Goal: Information Seeking & Learning: Learn about a topic

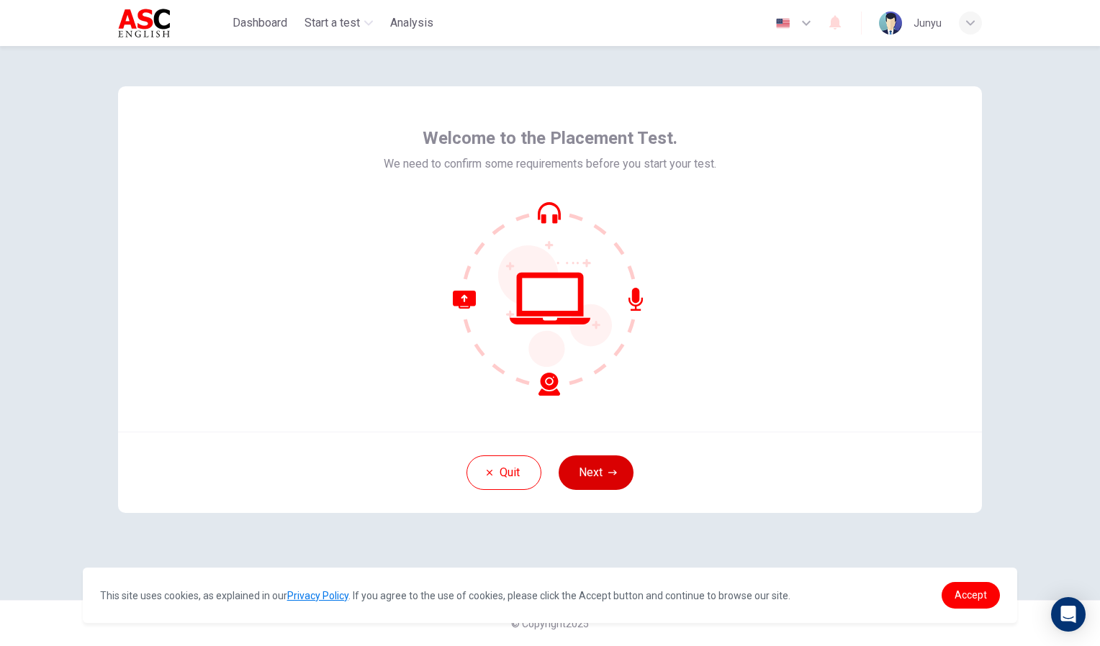
click at [593, 468] on button "Next" at bounding box center [596, 473] width 75 height 35
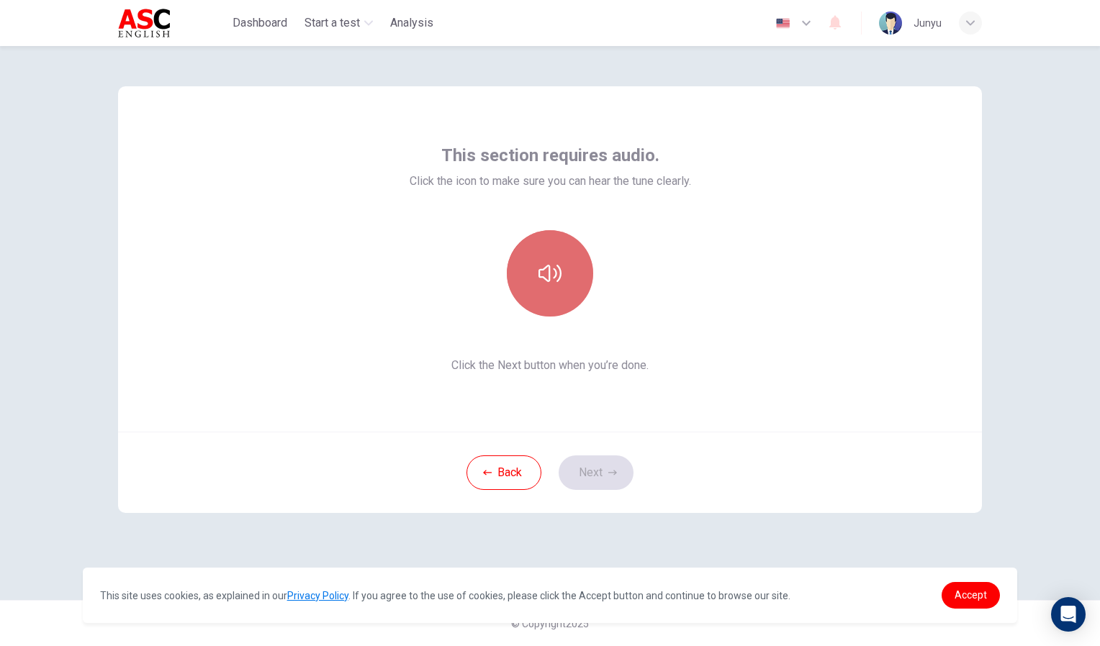
click at [544, 274] on icon "button" at bounding box center [549, 273] width 23 height 23
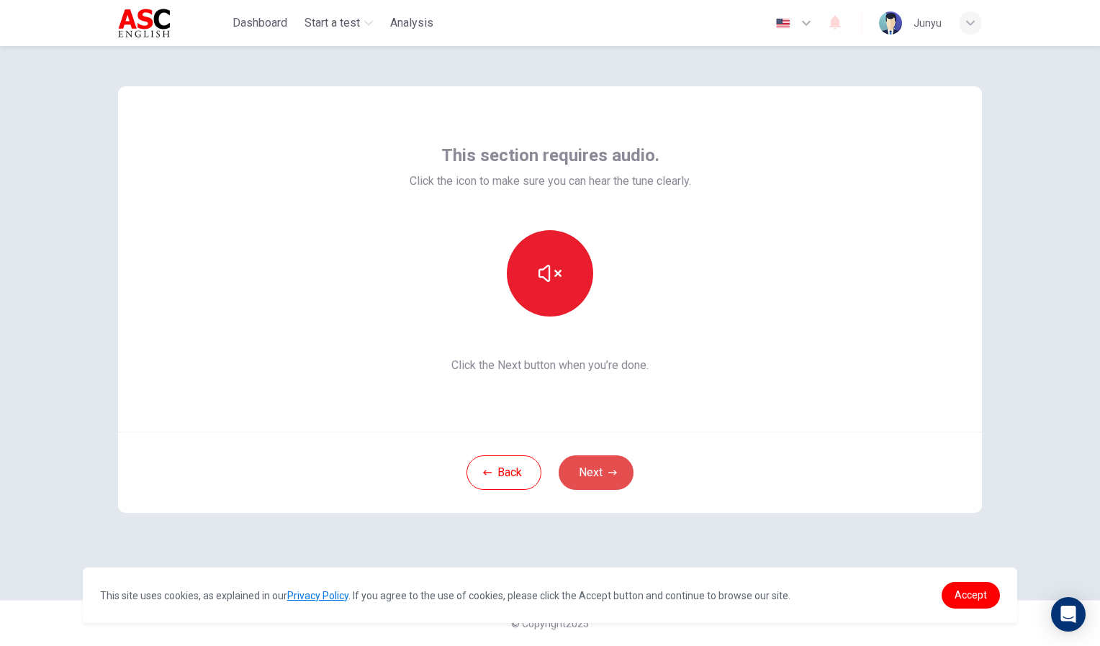
click at [590, 469] on button "Next" at bounding box center [596, 473] width 75 height 35
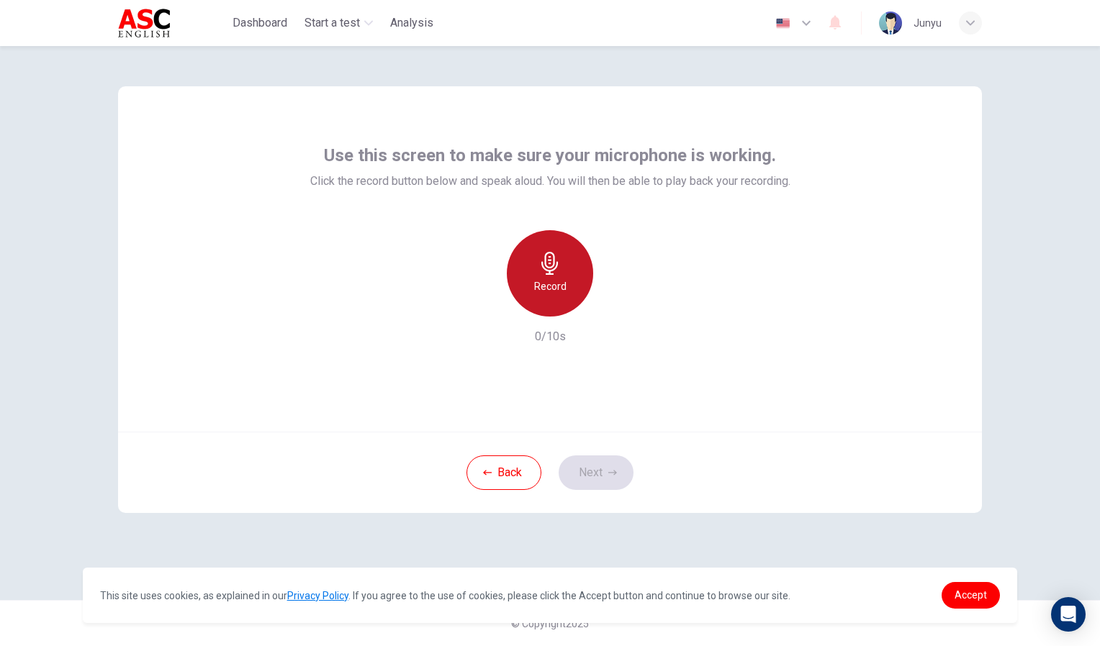
click at [553, 280] on h6 "Record" at bounding box center [550, 286] width 32 height 17
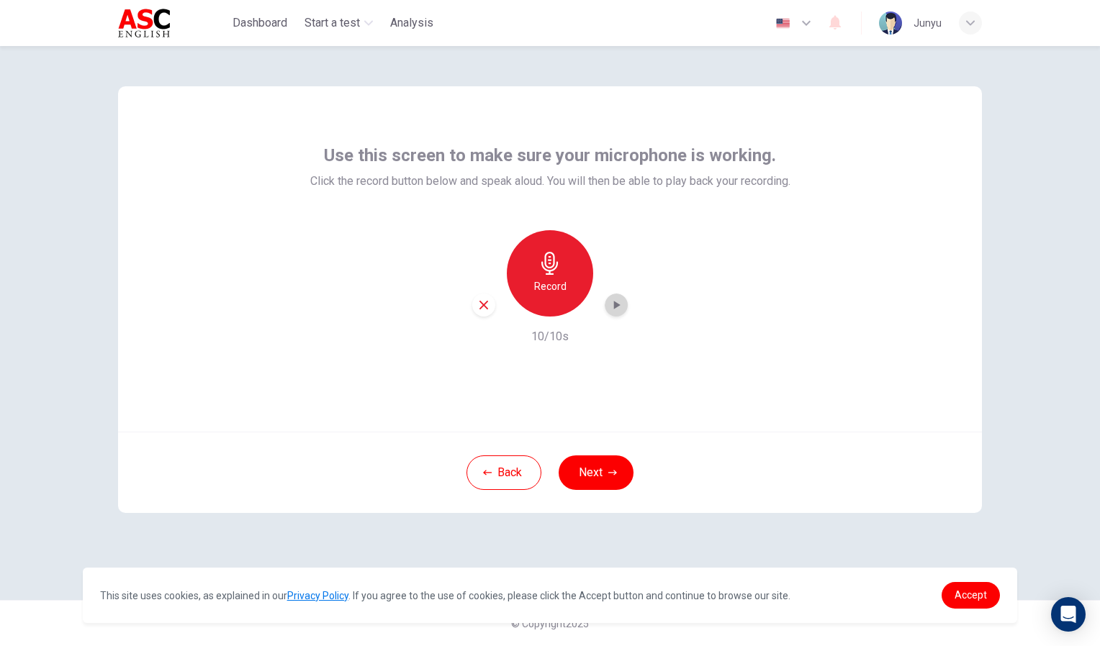
click at [615, 307] on icon "button" at bounding box center [617, 305] width 6 height 9
click at [590, 471] on button "Next" at bounding box center [596, 473] width 75 height 35
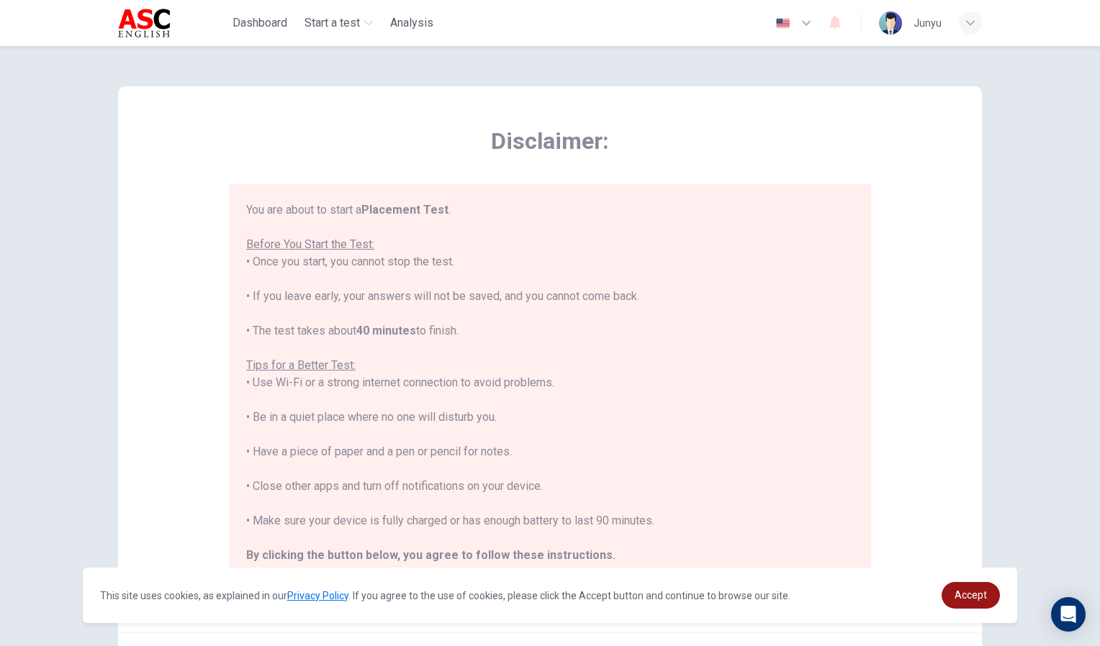
click at [979, 592] on span "Accept" at bounding box center [970, 595] width 32 height 12
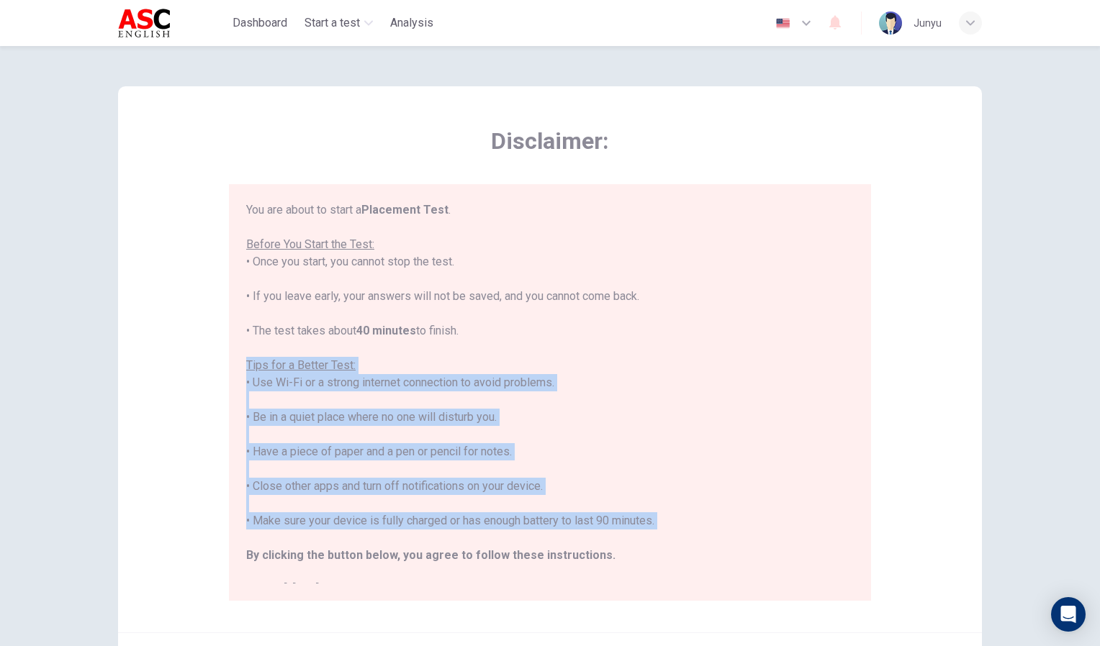
drag, startPoint x: 846, startPoint y: 363, endPoint x: 863, endPoint y: 533, distance: 170.7
click at [863, 533] on div "You are about to start a Placement Test . Before You Start the Test: • Once you…" at bounding box center [550, 392] width 642 height 417
drag, startPoint x: 863, startPoint y: 533, endPoint x: 748, endPoint y: 381, distance: 190.6
click at [748, 381] on div "You are about to start a Placement Test . Before You Start the Test: • Once you…" at bounding box center [549, 400] width 607 height 397
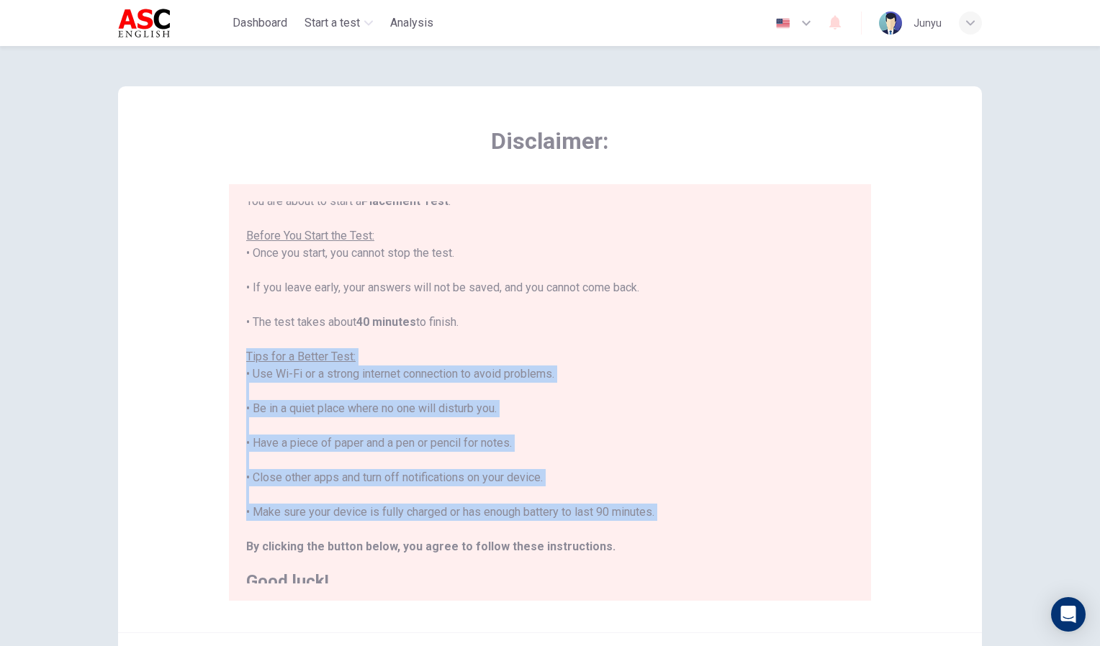
scroll to position [17, 0]
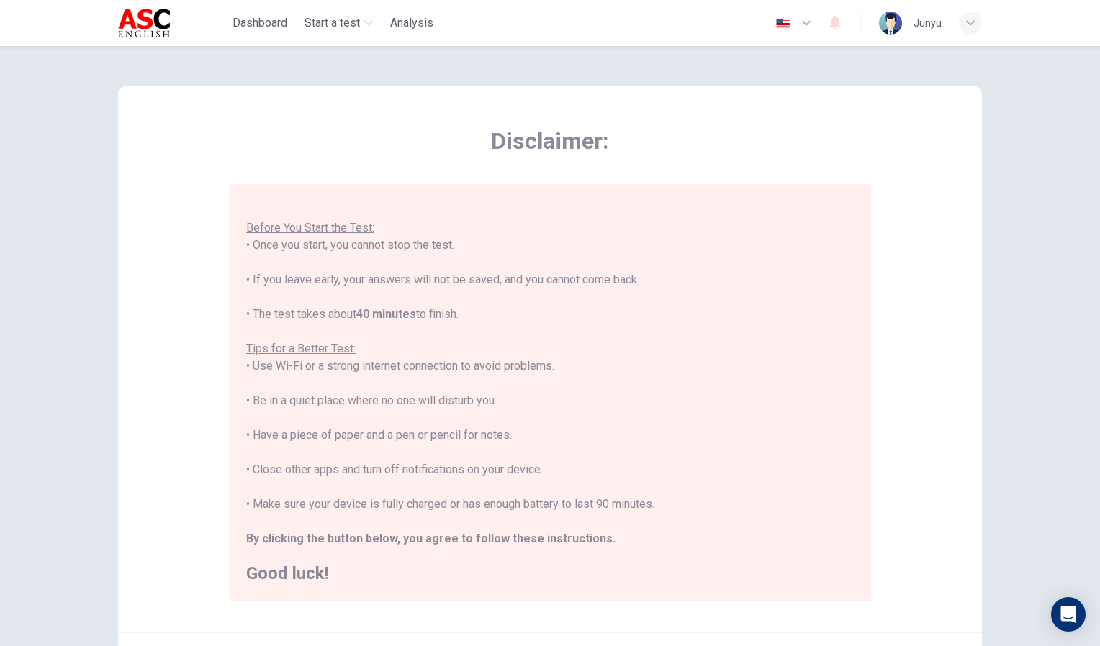
click at [1051, 279] on div "Disclaimer: You are about to start a Placement Test . Before You Start the Test…" at bounding box center [550, 346] width 1100 height 600
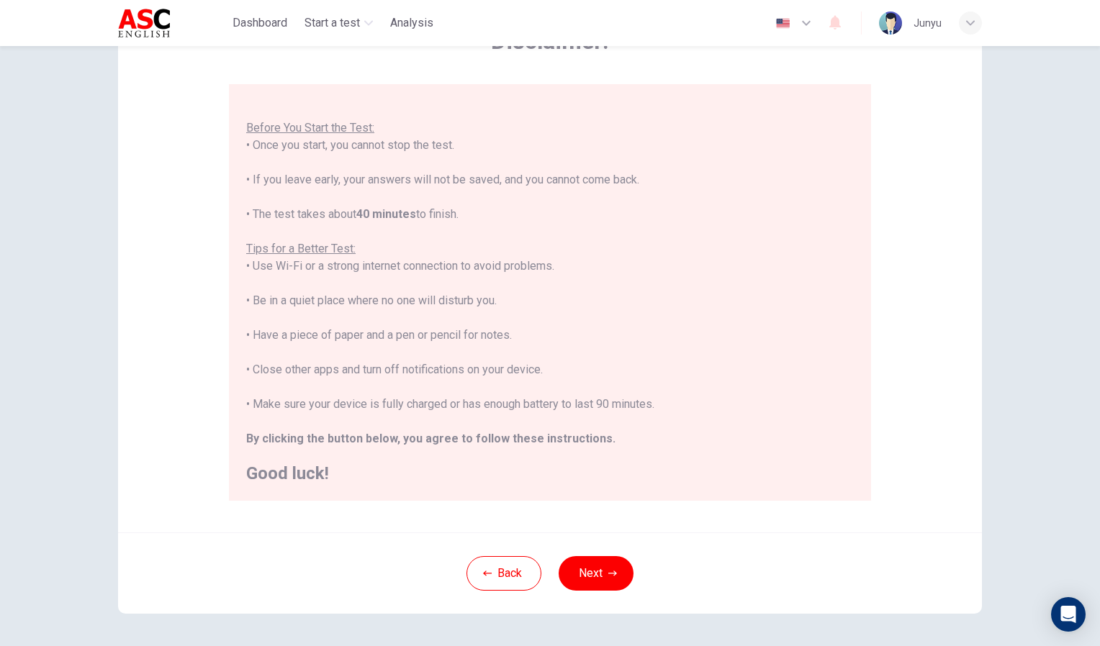
scroll to position [153, 0]
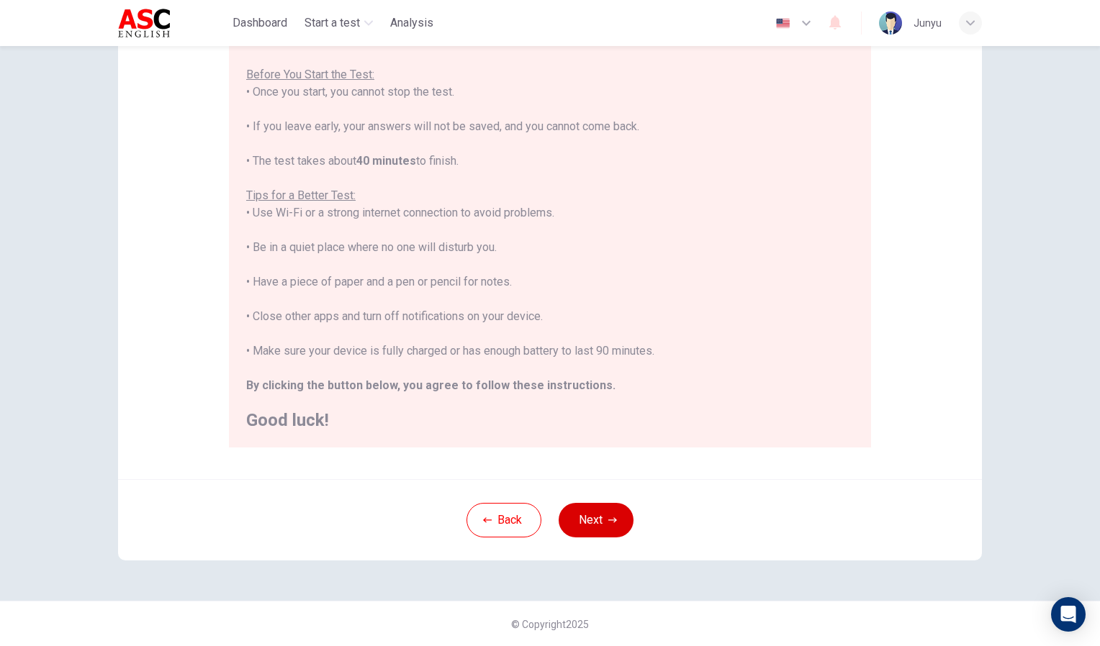
click at [592, 517] on button "Next" at bounding box center [596, 520] width 75 height 35
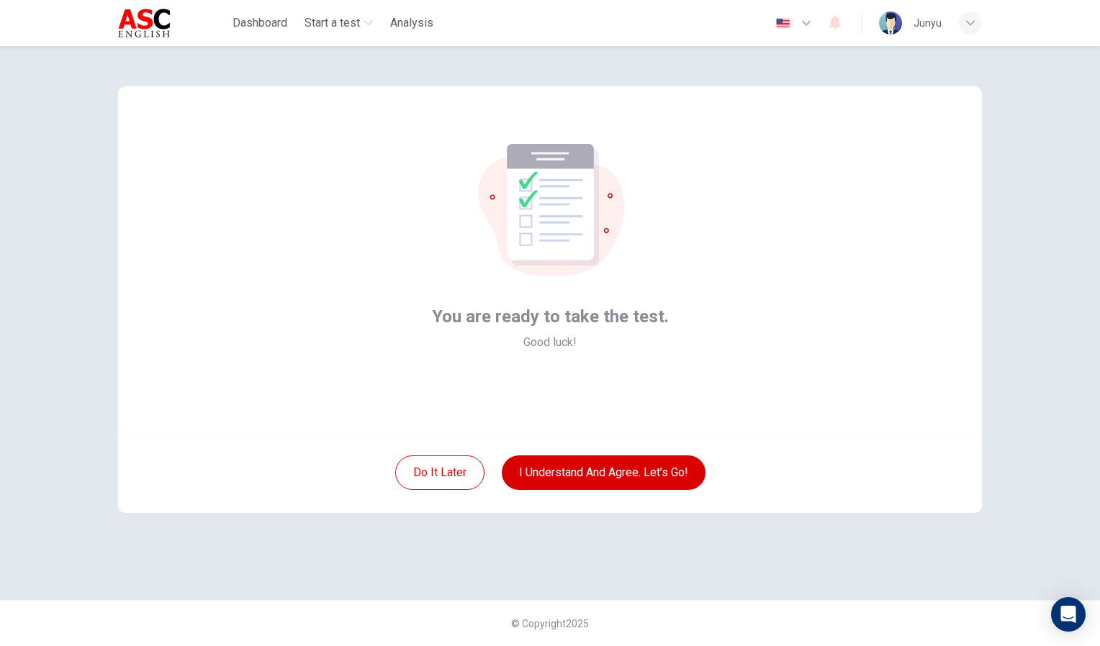
scroll to position [0, 0]
click at [574, 479] on button "I understand and agree. Let’s go!" at bounding box center [604, 473] width 204 height 35
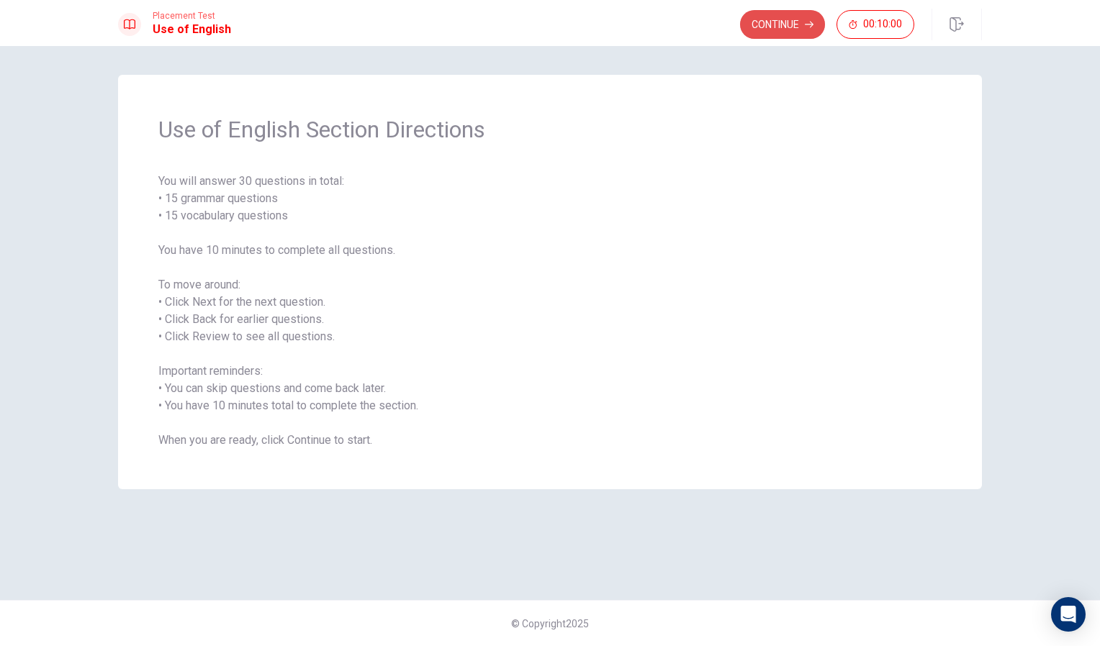
click at [796, 22] on button "Continue" at bounding box center [782, 24] width 85 height 29
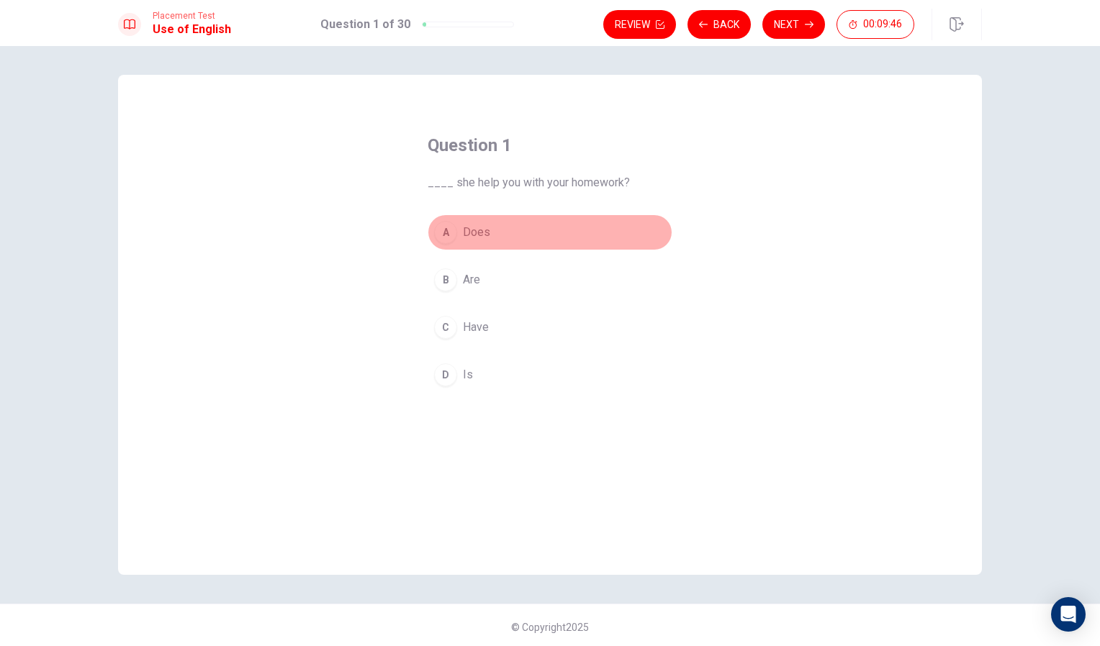
click at [463, 230] on span "Does" at bounding box center [476, 232] width 27 height 17
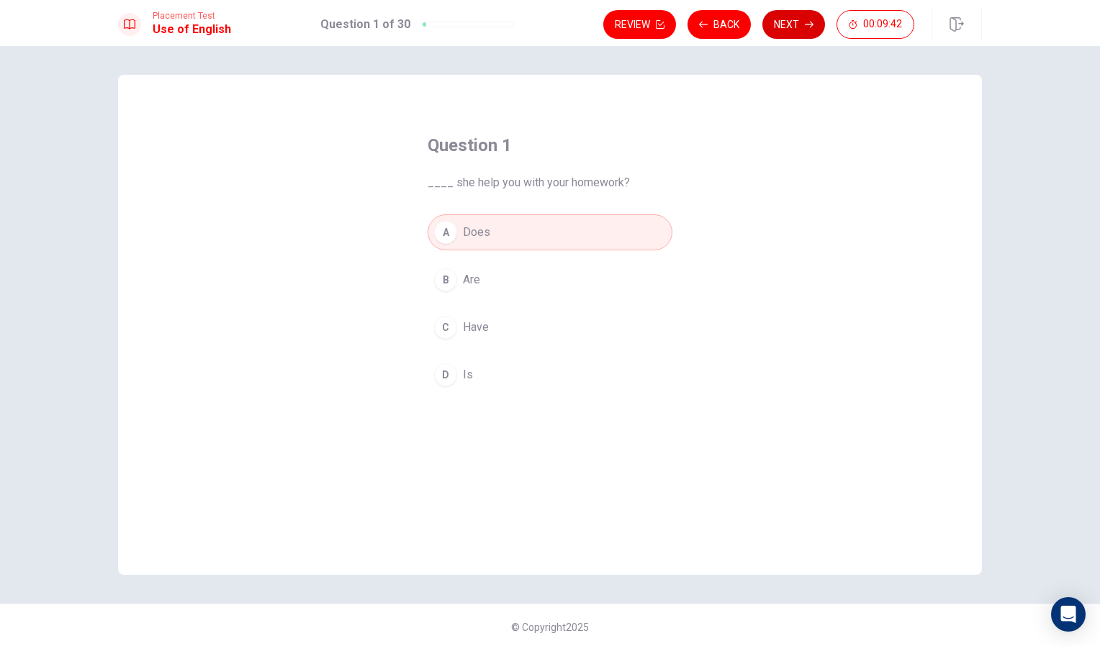
click at [800, 22] on button "Next" at bounding box center [793, 24] width 63 height 29
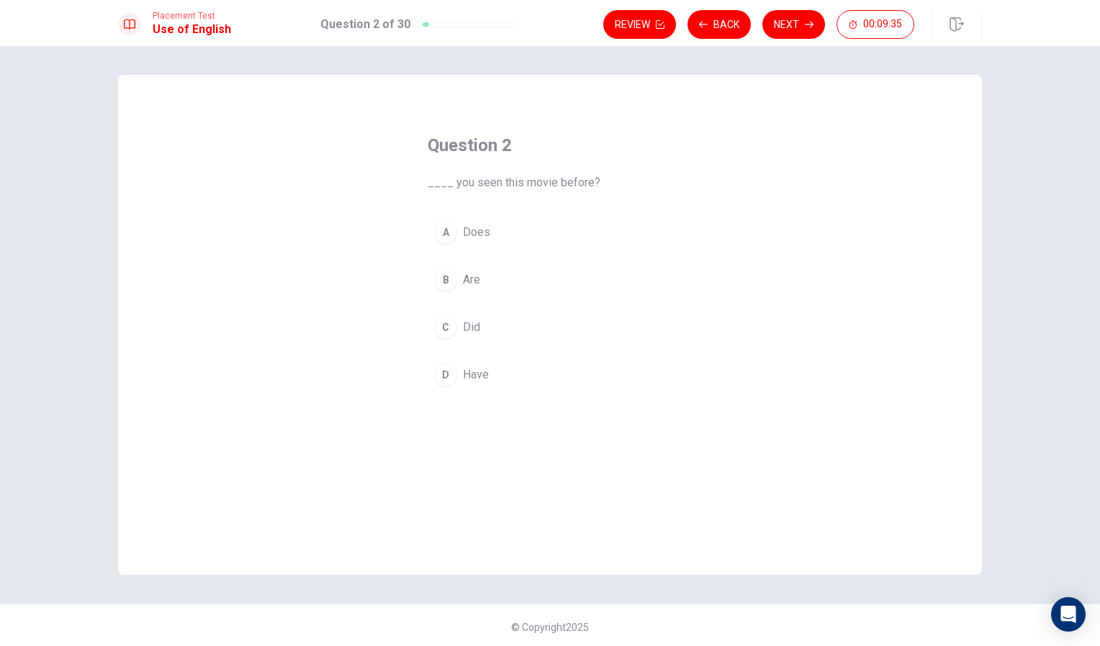
click at [467, 329] on span "Did" at bounding box center [471, 327] width 17 height 17
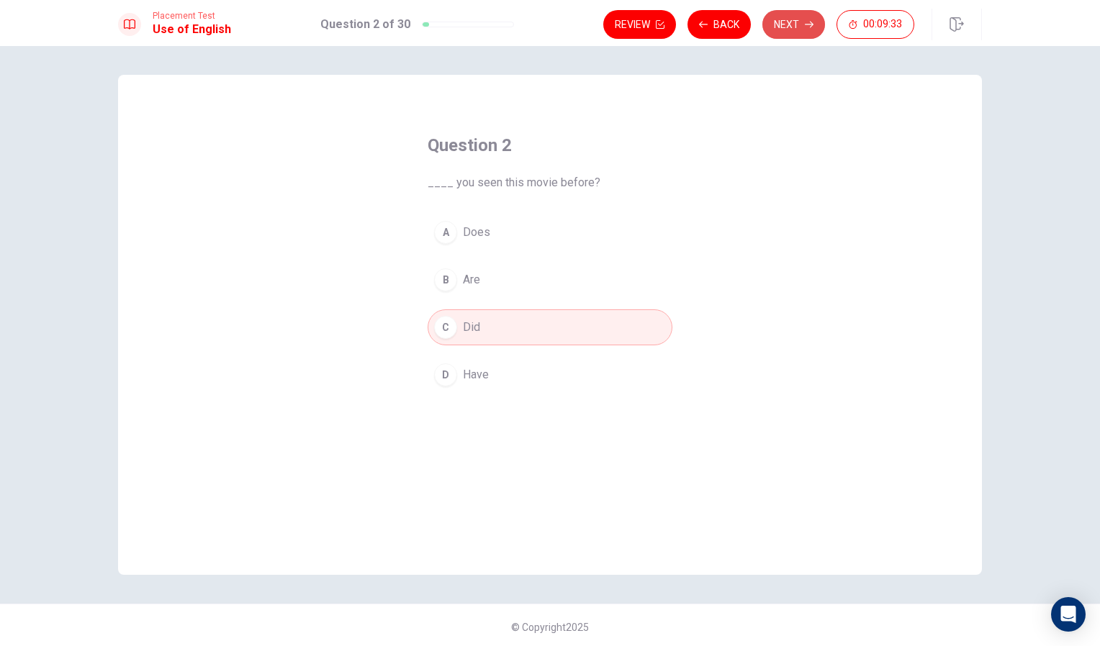
click at [792, 19] on button "Next" at bounding box center [793, 24] width 63 height 29
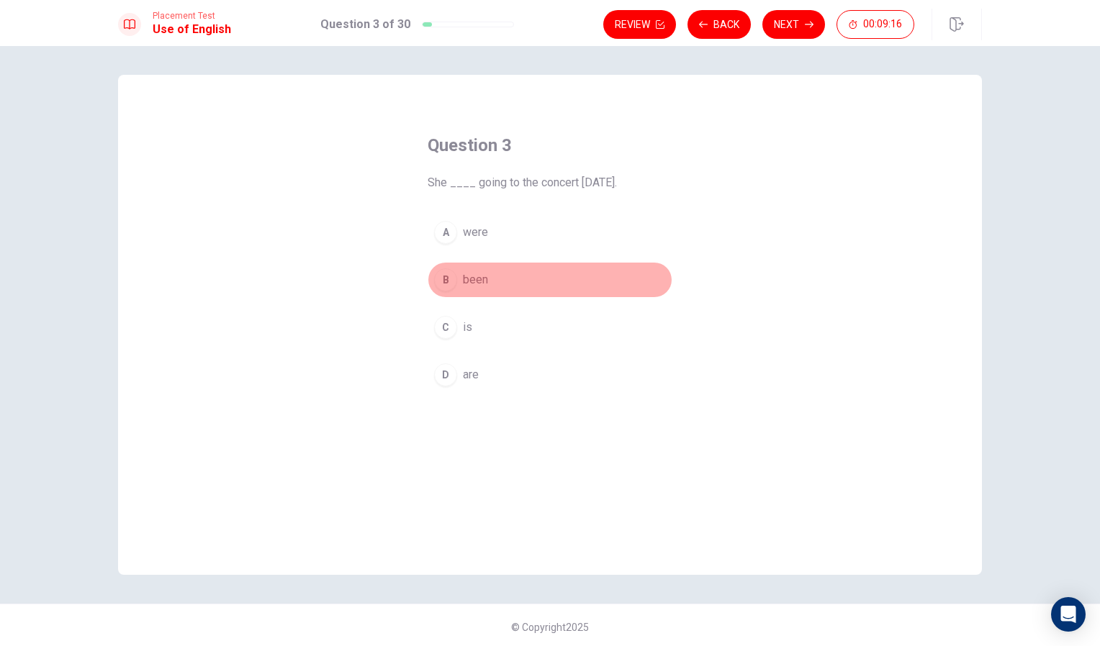
click at [475, 281] on span "been" at bounding box center [475, 279] width 25 height 17
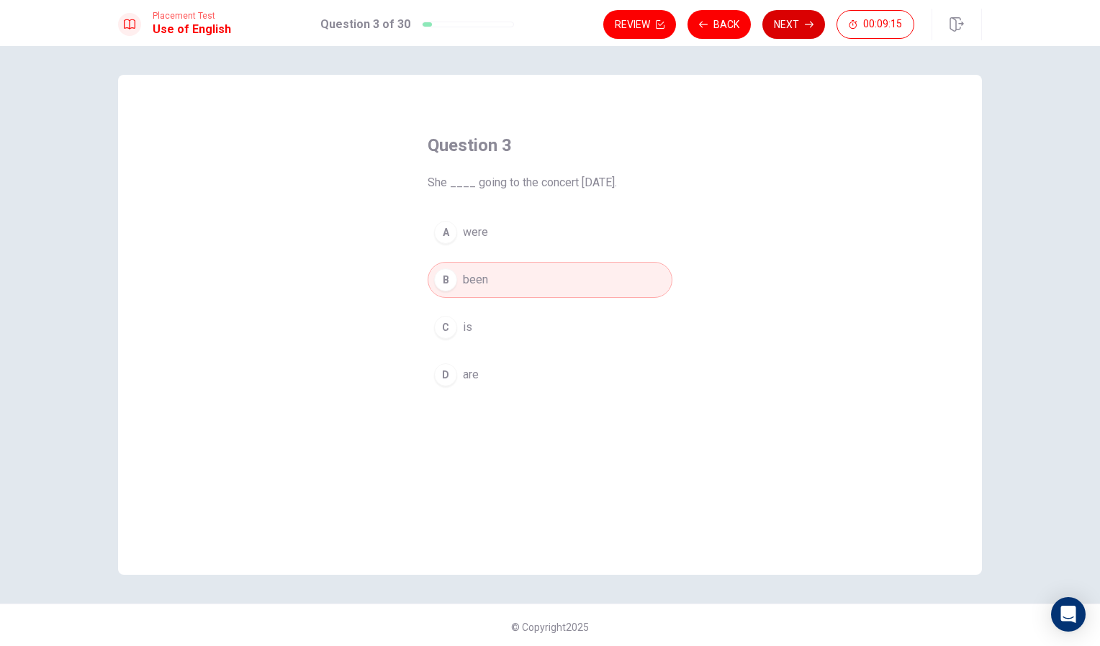
click at [786, 22] on button "Next" at bounding box center [793, 24] width 63 height 29
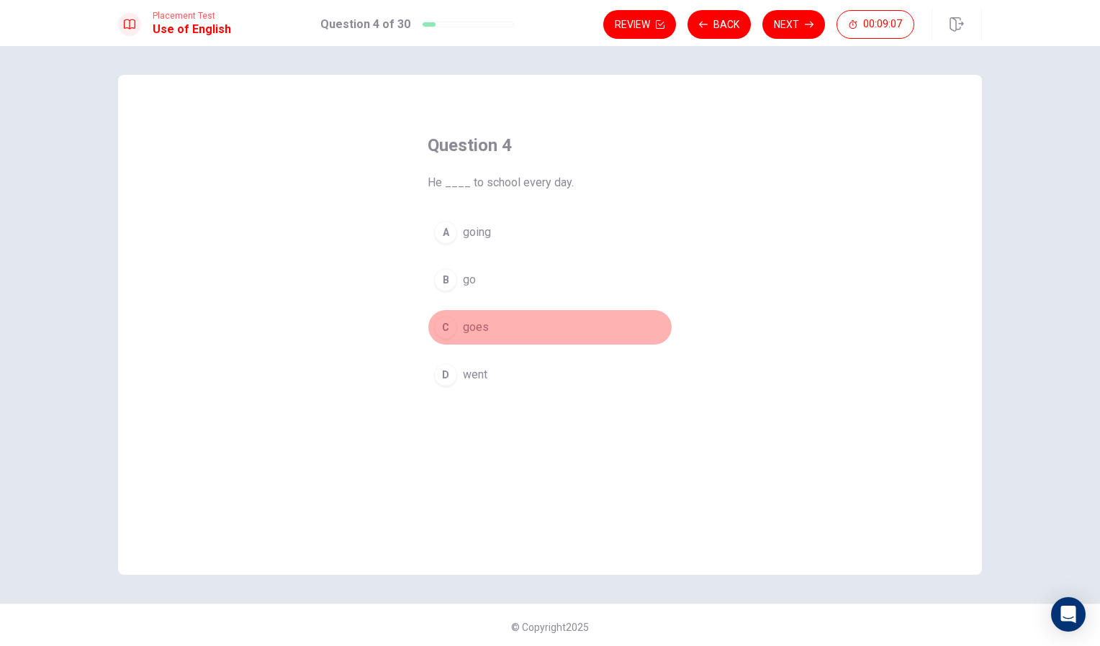
click at [471, 327] on span "goes" at bounding box center [476, 327] width 26 height 17
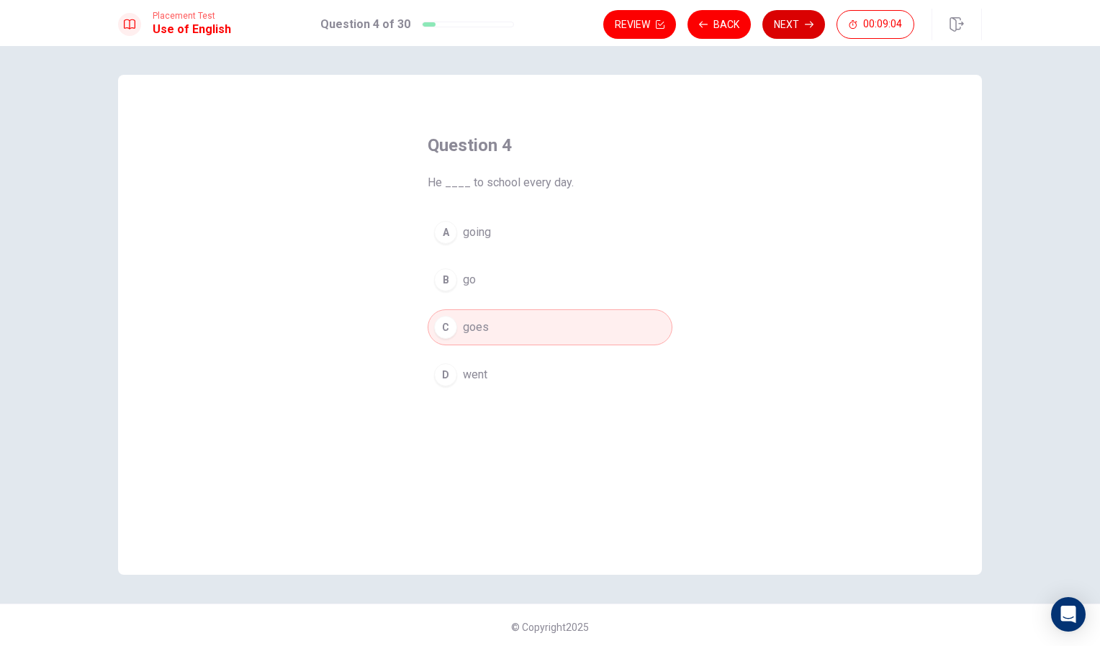
click at [790, 27] on button "Next" at bounding box center [793, 24] width 63 height 29
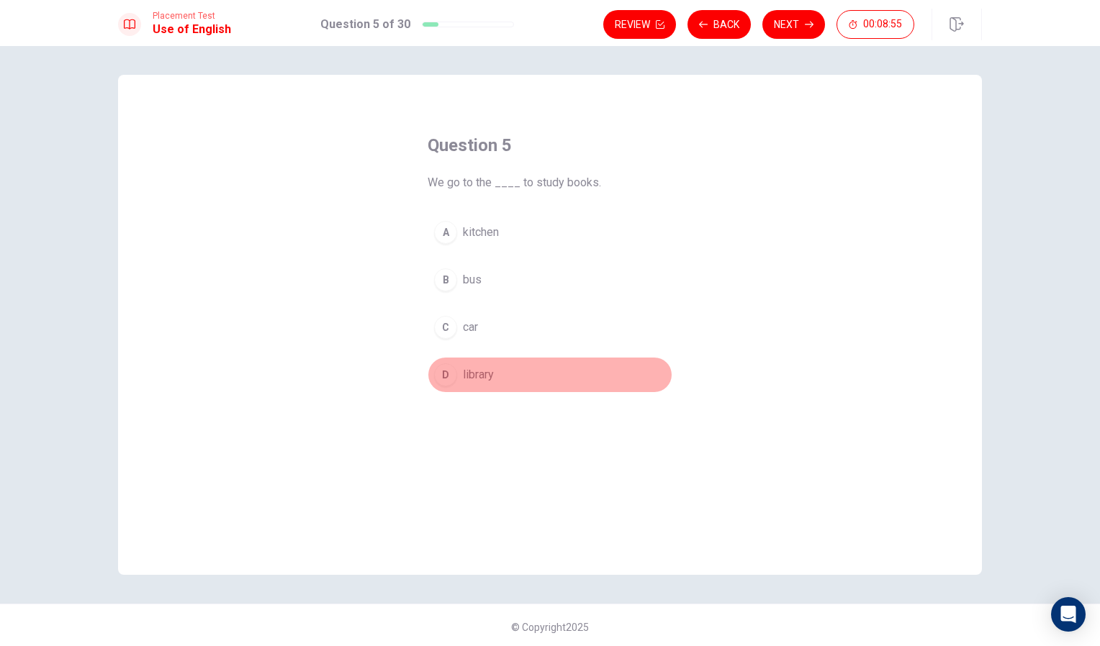
click at [471, 376] on span "library" at bounding box center [478, 374] width 31 height 17
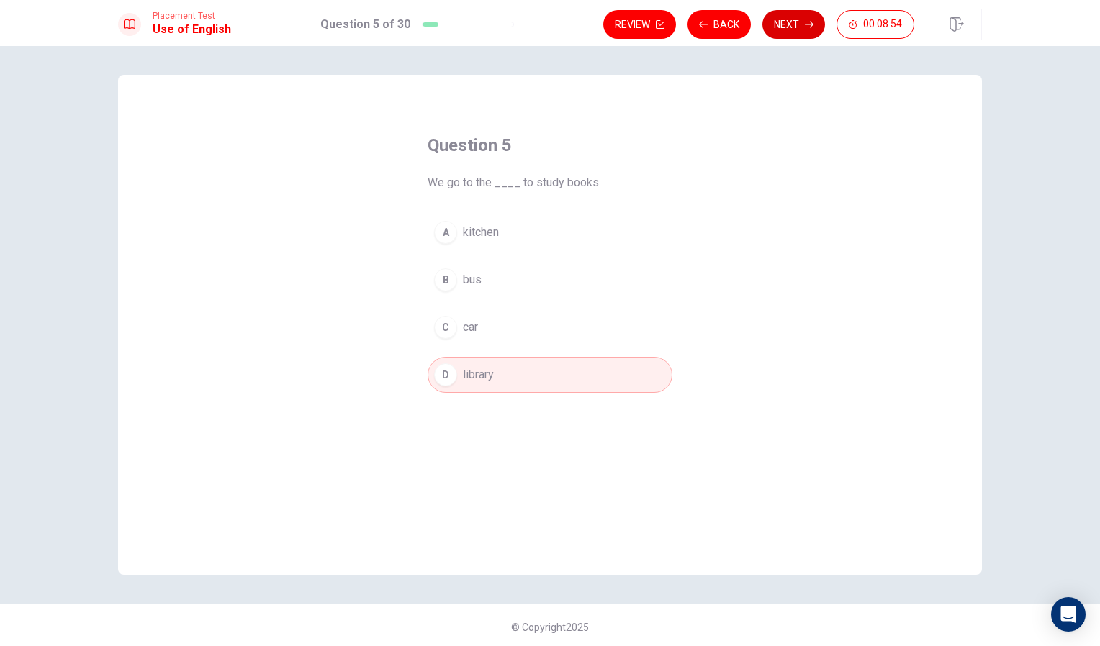
click at [786, 26] on button "Next" at bounding box center [793, 24] width 63 height 29
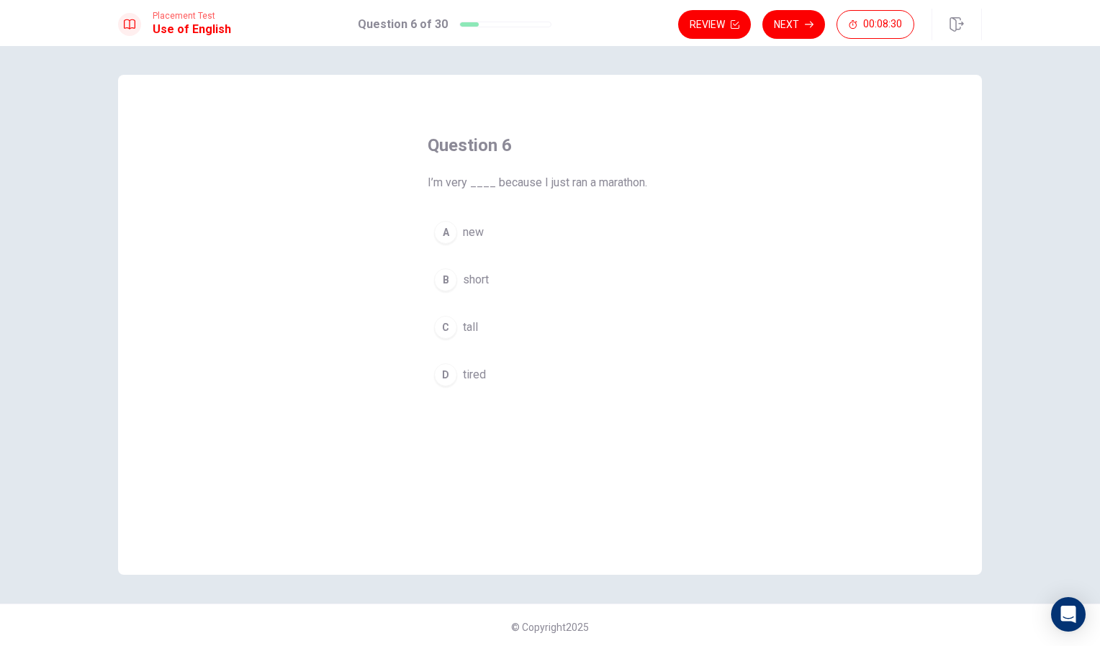
click at [443, 378] on div "D" at bounding box center [445, 374] width 23 height 23
click at [795, 24] on button "Next" at bounding box center [793, 24] width 63 height 29
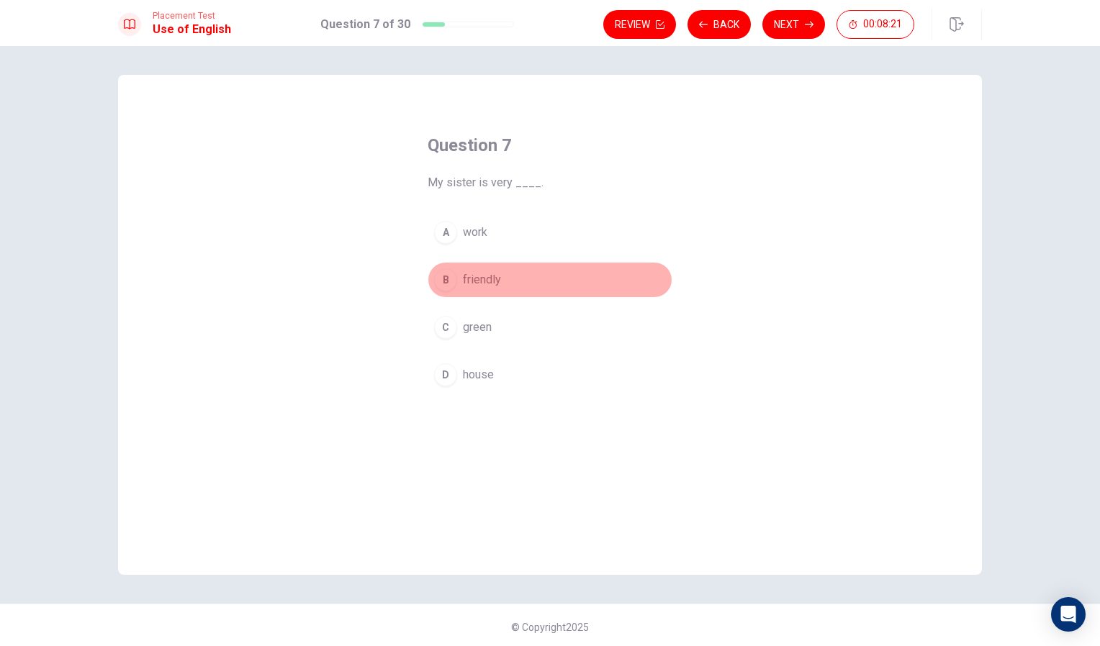
click at [448, 284] on div "B" at bounding box center [445, 279] width 23 height 23
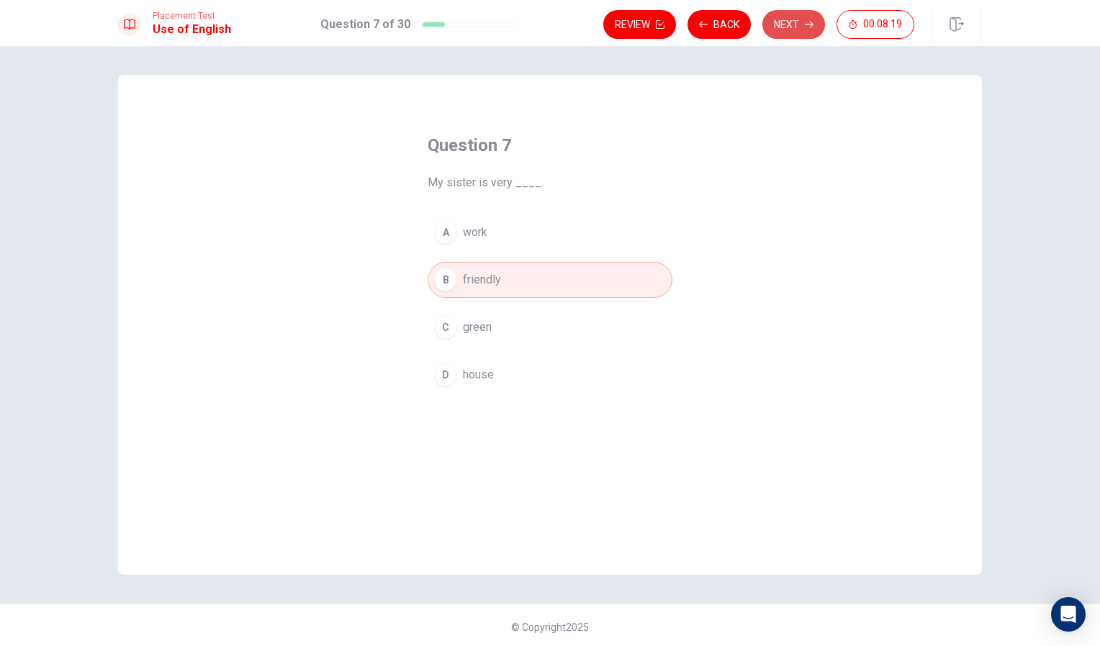
click at [800, 16] on button "Next" at bounding box center [793, 24] width 63 height 29
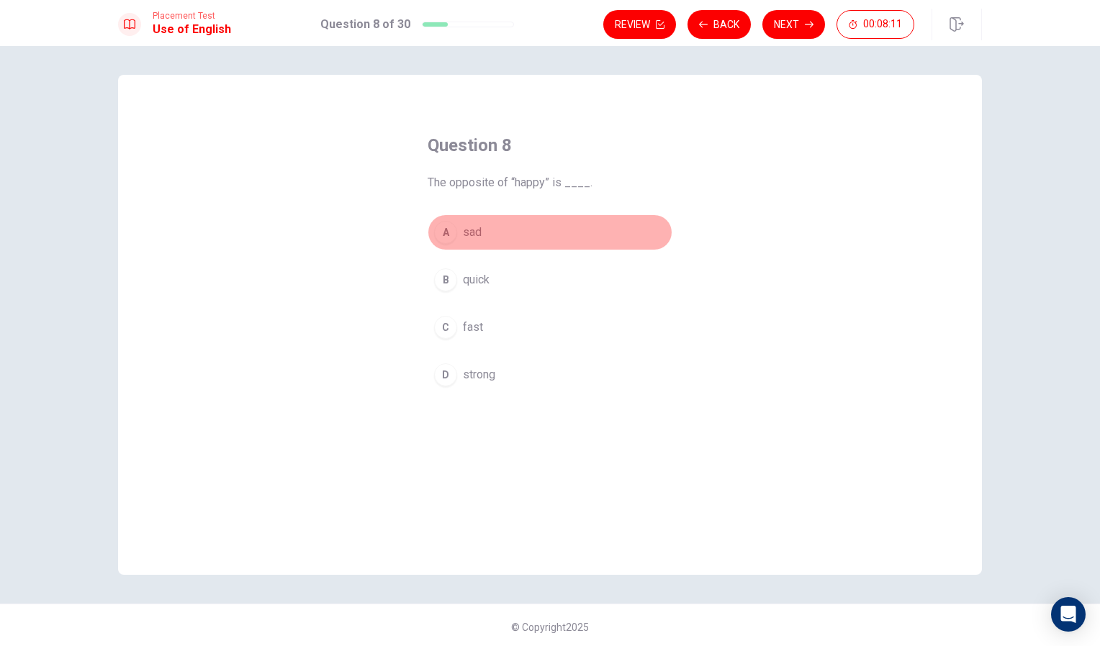
click at [445, 232] on div "A" at bounding box center [445, 232] width 23 height 23
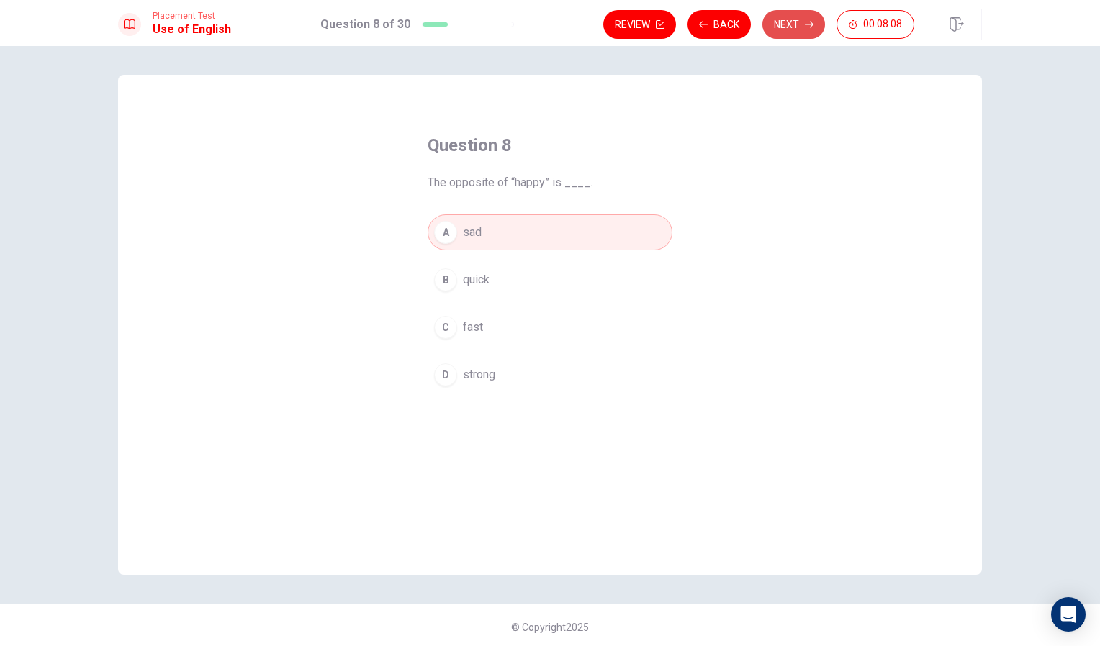
click at [786, 27] on button "Next" at bounding box center [793, 24] width 63 height 29
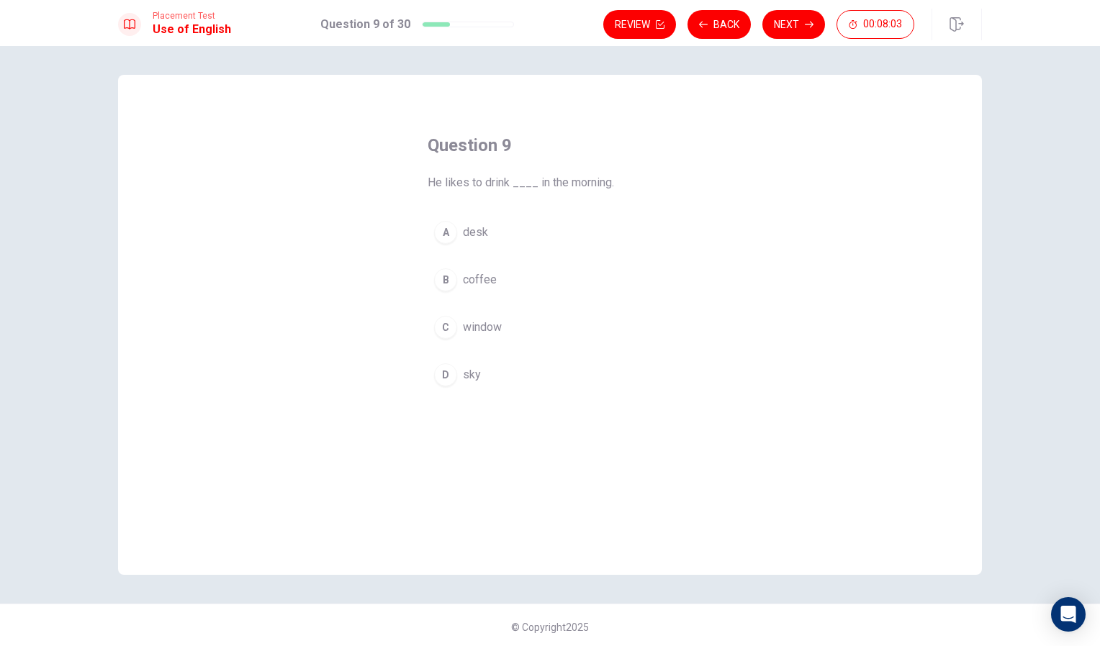
click at [446, 281] on div "B" at bounding box center [445, 279] width 23 height 23
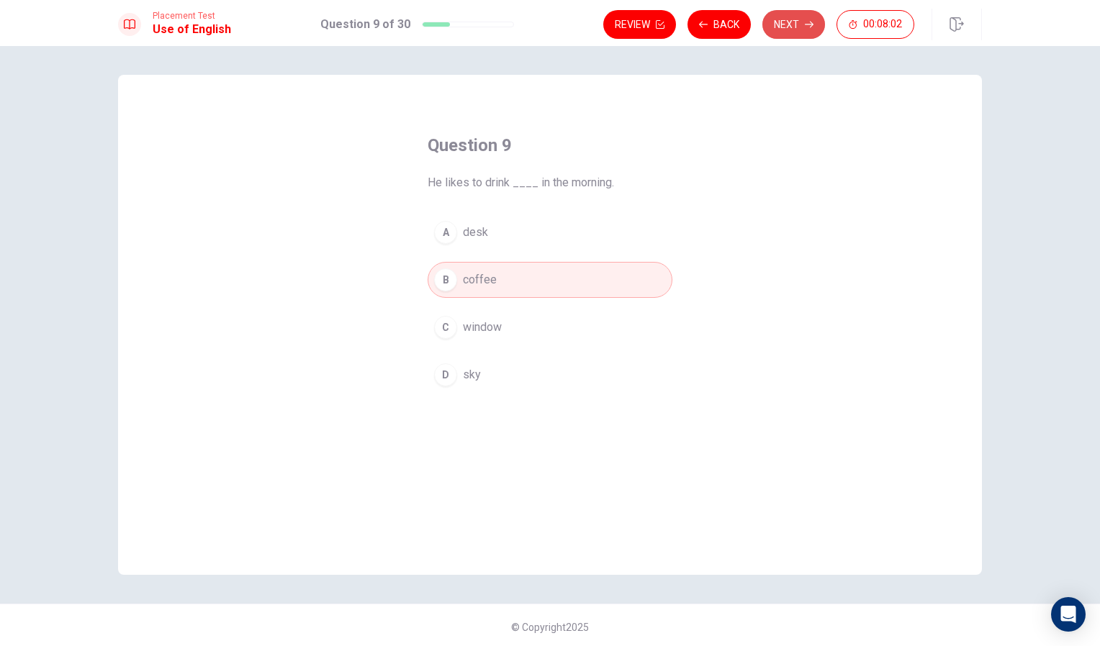
click at [798, 26] on button "Next" at bounding box center [793, 24] width 63 height 29
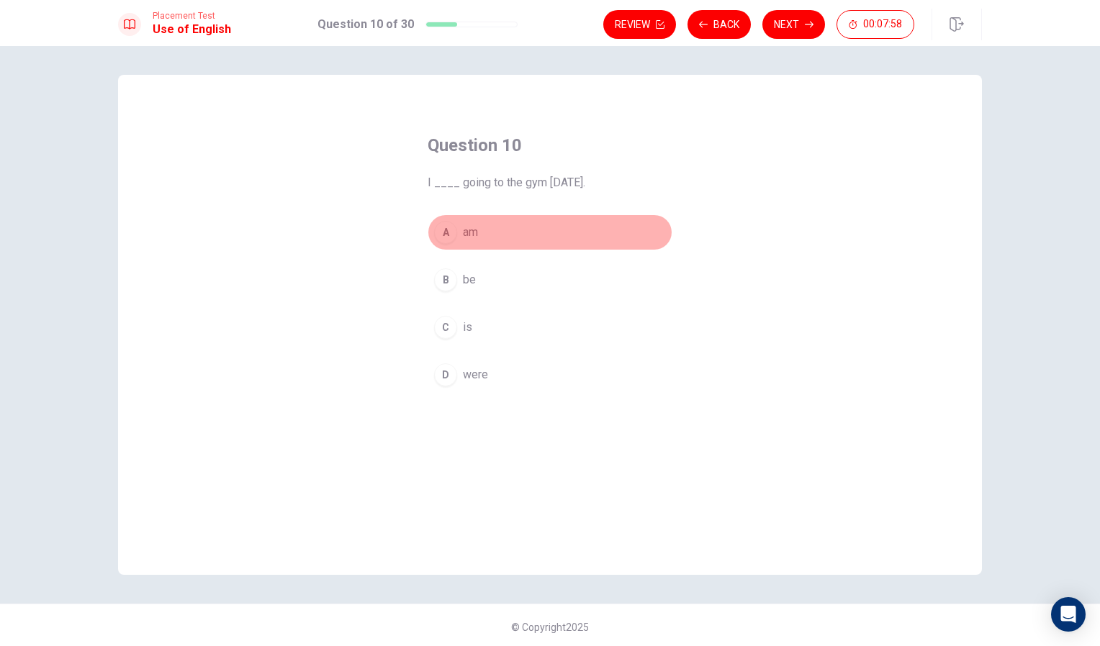
click at [466, 238] on span "am" at bounding box center [470, 232] width 15 height 17
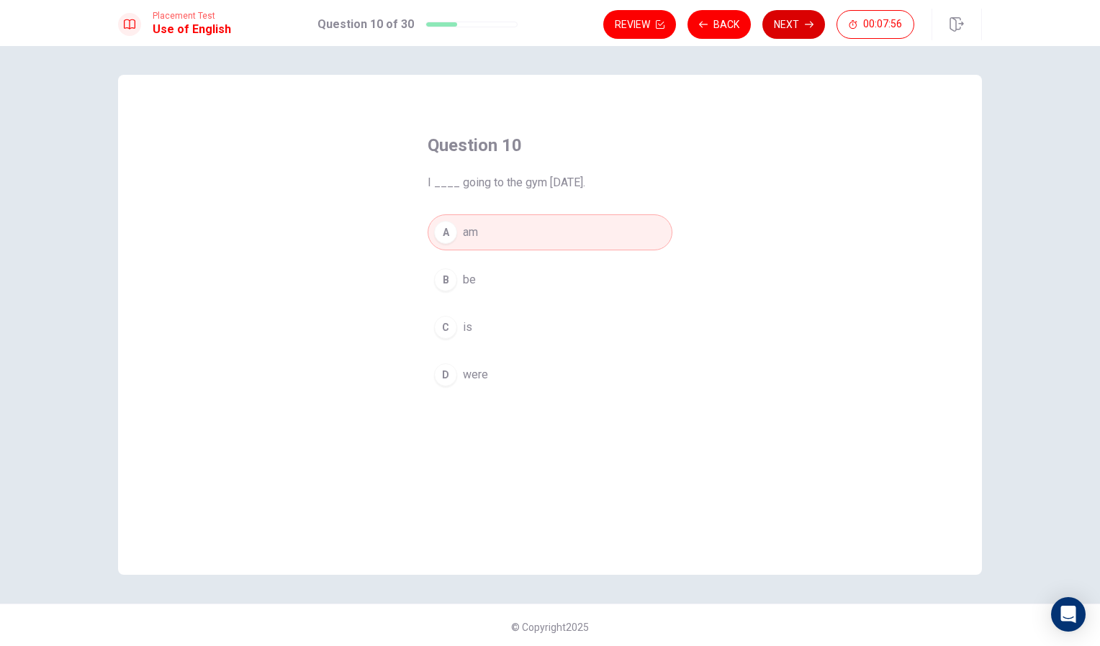
click at [785, 24] on button "Next" at bounding box center [793, 24] width 63 height 29
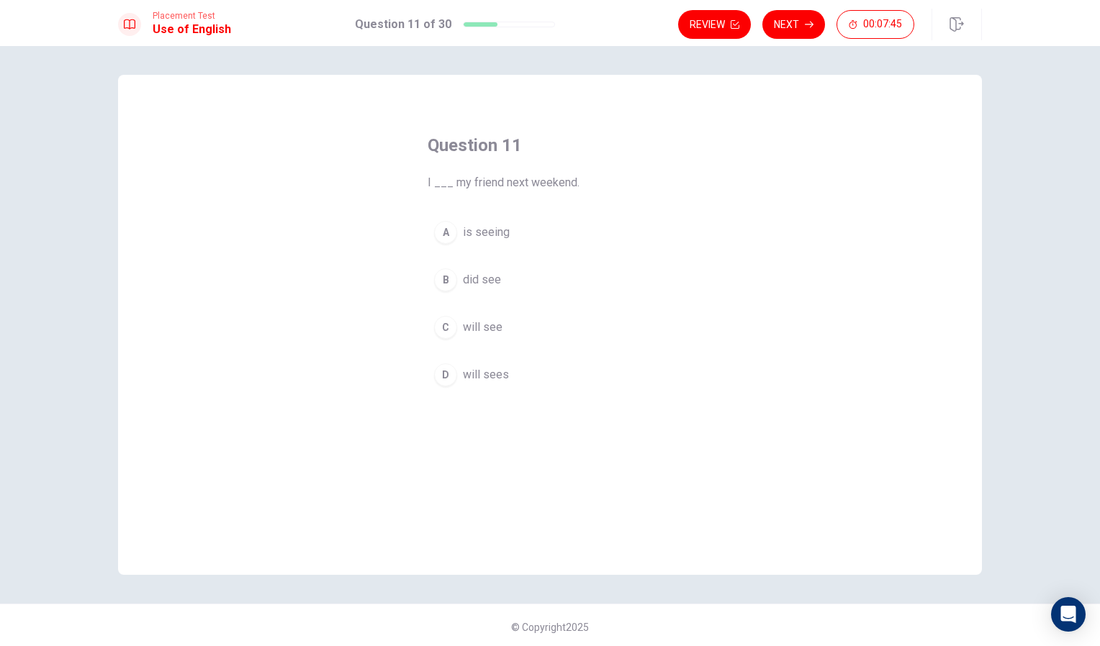
click at [443, 330] on div "C" at bounding box center [445, 327] width 23 height 23
click at [803, 22] on button "Next" at bounding box center [793, 24] width 63 height 29
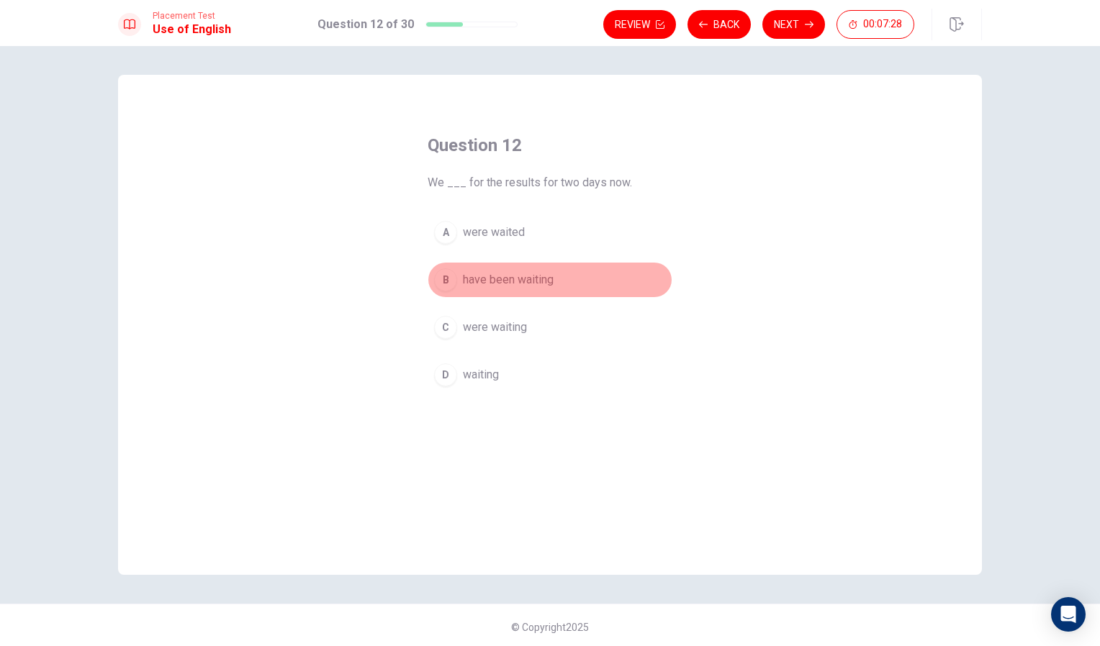
click at [487, 284] on span "have been waiting" at bounding box center [508, 279] width 91 height 17
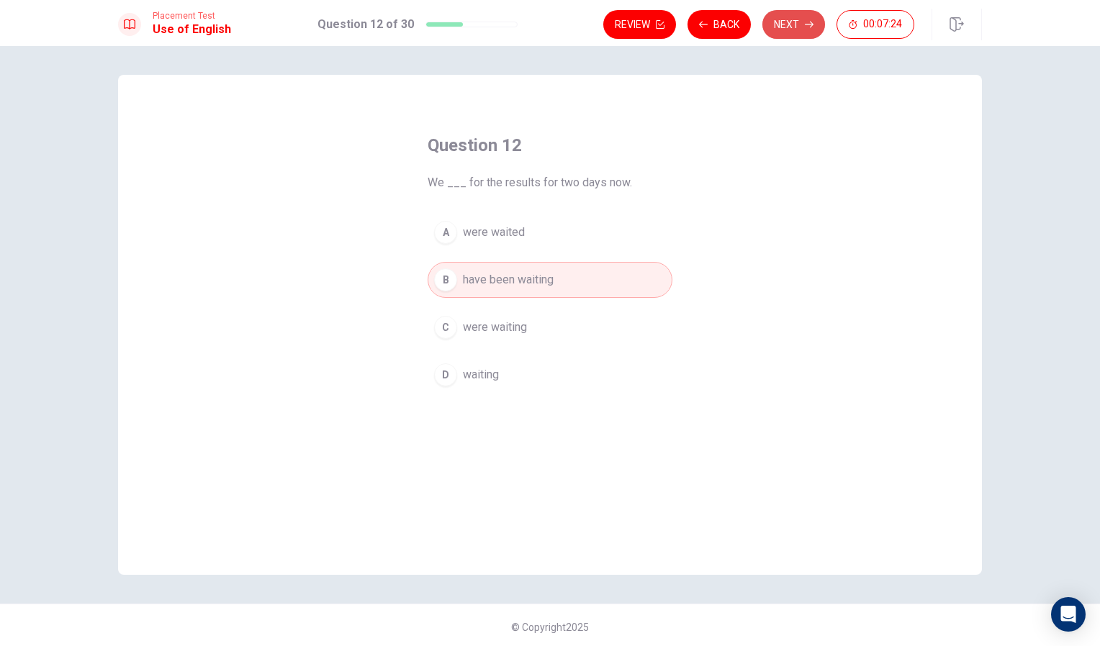
click at [789, 22] on button "Next" at bounding box center [793, 24] width 63 height 29
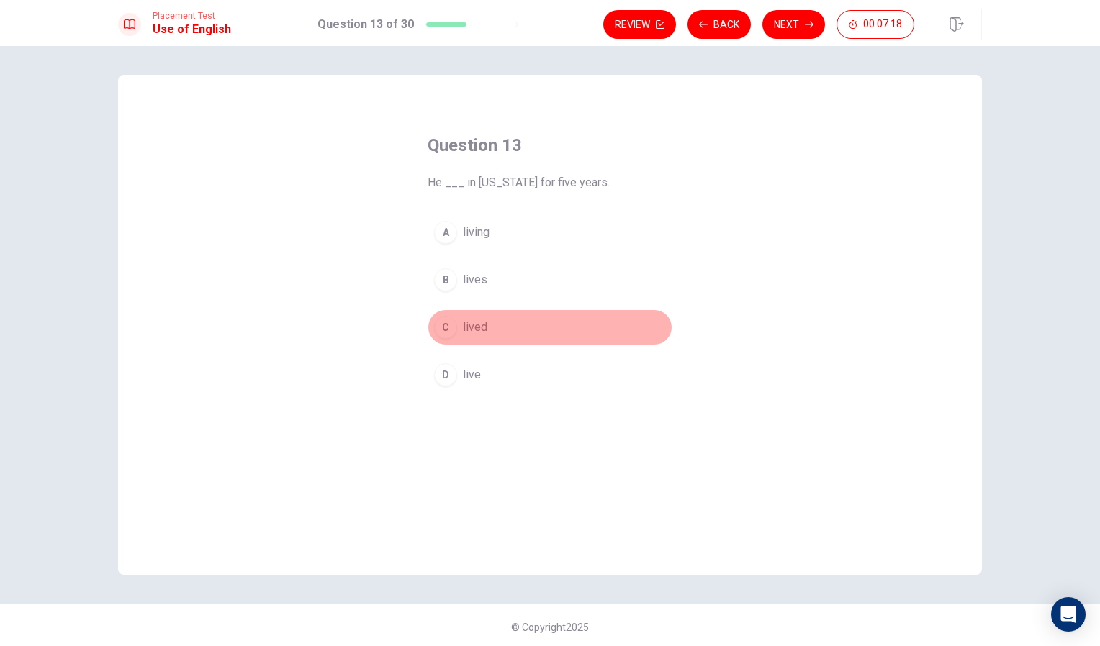
click at [463, 333] on span "lived" at bounding box center [475, 327] width 24 height 17
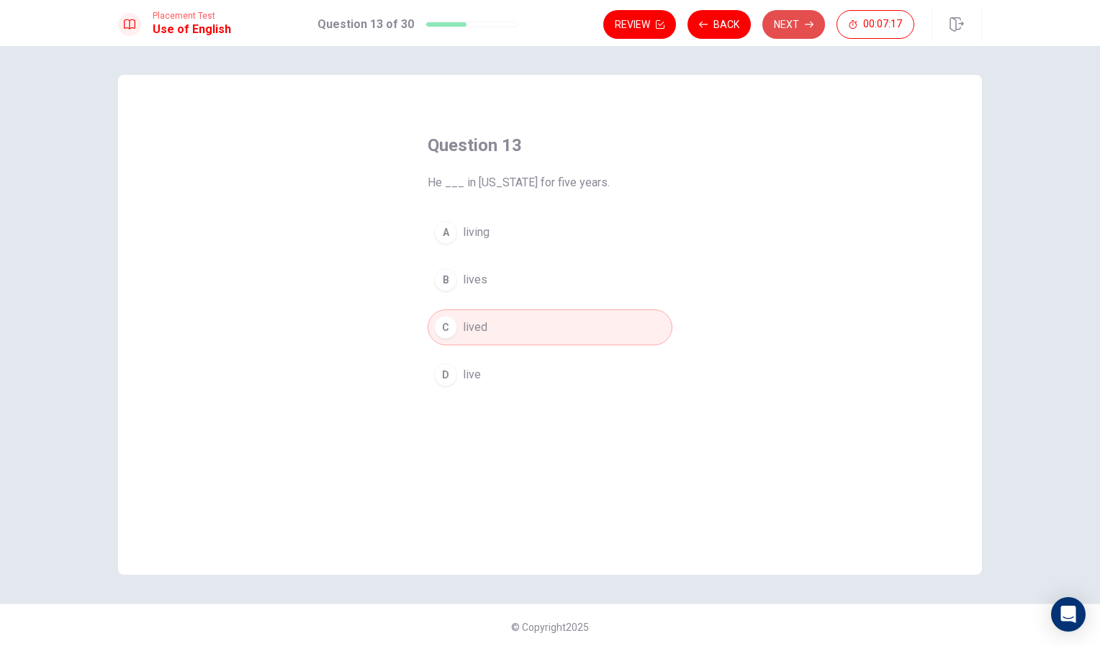
click at [788, 25] on button "Next" at bounding box center [793, 24] width 63 height 29
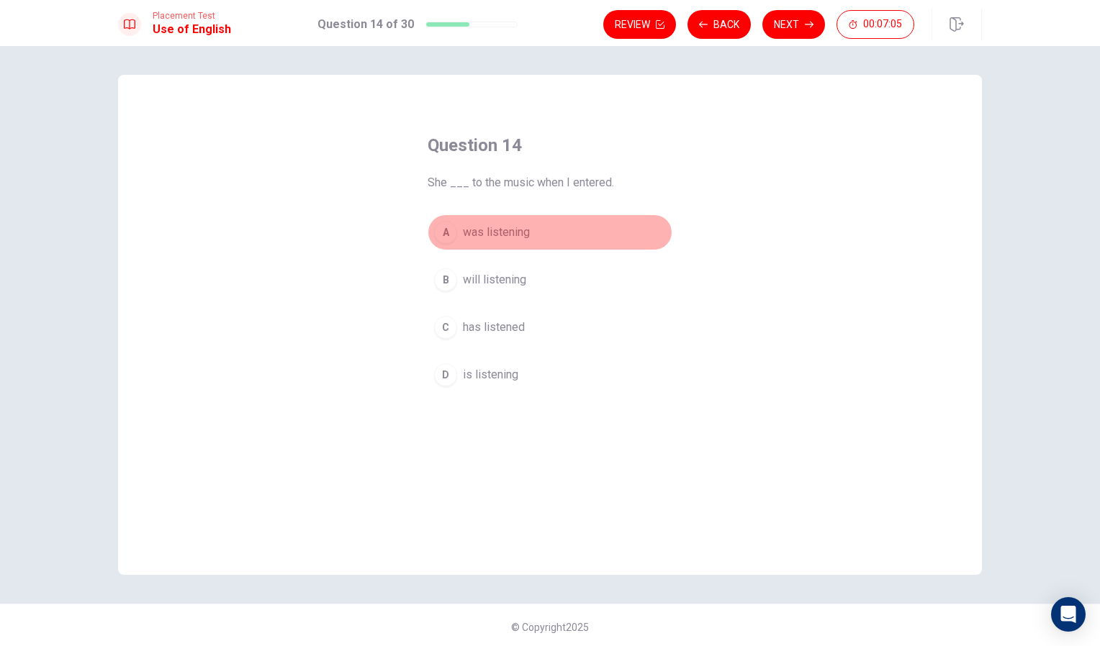
click at [495, 238] on span "was listening" at bounding box center [496, 232] width 67 height 17
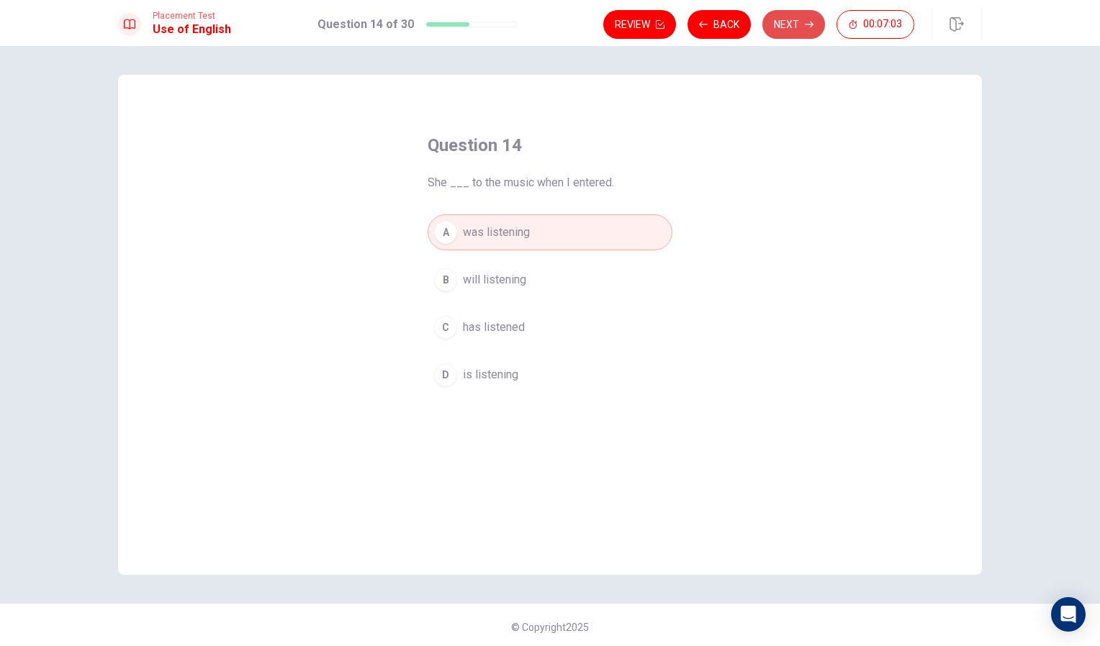
click at [803, 24] on button "Next" at bounding box center [793, 24] width 63 height 29
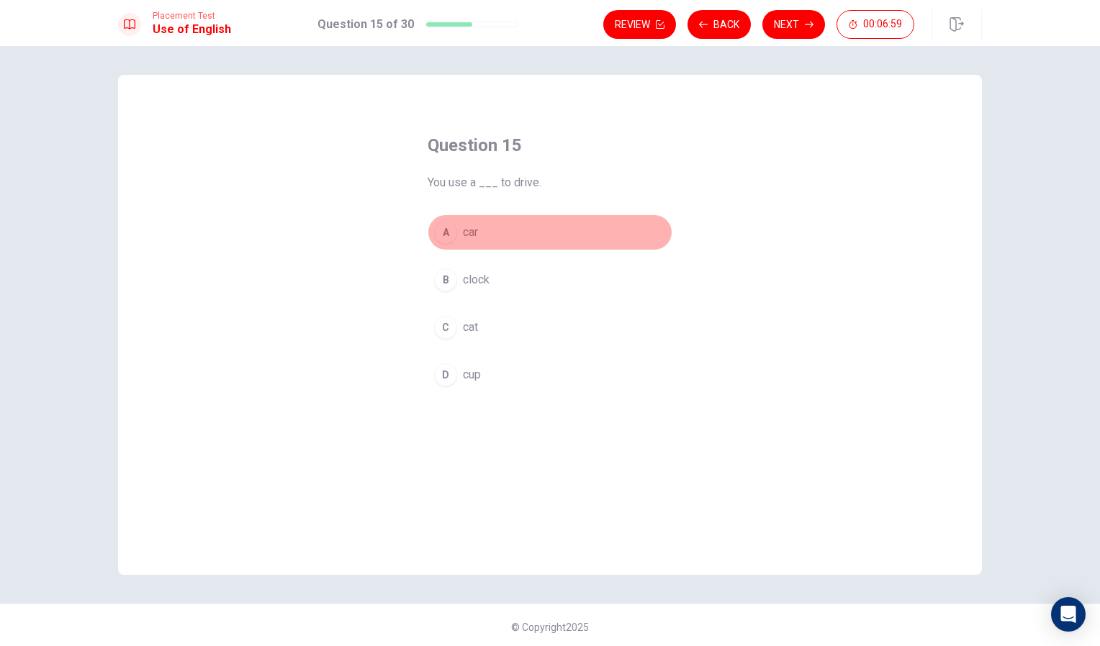
click at [450, 234] on div "A" at bounding box center [445, 232] width 23 height 23
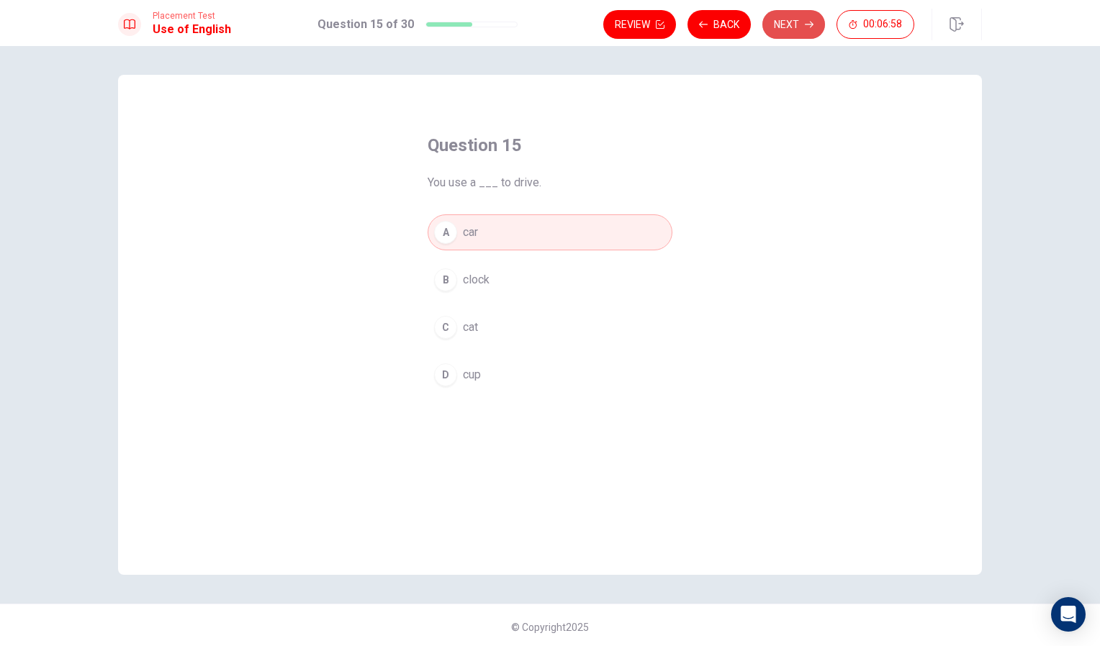
click at [786, 36] on button "Next" at bounding box center [793, 24] width 63 height 29
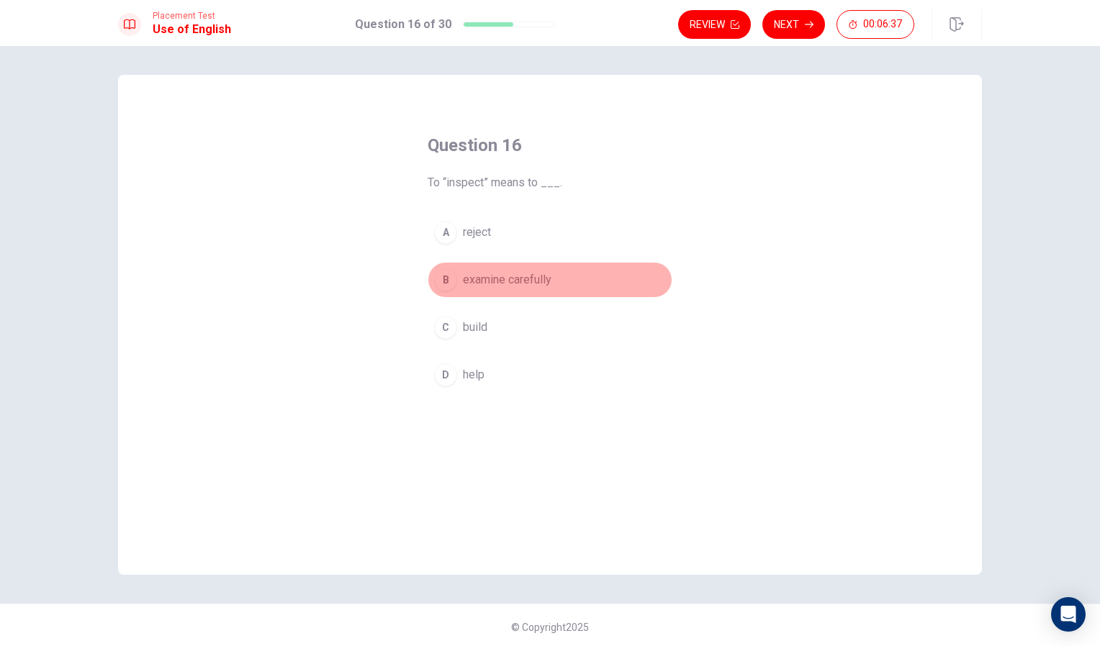
click at [439, 276] on div "B" at bounding box center [445, 279] width 23 height 23
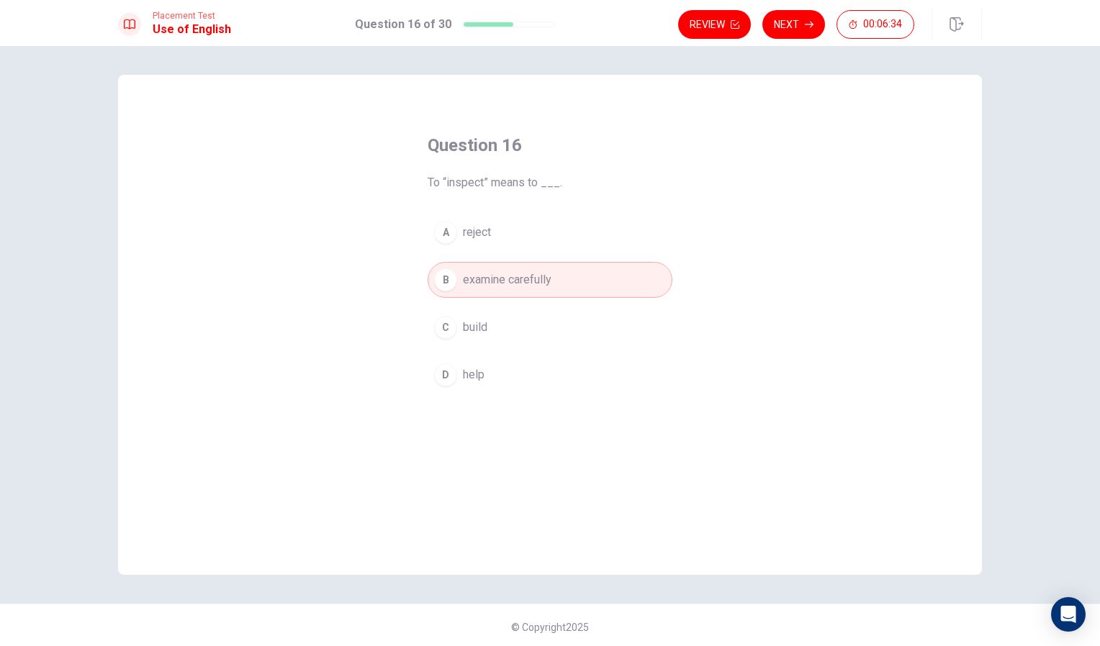
click at [443, 235] on div "A" at bounding box center [445, 232] width 23 height 23
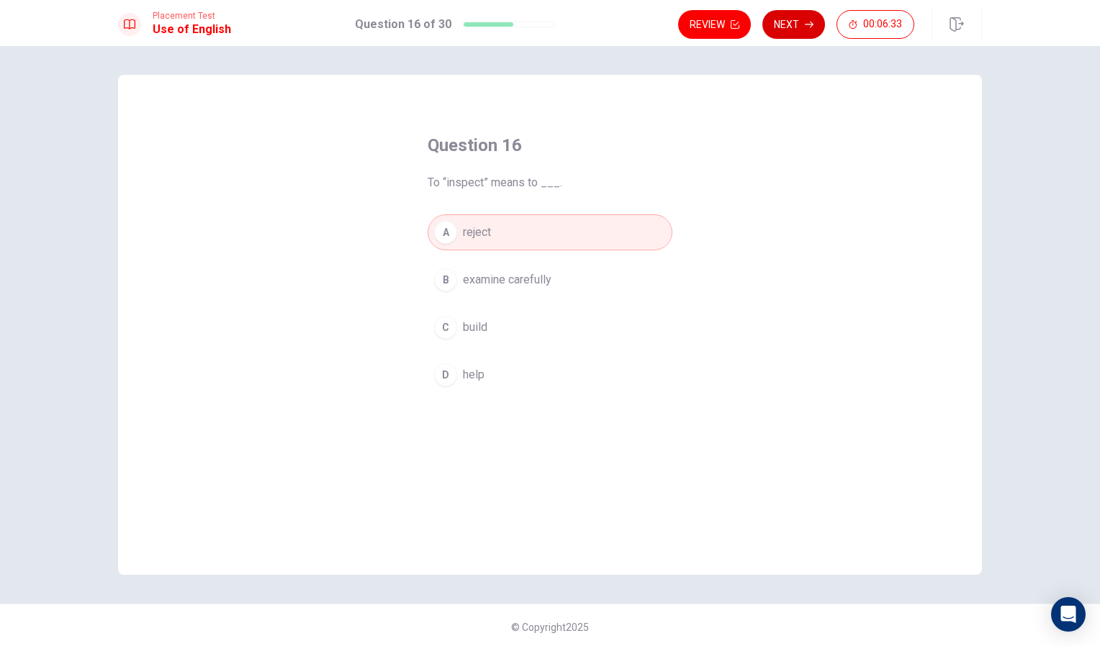
click at [787, 24] on button "Next" at bounding box center [793, 24] width 63 height 29
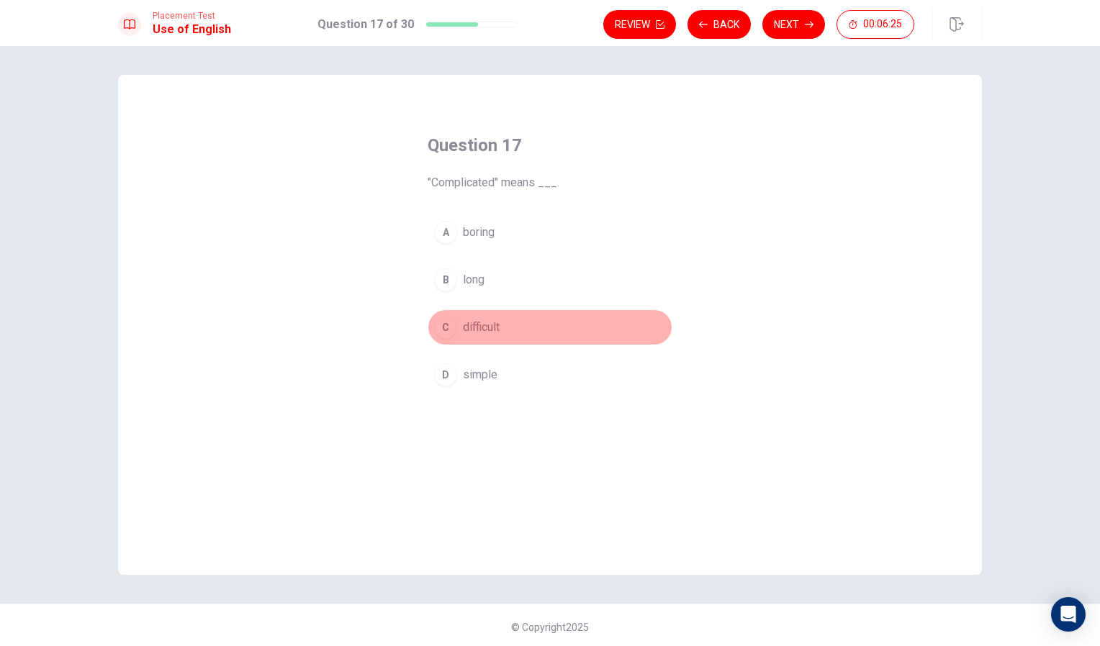
click at [466, 324] on span "difficult" at bounding box center [481, 327] width 37 height 17
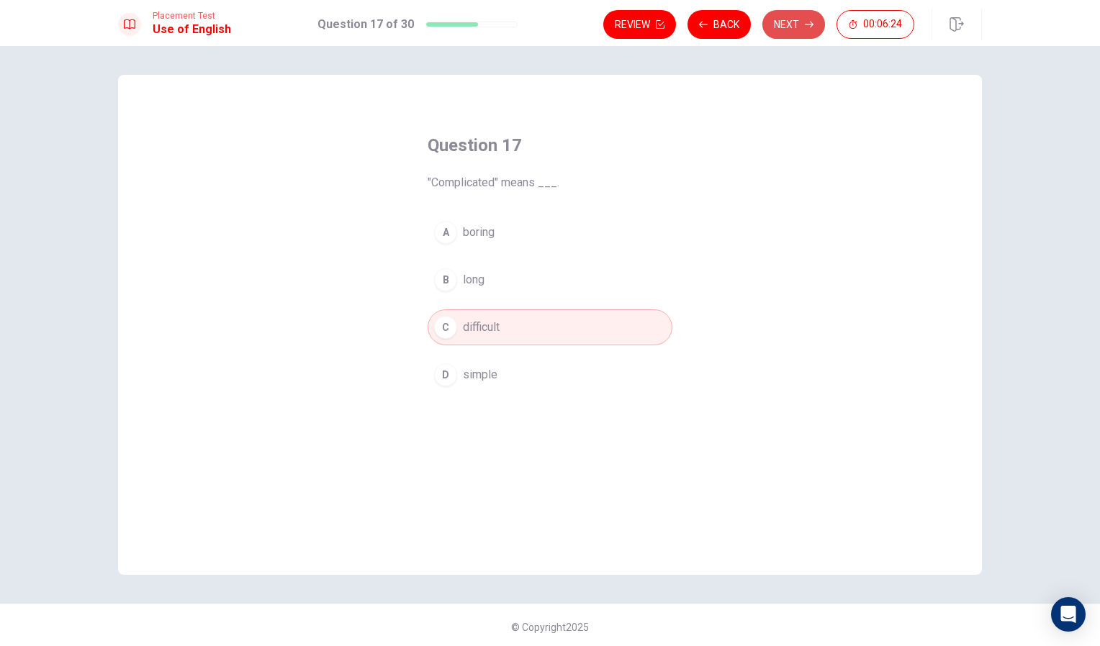
click at [785, 30] on button "Next" at bounding box center [793, 24] width 63 height 29
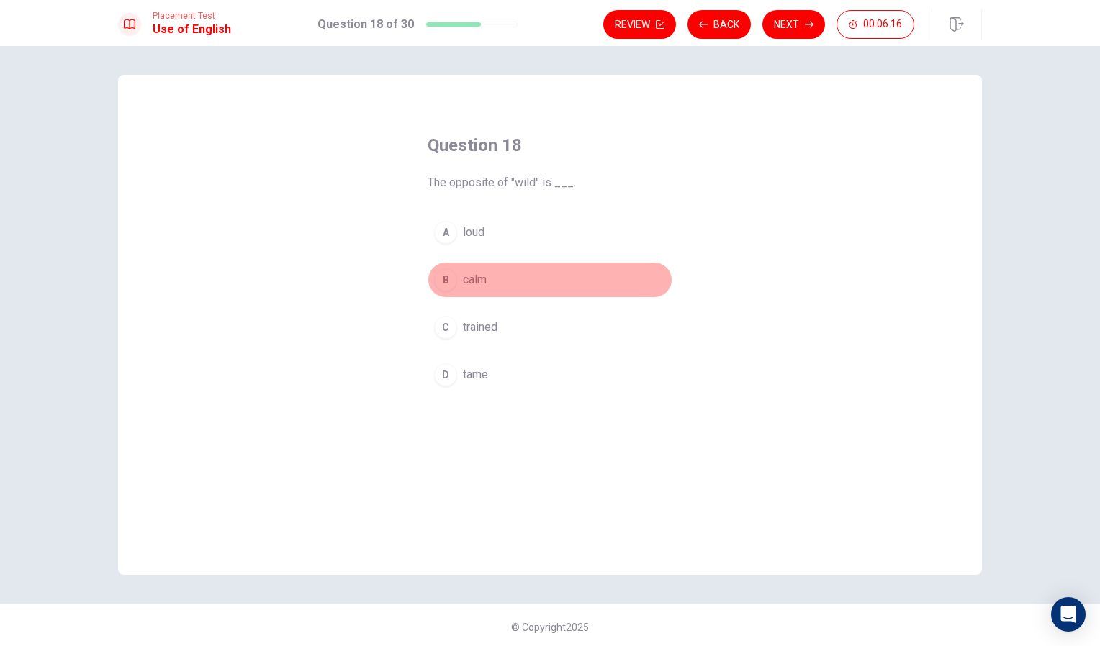
click at [482, 278] on span "calm" at bounding box center [475, 279] width 24 height 17
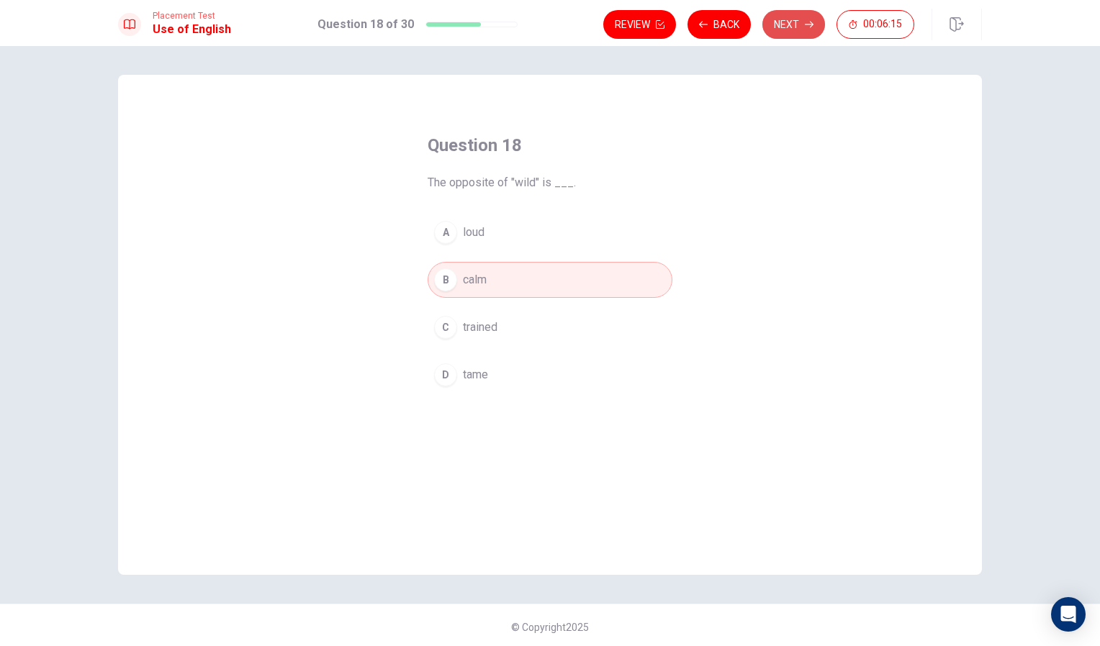
click at [790, 20] on button "Next" at bounding box center [793, 24] width 63 height 29
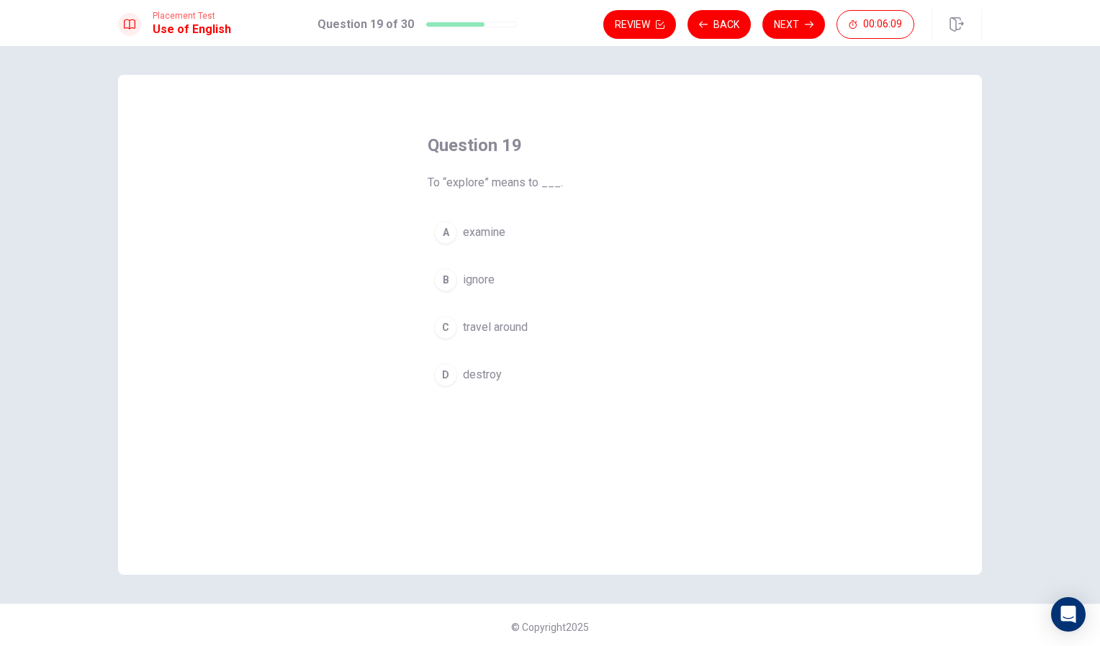
click at [449, 236] on div "A" at bounding box center [445, 232] width 23 height 23
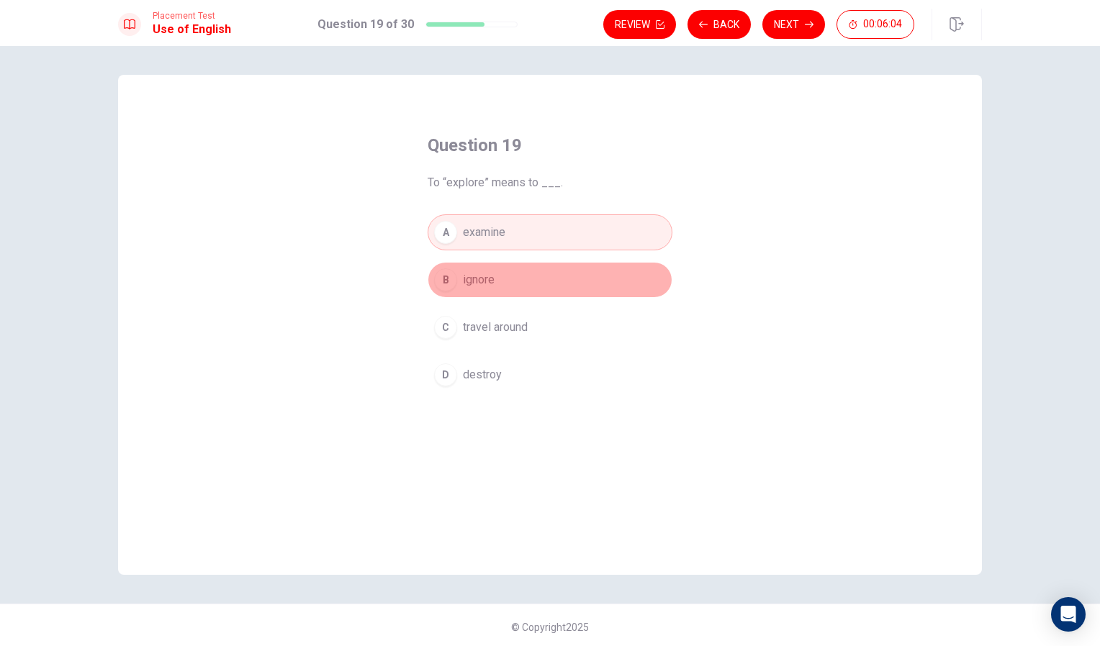
click at [458, 283] on button "B ignore" at bounding box center [550, 280] width 245 height 36
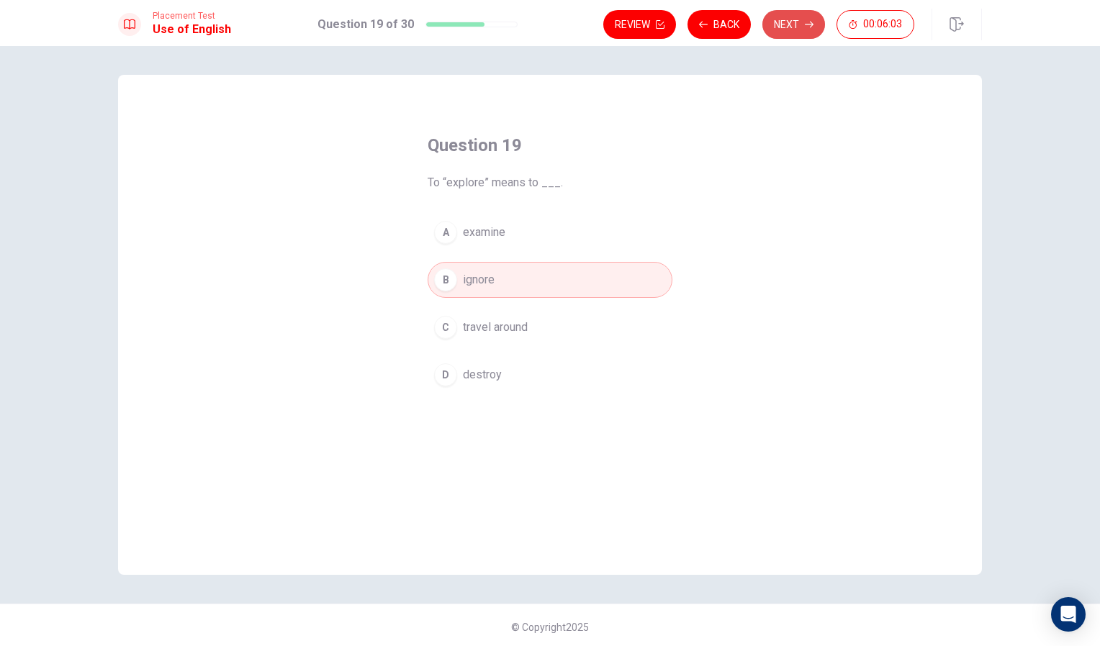
click at [795, 30] on button "Next" at bounding box center [793, 24] width 63 height 29
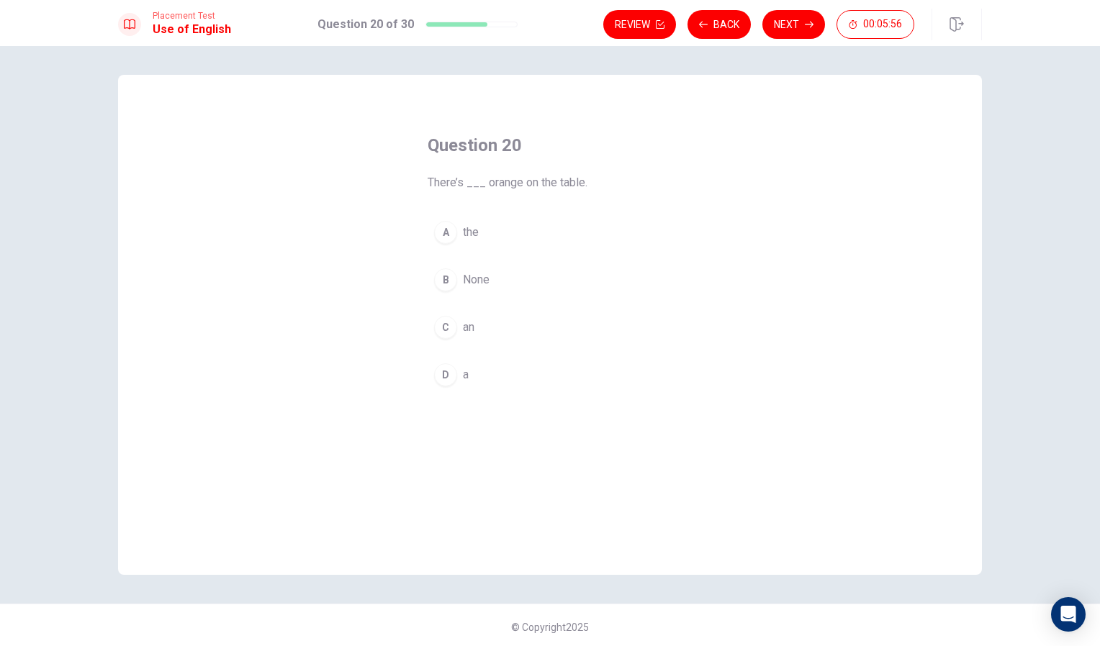
click at [468, 327] on span "an" at bounding box center [469, 327] width 12 height 17
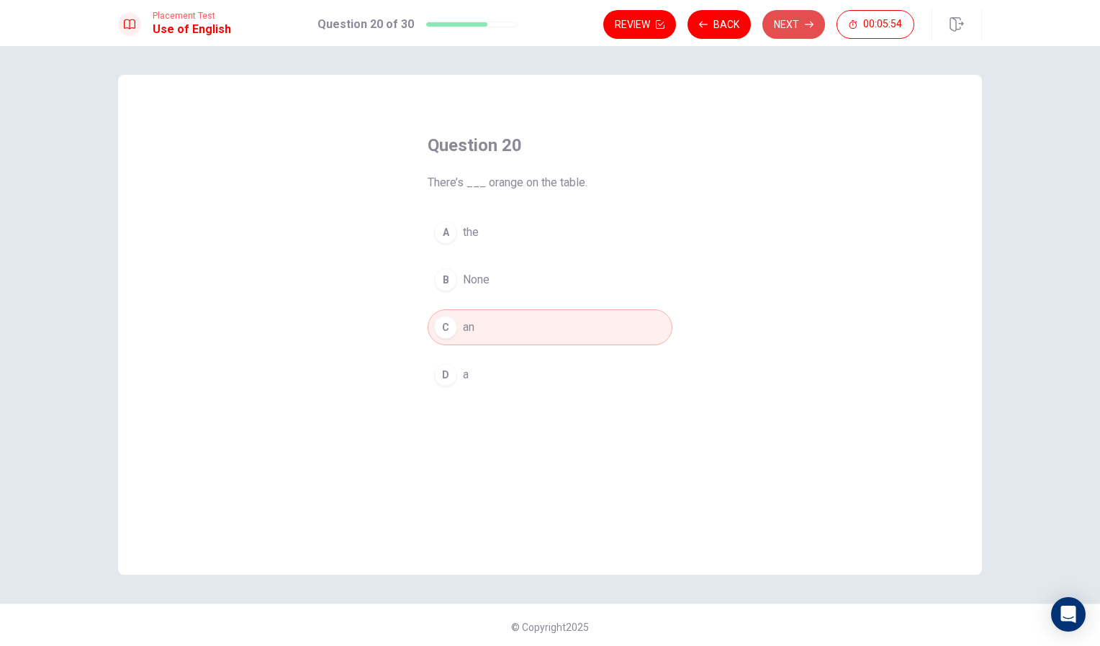
click at [795, 35] on button "Next" at bounding box center [793, 24] width 63 height 29
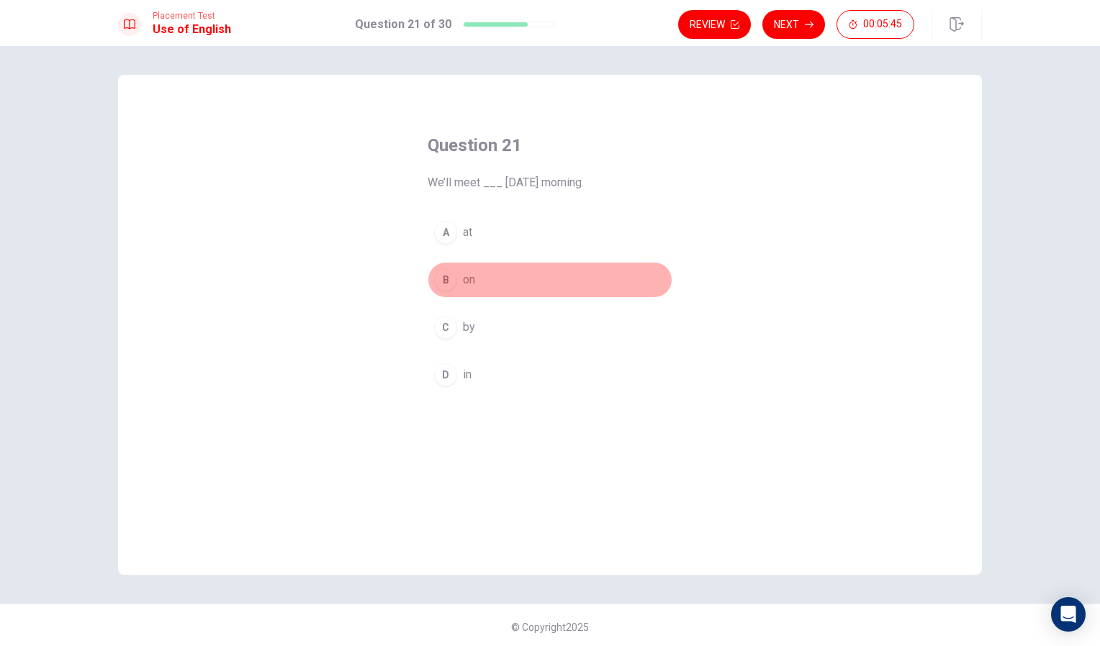
click at [463, 278] on span "on" at bounding box center [469, 279] width 12 height 17
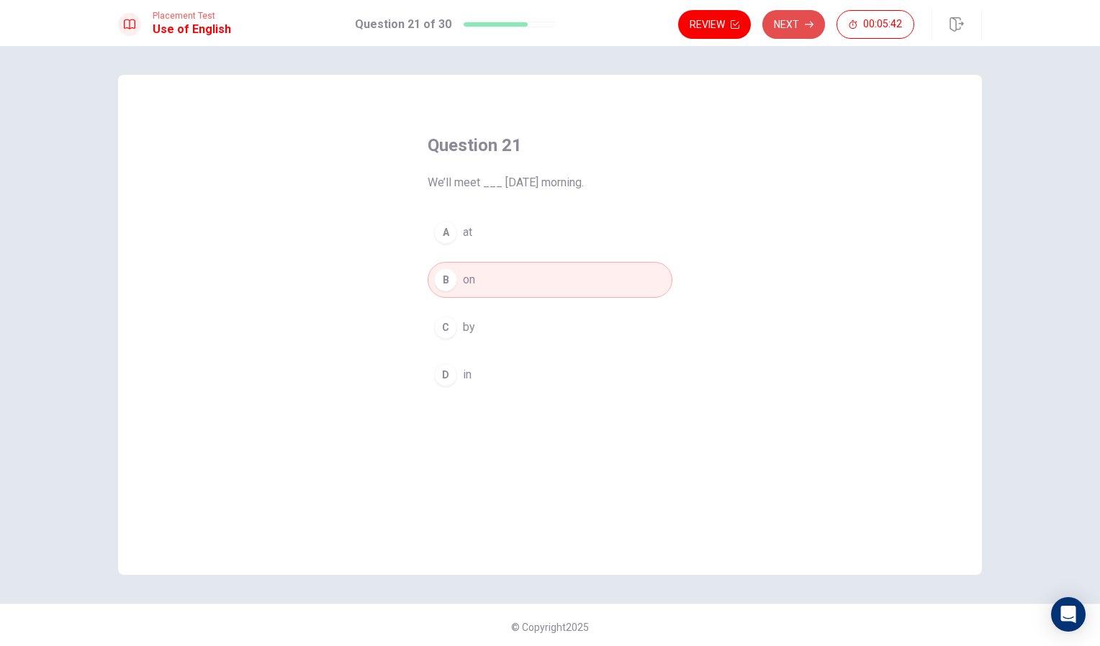
click at [800, 19] on button "Next" at bounding box center [793, 24] width 63 height 29
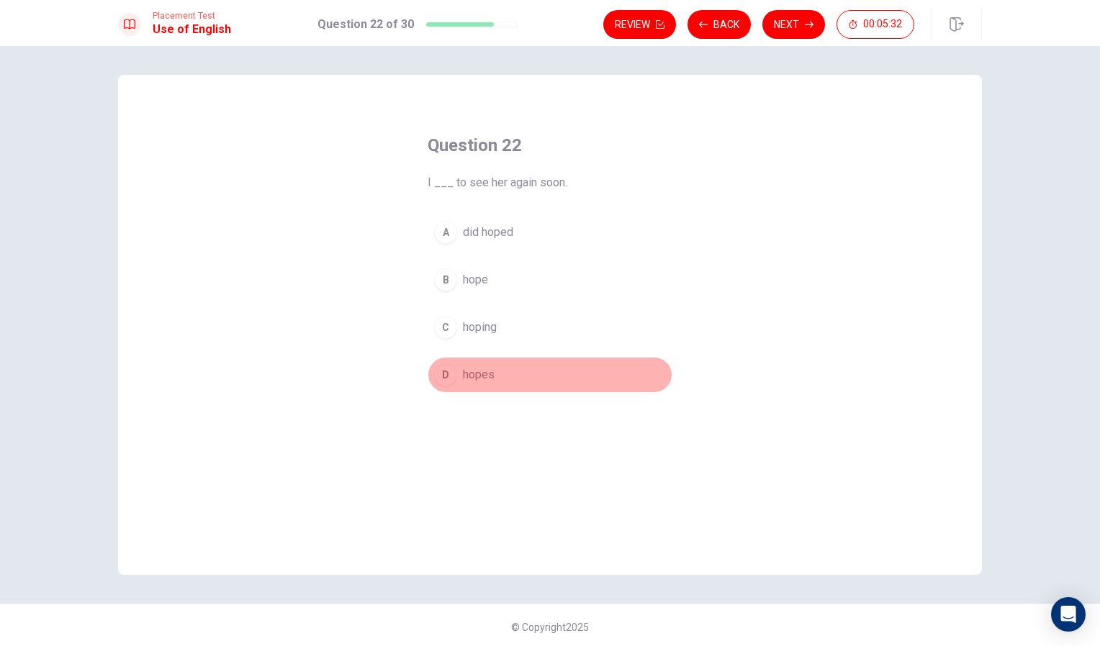
click at [475, 374] on span "hopes" at bounding box center [479, 374] width 32 height 17
click at [464, 379] on span "hopes" at bounding box center [479, 374] width 32 height 17
click at [441, 373] on div "D" at bounding box center [445, 374] width 23 height 23
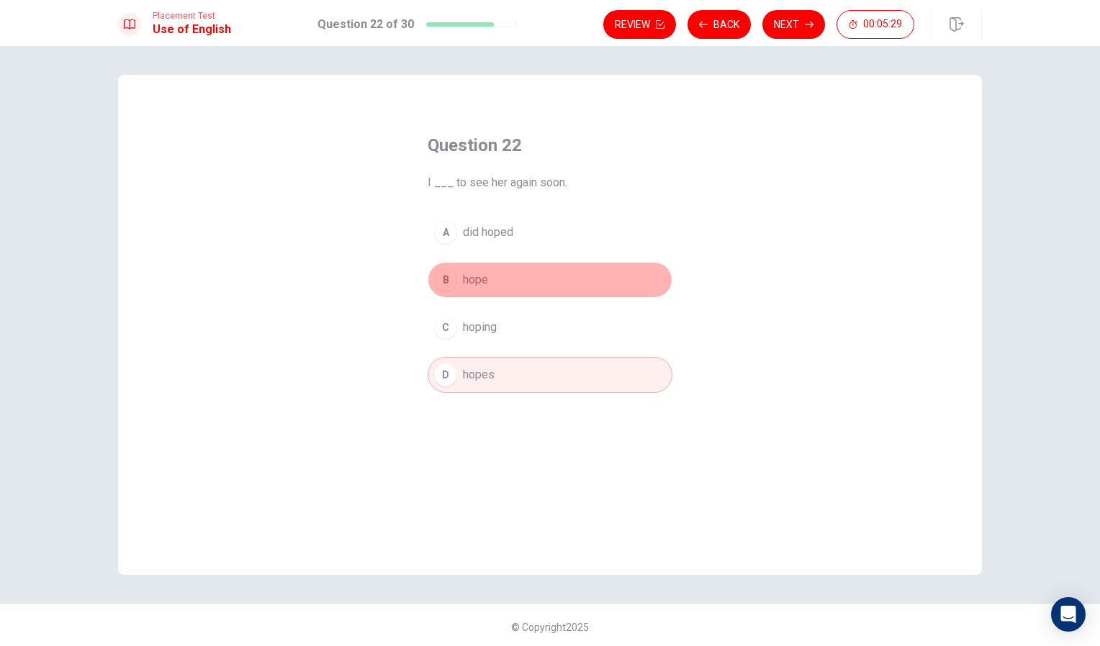
click at [446, 278] on div "B" at bounding box center [445, 279] width 23 height 23
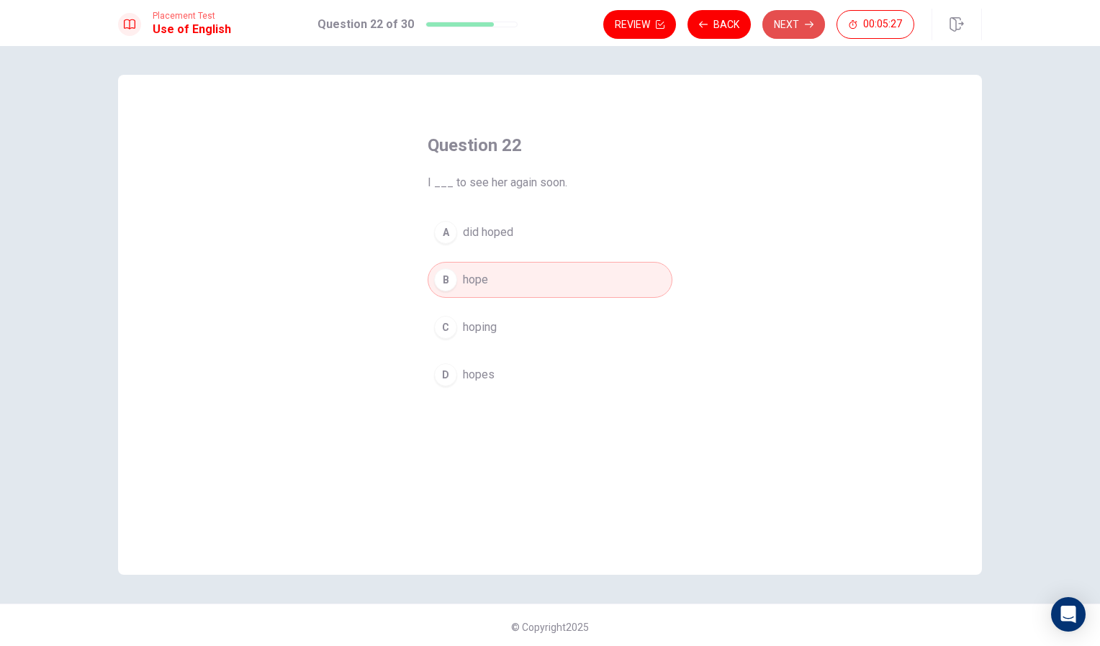
click at [795, 29] on button "Next" at bounding box center [793, 24] width 63 height 29
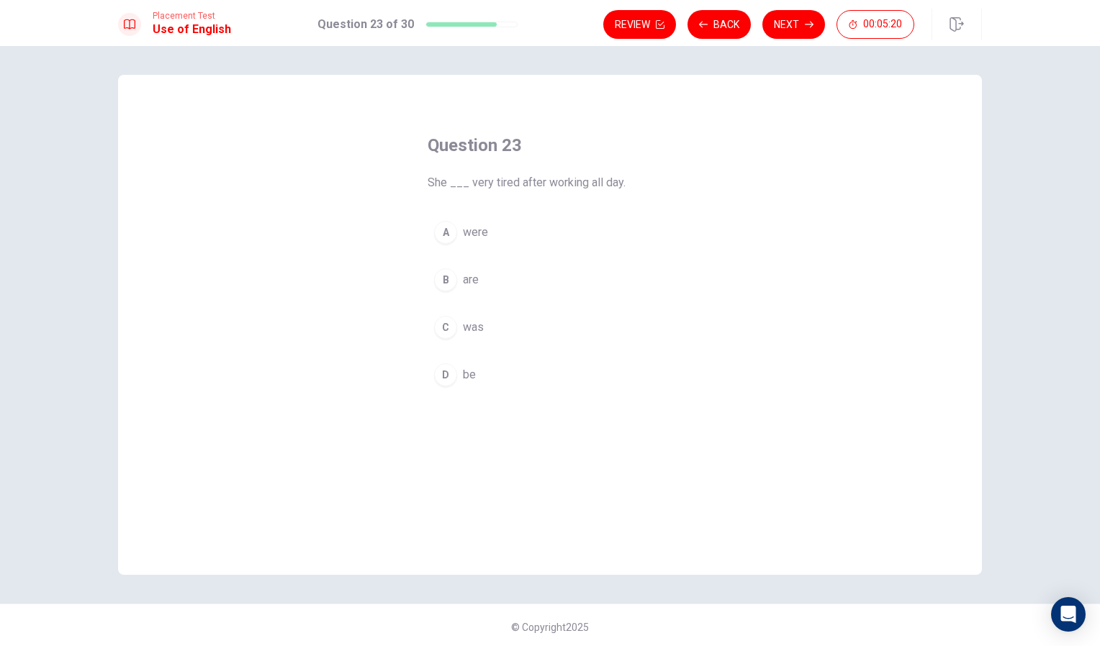
click at [458, 331] on button "C was" at bounding box center [550, 328] width 245 height 36
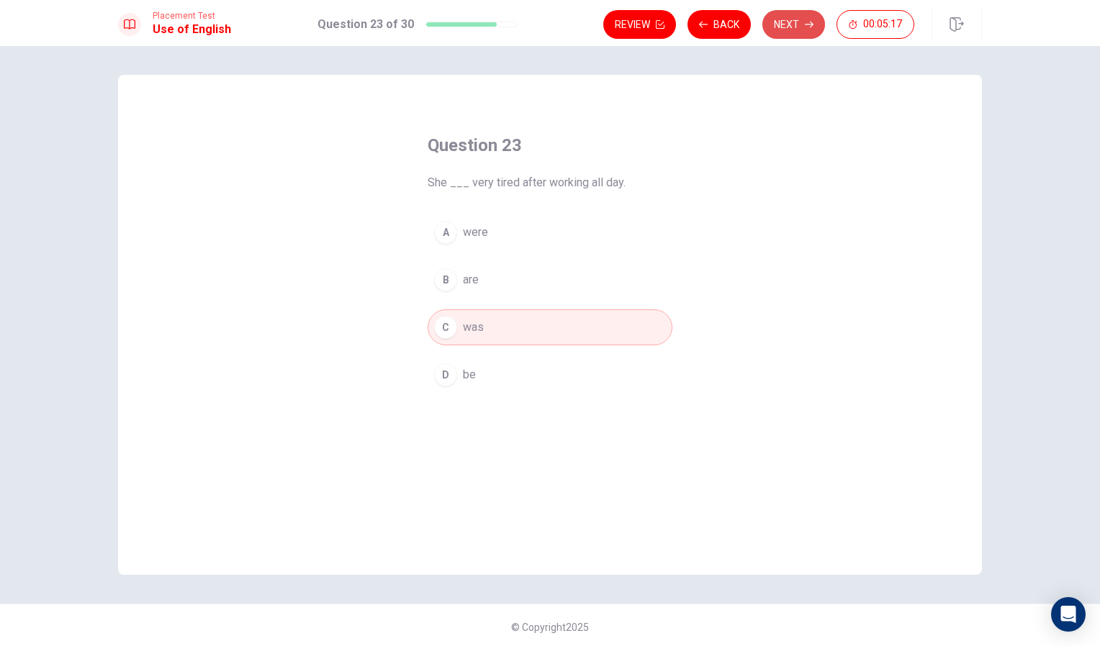
click at [800, 23] on button "Next" at bounding box center [793, 24] width 63 height 29
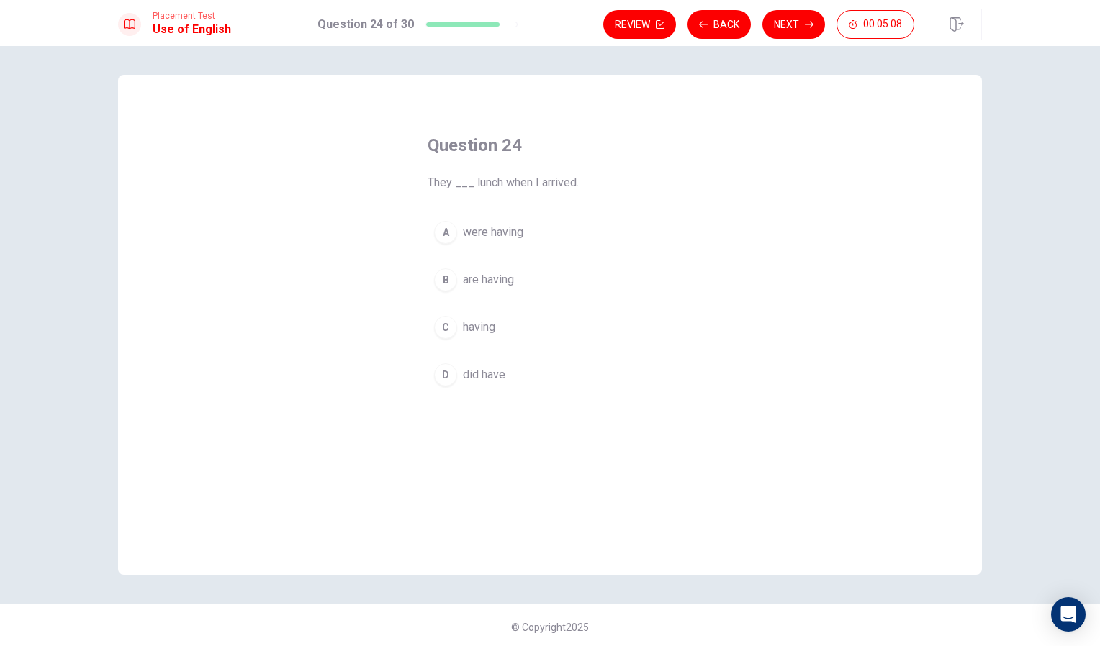
click at [475, 279] on span "are having" at bounding box center [488, 279] width 51 height 17
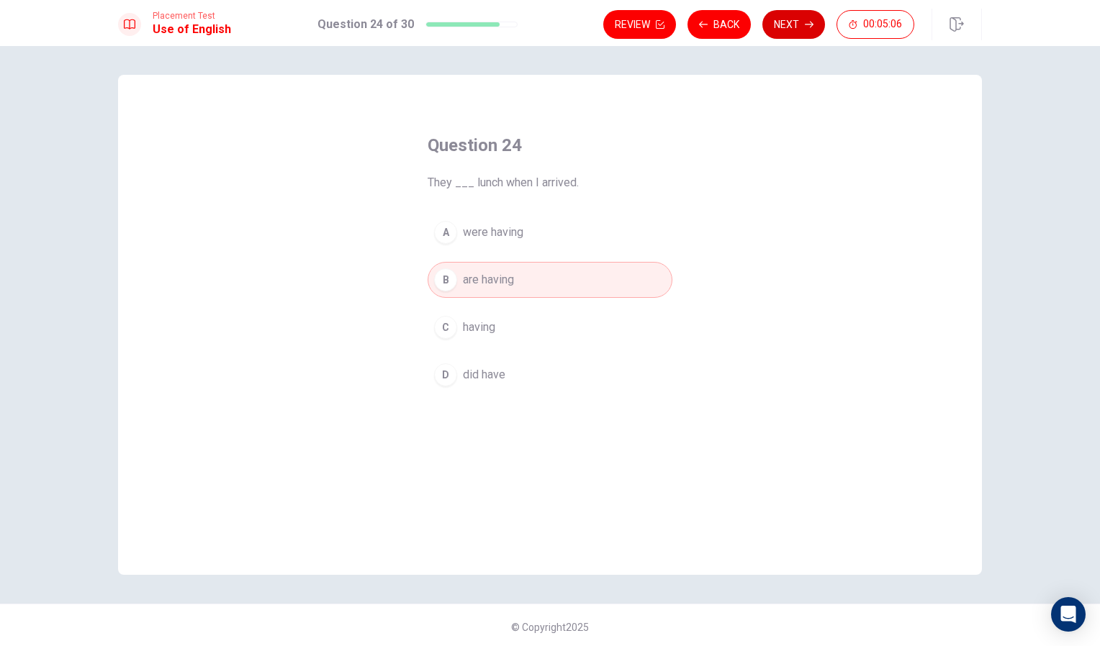
click at [777, 28] on button "Next" at bounding box center [793, 24] width 63 height 29
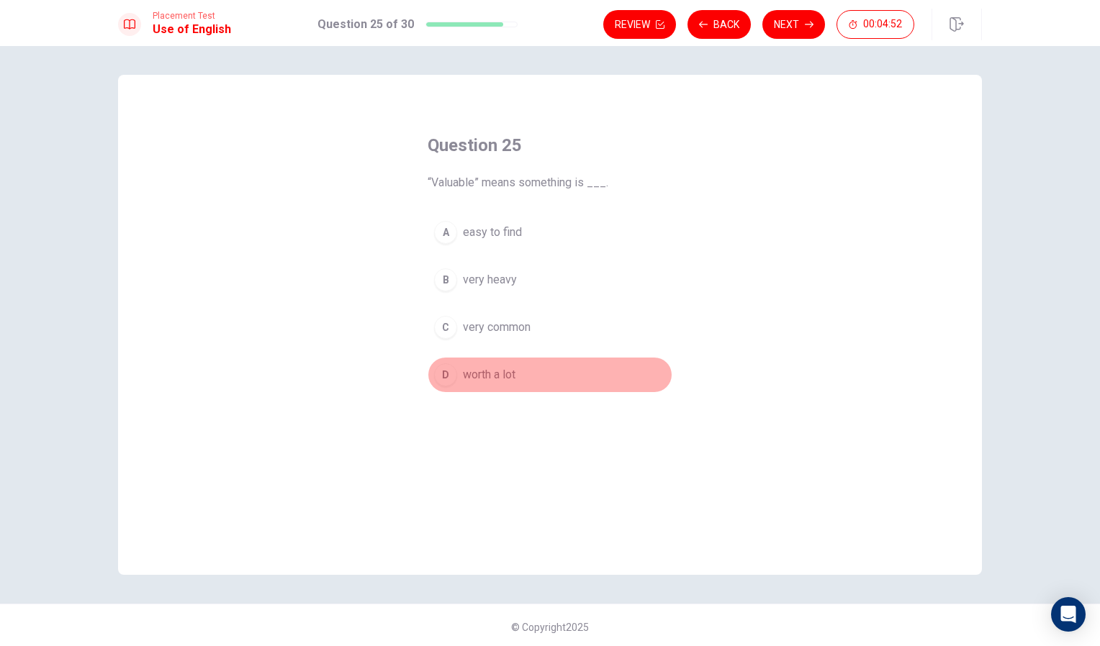
click at [443, 373] on div "D" at bounding box center [445, 374] width 23 height 23
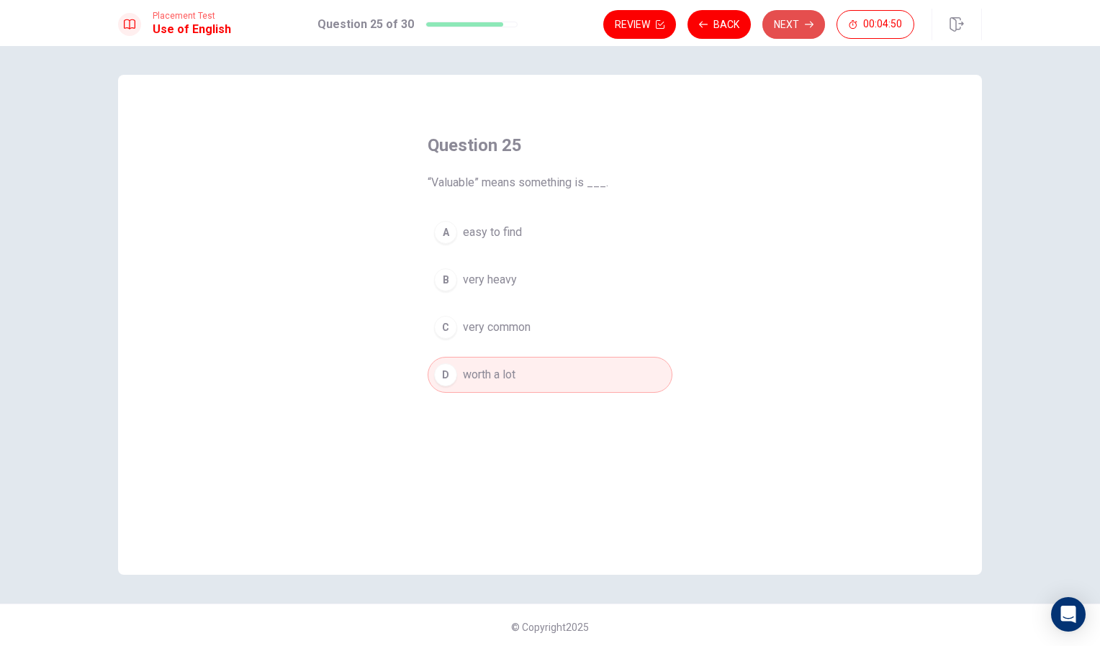
click at [792, 18] on button "Next" at bounding box center [793, 24] width 63 height 29
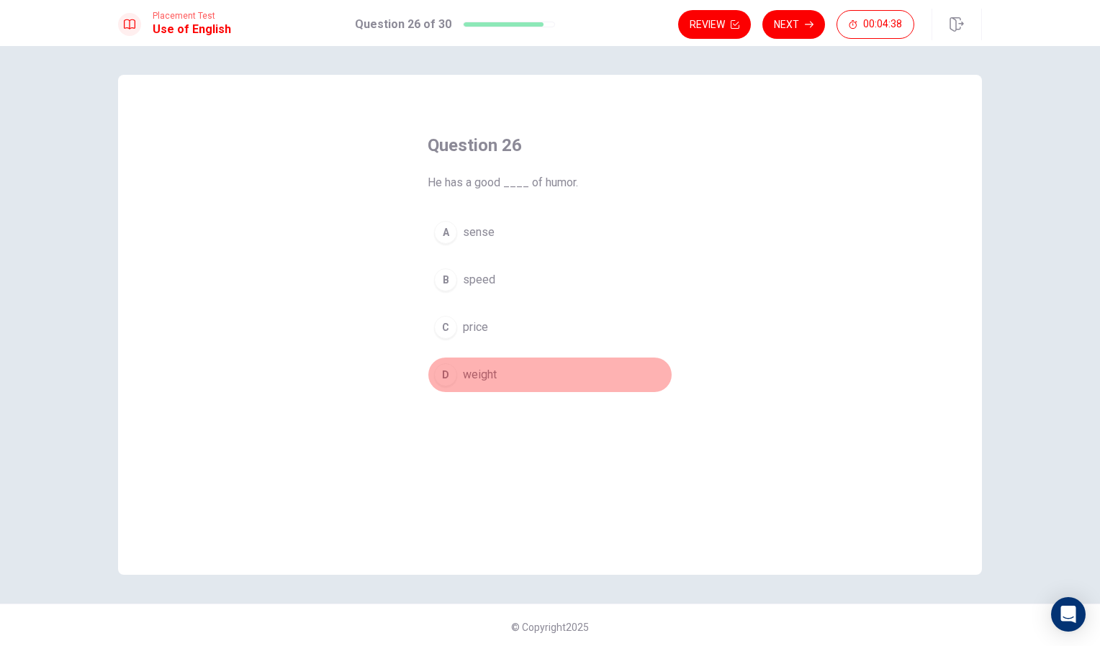
click at [439, 376] on div "D" at bounding box center [445, 374] width 23 height 23
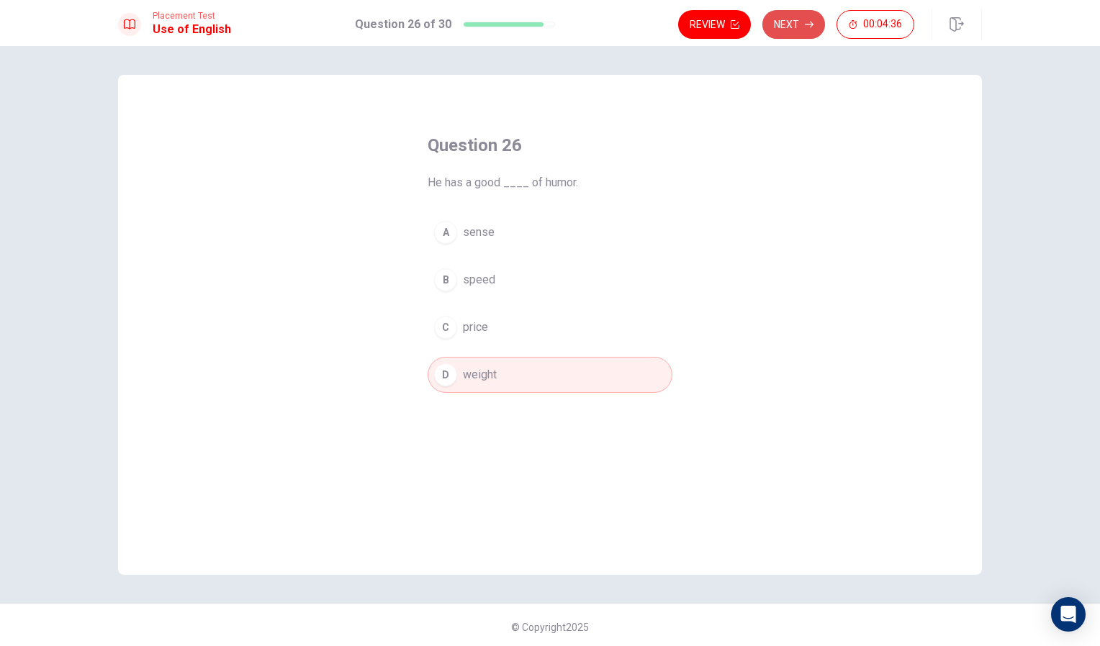
click at [792, 22] on button "Next" at bounding box center [793, 24] width 63 height 29
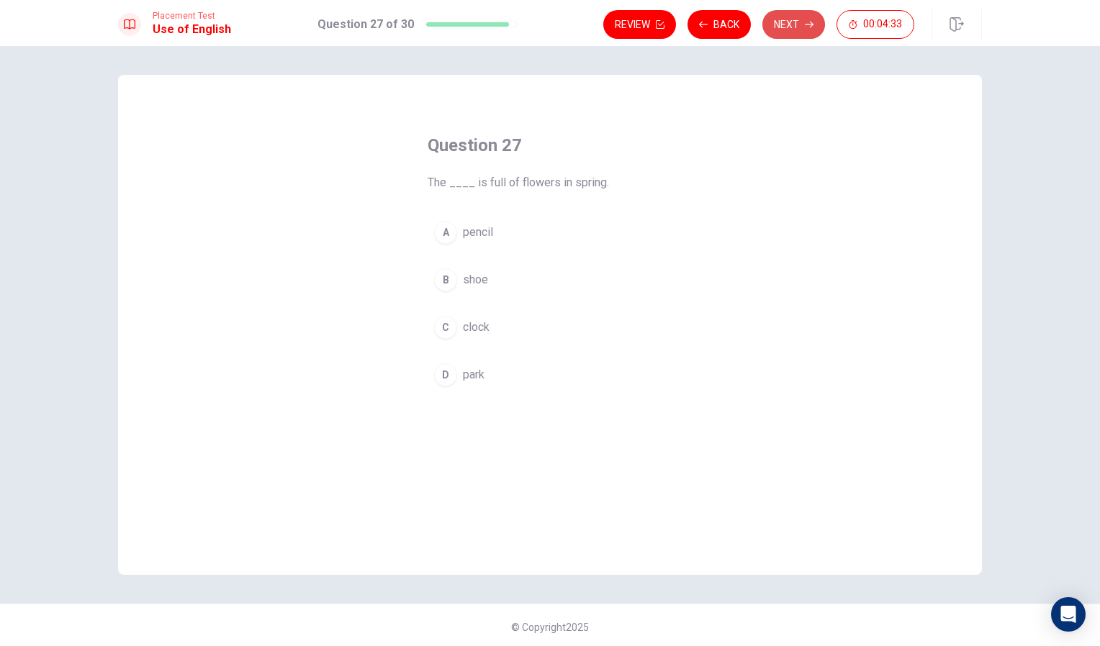
click at [792, 22] on button "Next" at bounding box center [793, 24] width 63 height 29
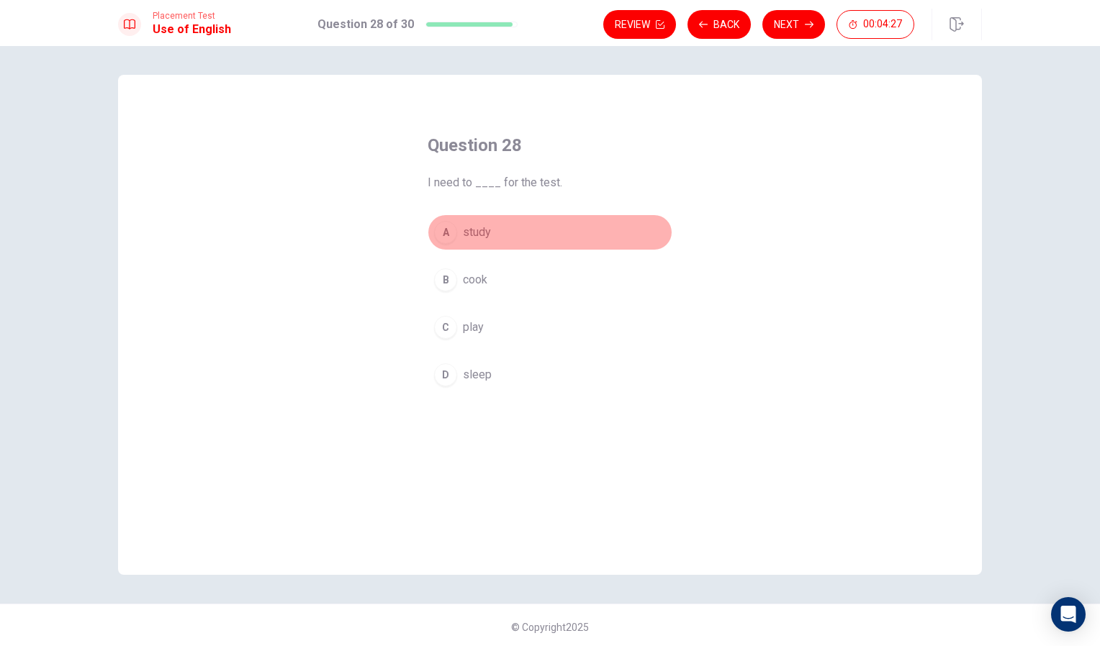
click at [447, 236] on div "A" at bounding box center [445, 232] width 23 height 23
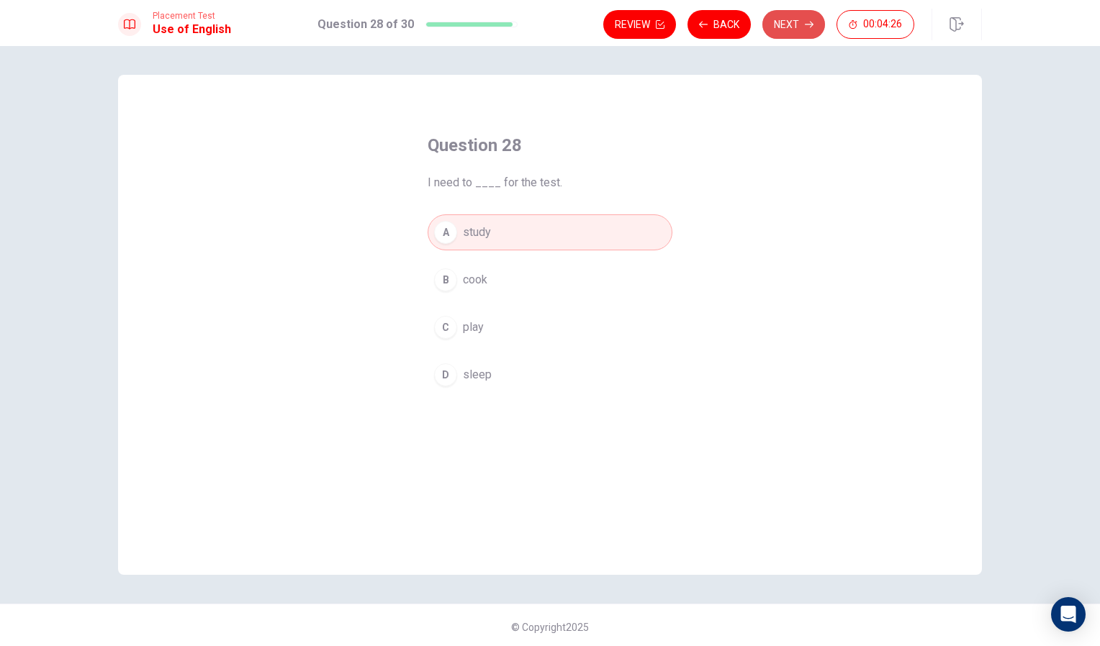
click at [805, 21] on icon "button" at bounding box center [809, 24] width 9 height 9
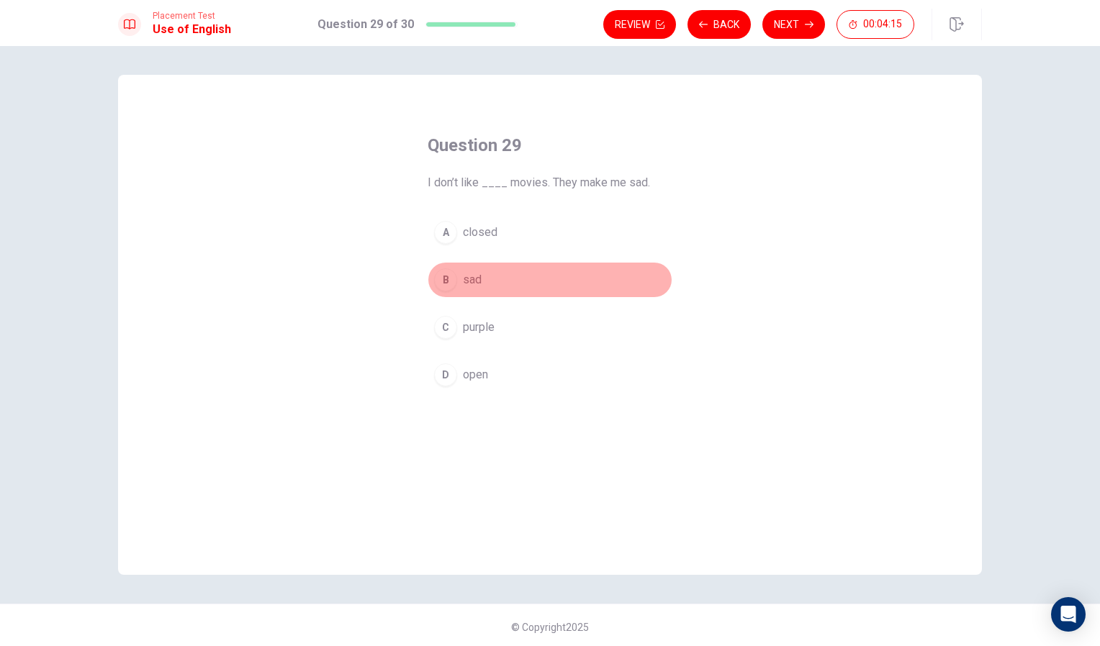
click at [469, 284] on span "sad" at bounding box center [472, 279] width 19 height 17
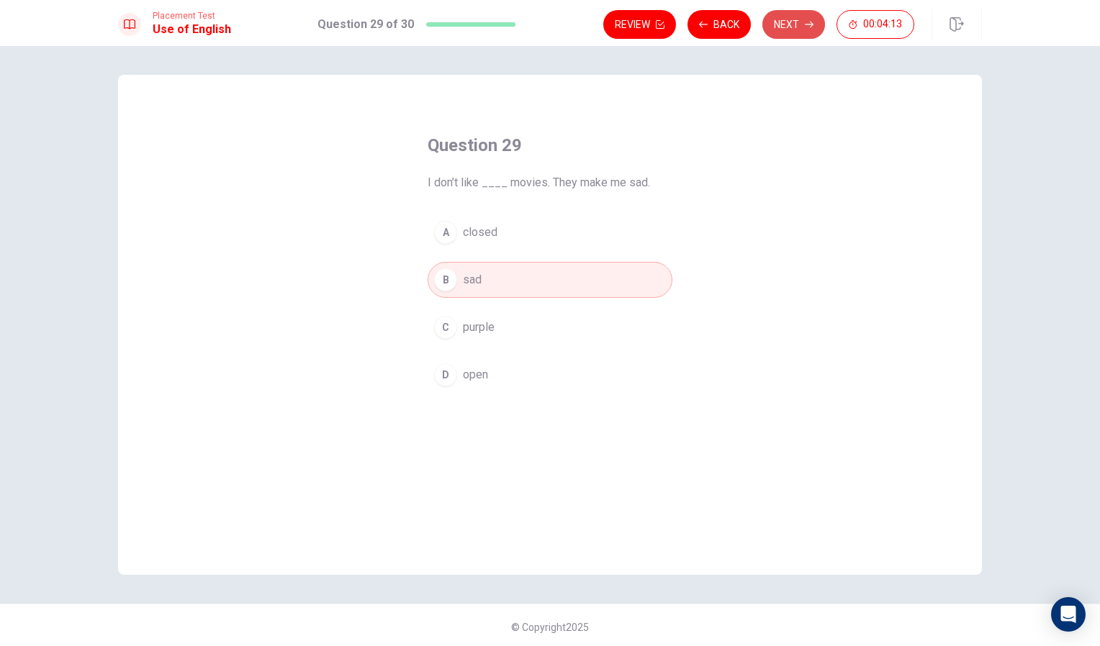
click at [802, 22] on button "Next" at bounding box center [793, 24] width 63 height 29
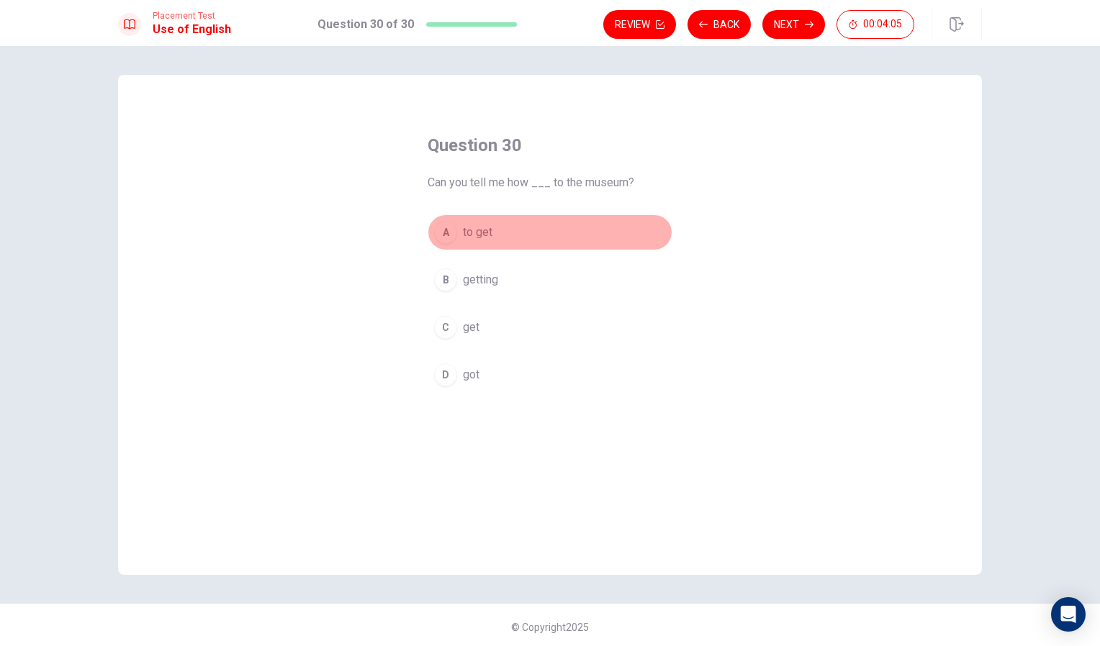
click at [486, 229] on span "to get" at bounding box center [478, 232] width 30 height 17
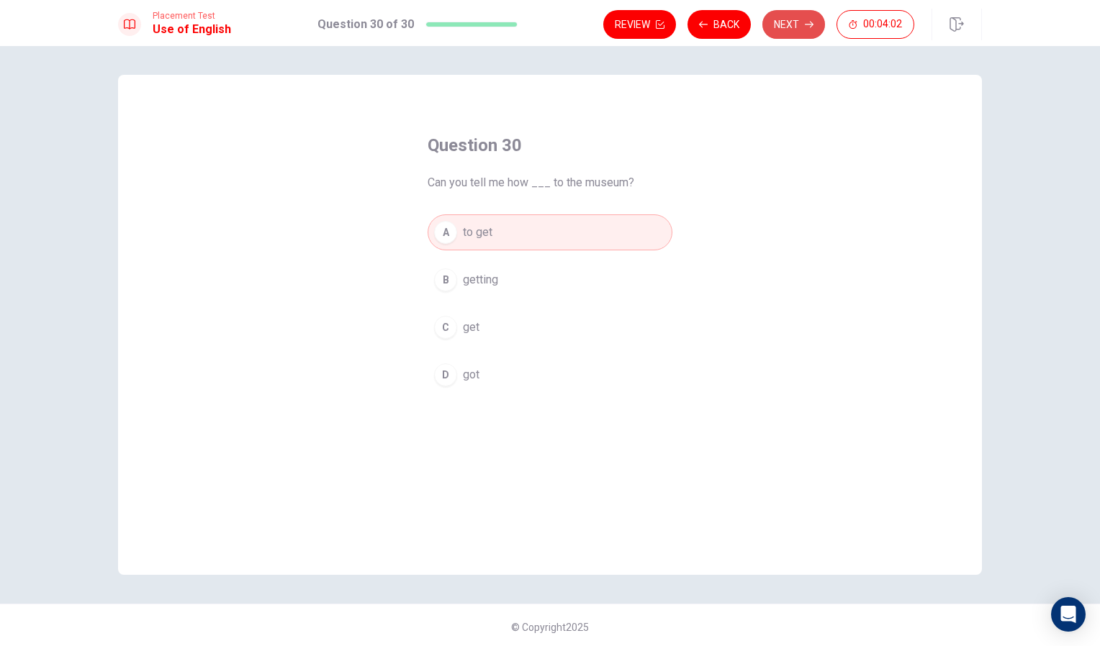
click at [803, 28] on button "Next" at bounding box center [793, 24] width 63 height 29
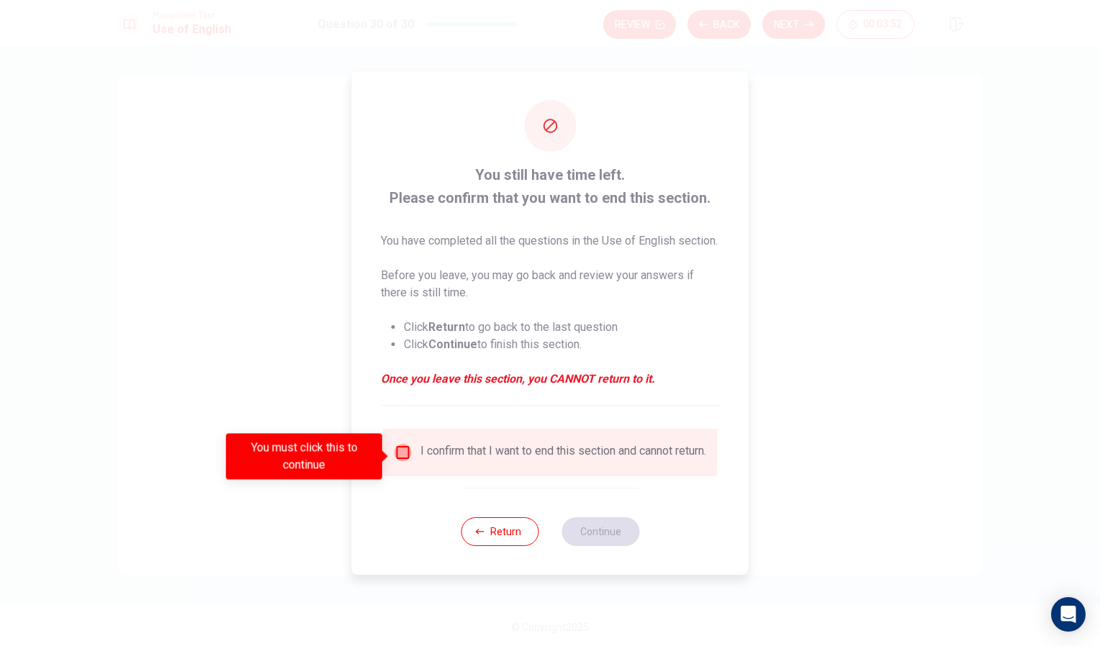
click at [402, 453] on input "You must click this to continue" at bounding box center [402, 452] width 17 height 17
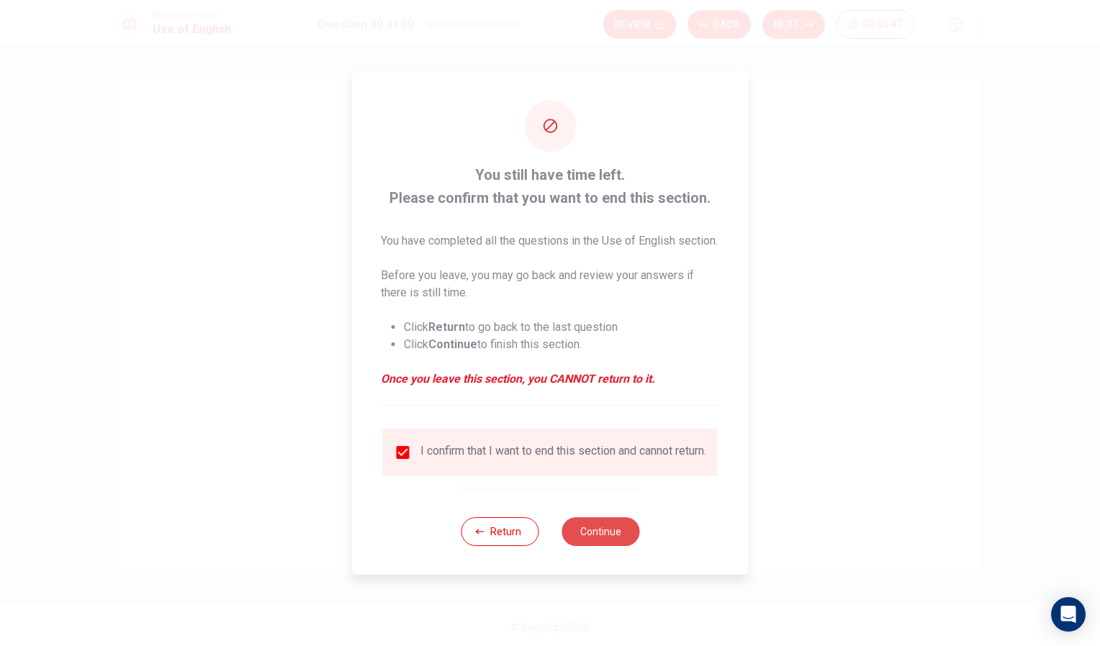
click at [606, 541] on button "Continue" at bounding box center [600, 532] width 78 height 29
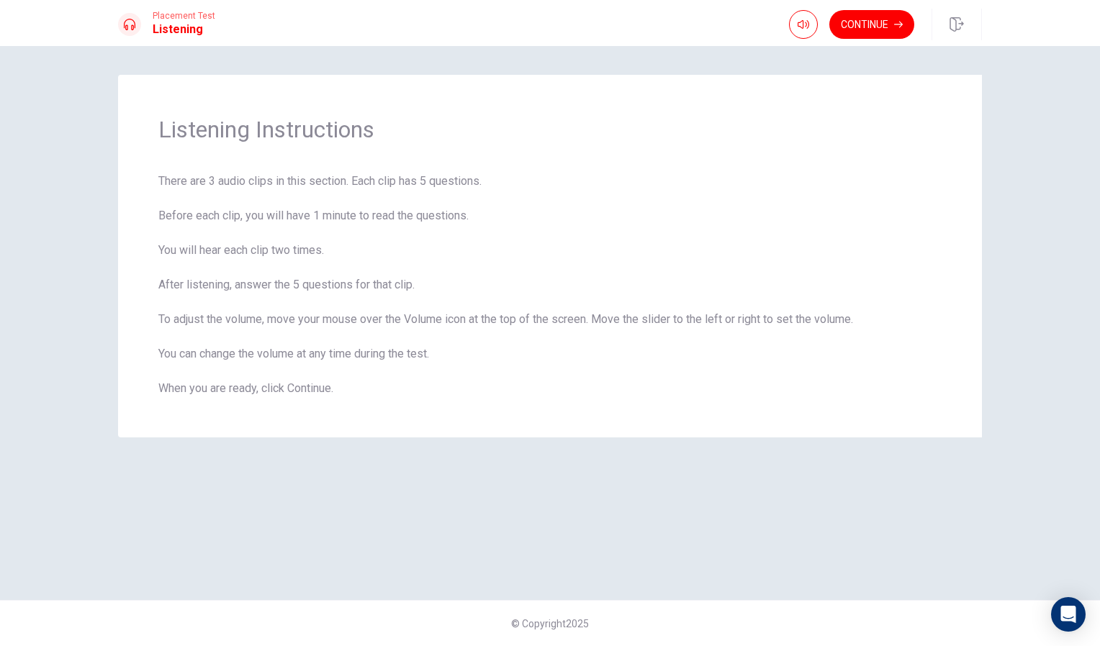
click at [1080, 137] on div "Listening Instructions There are 3 audio clips in this section. Each clip has 5…" at bounding box center [550, 346] width 1100 height 600
click at [854, 22] on button "Continue" at bounding box center [871, 24] width 85 height 29
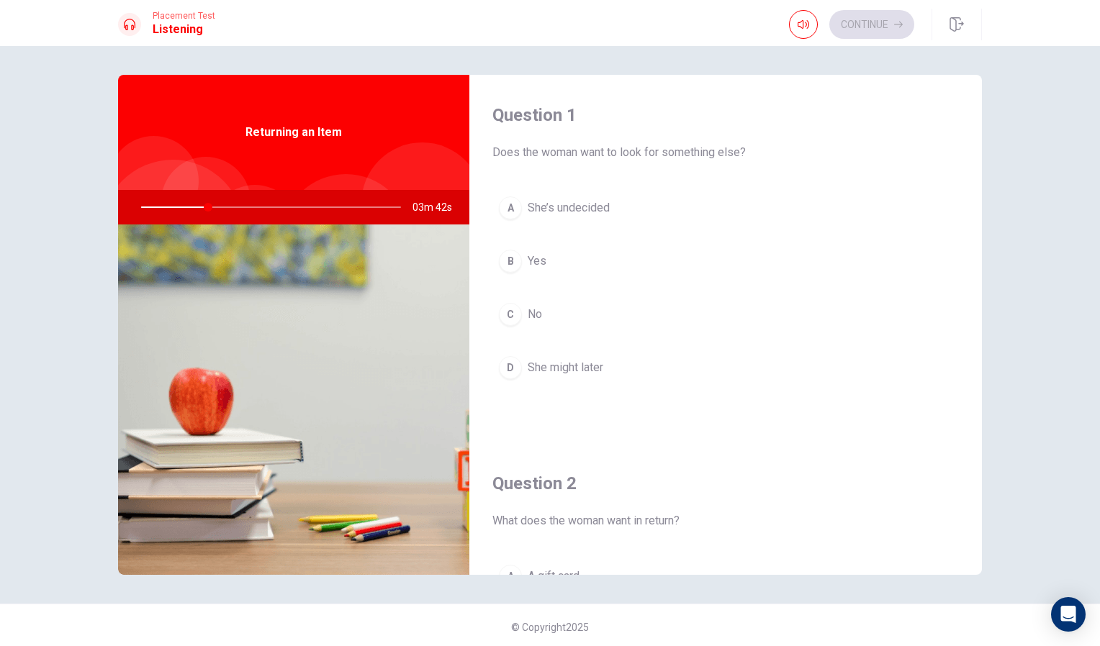
click at [979, 68] on div "Question 1 Does the woman want to look for something else? A She’s undecided B …" at bounding box center [550, 346] width 1100 height 600
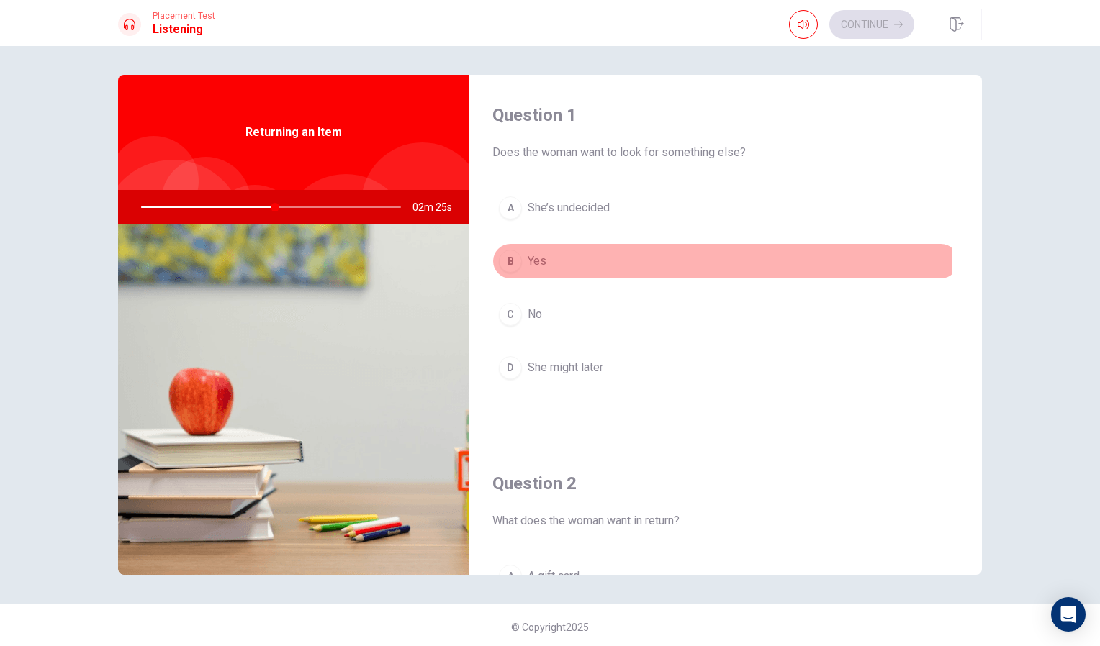
click at [511, 262] on div "B" at bounding box center [510, 261] width 23 height 23
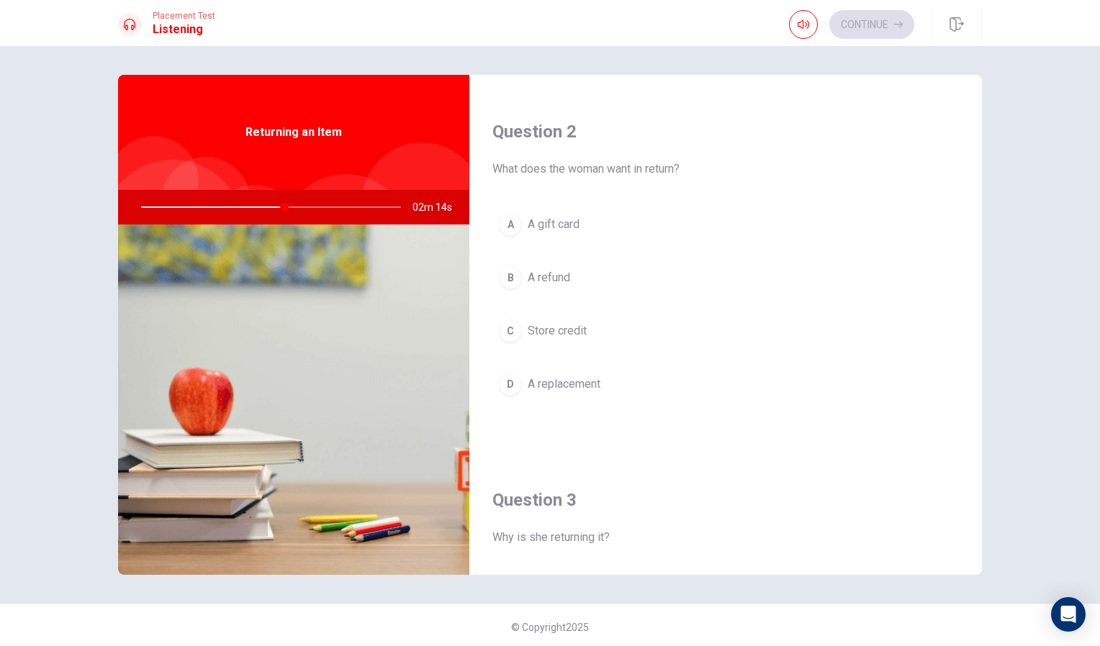
scroll to position [350, 0]
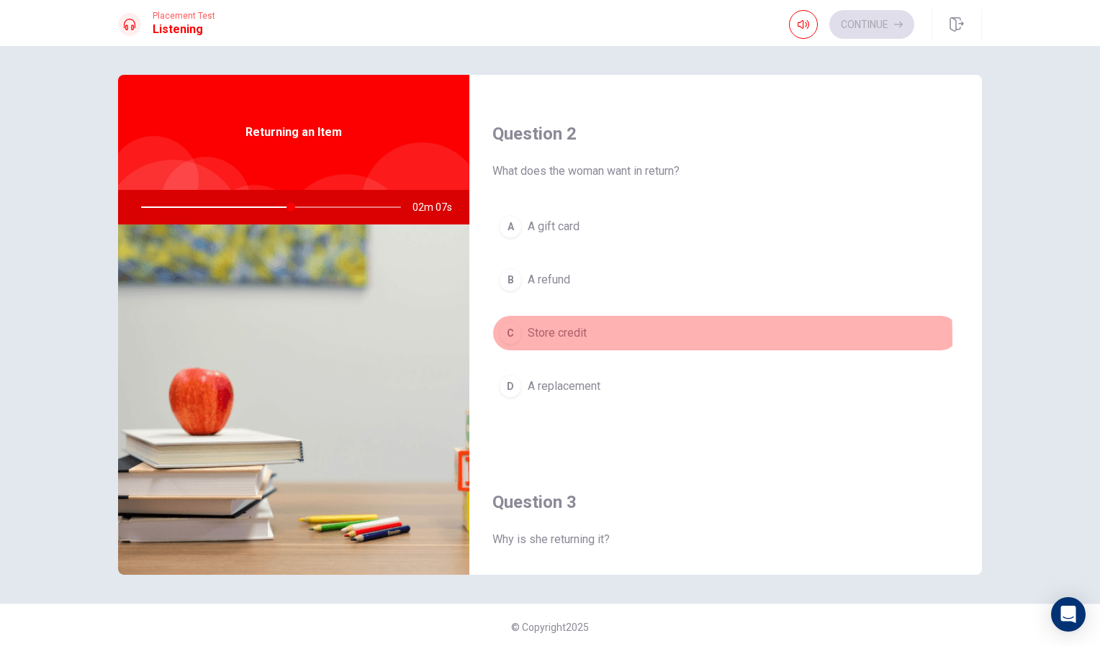
click at [507, 336] on div "C" at bounding box center [510, 333] width 23 height 23
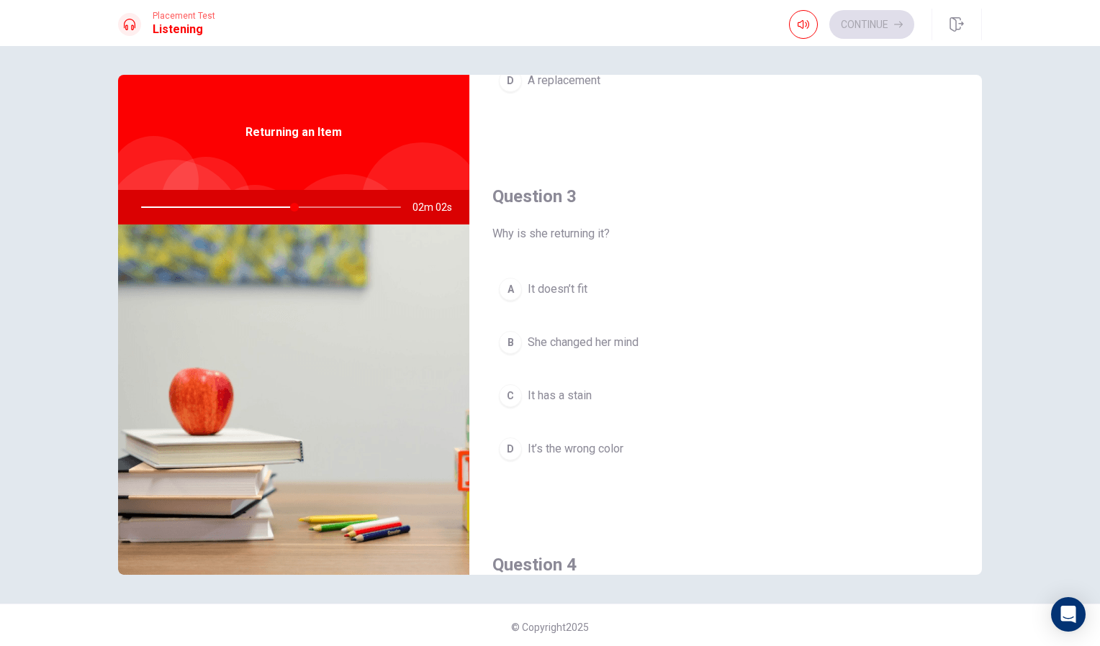
scroll to position [658, 0]
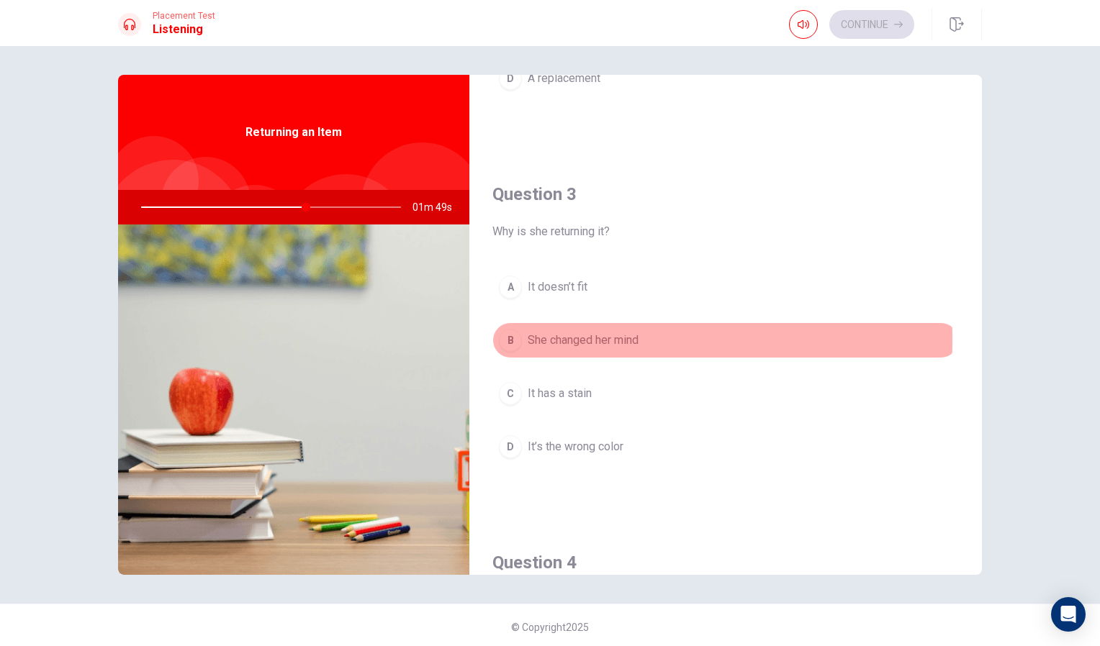
click at [512, 337] on div "B" at bounding box center [510, 340] width 23 height 23
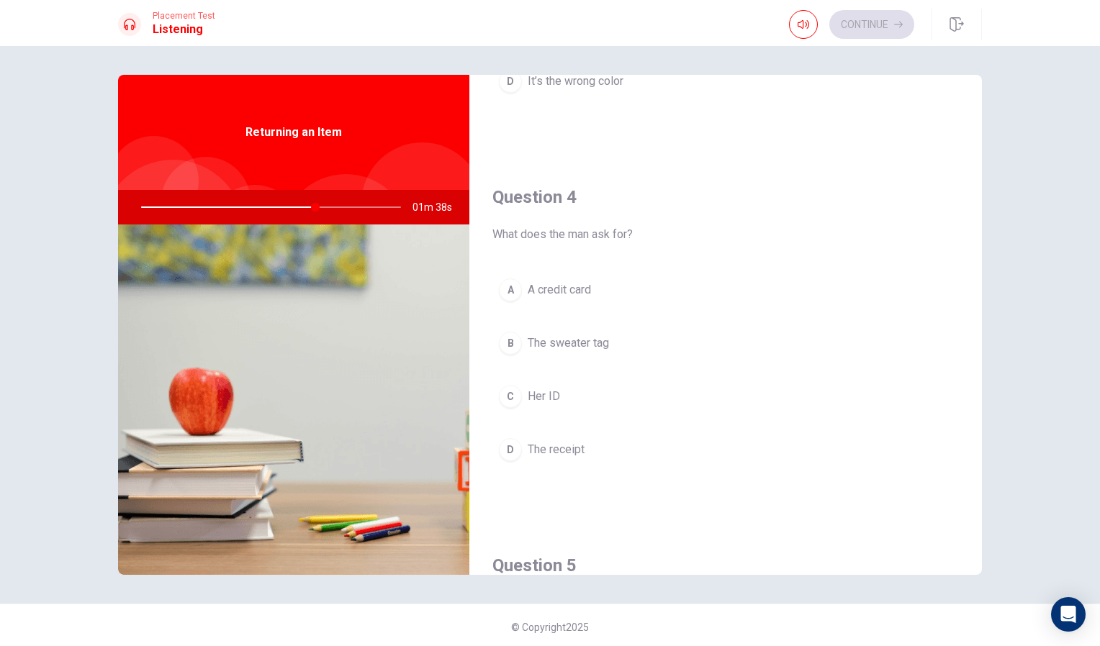
scroll to position [1026, 0]
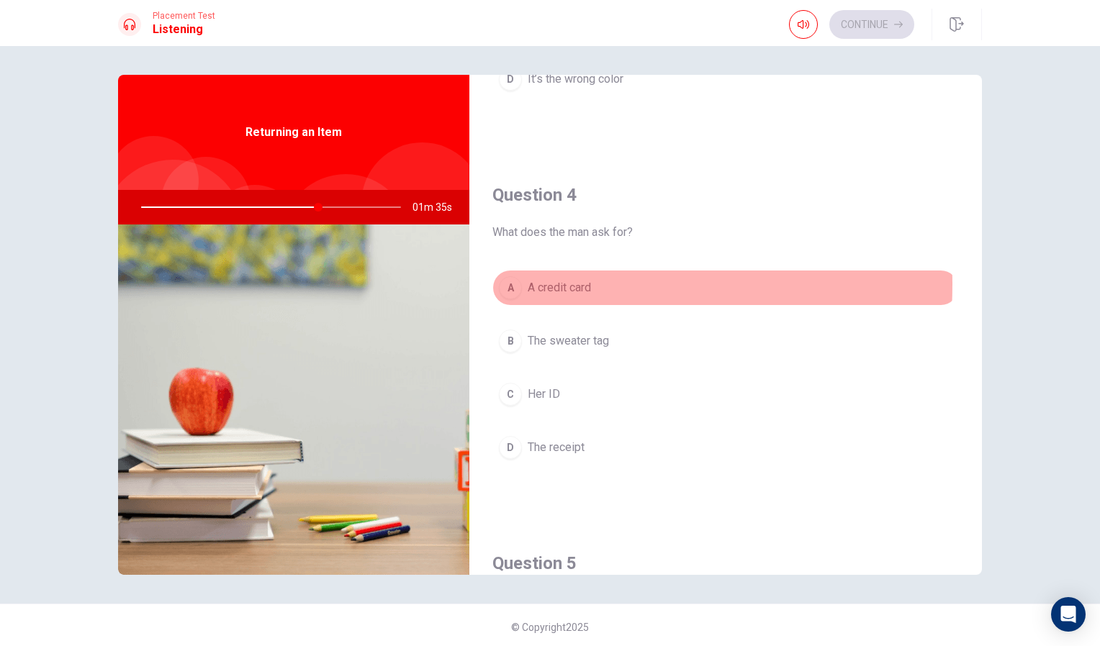
click at [510, 280] on div "A" at bounding box center [510, 287] width 23 height 23
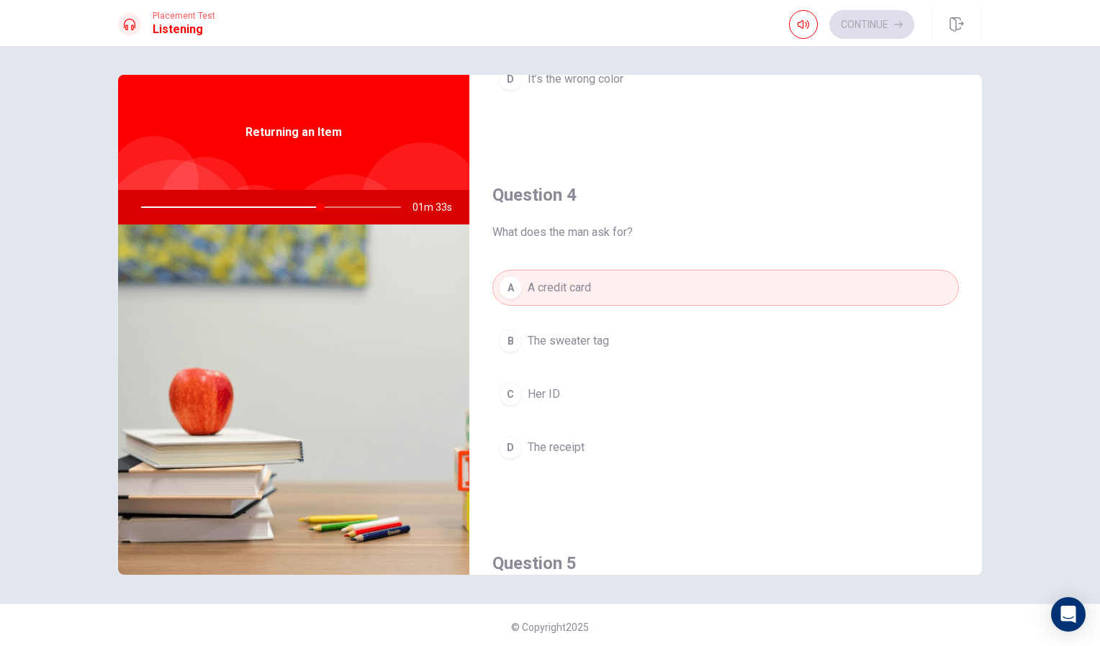
click at [512, 391] on div "C" at bounding box center [510, 394] width 23 height 23
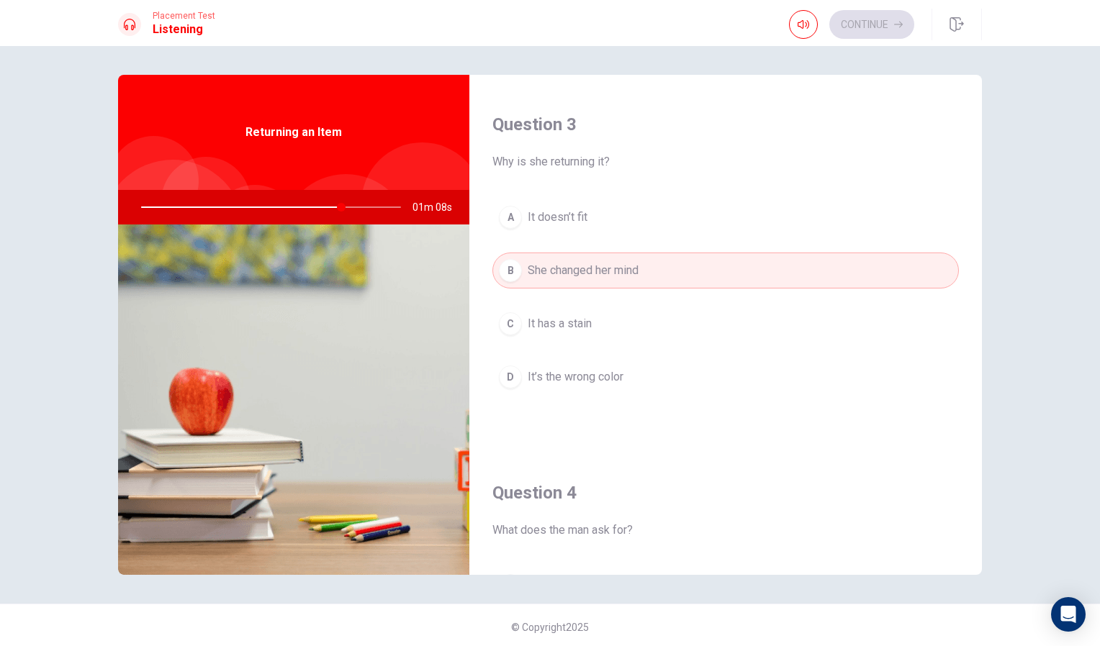
scroll to position [732, 0]
click at [511, 369] on div "D" at bounding box center [510, 372] width 23 height 23
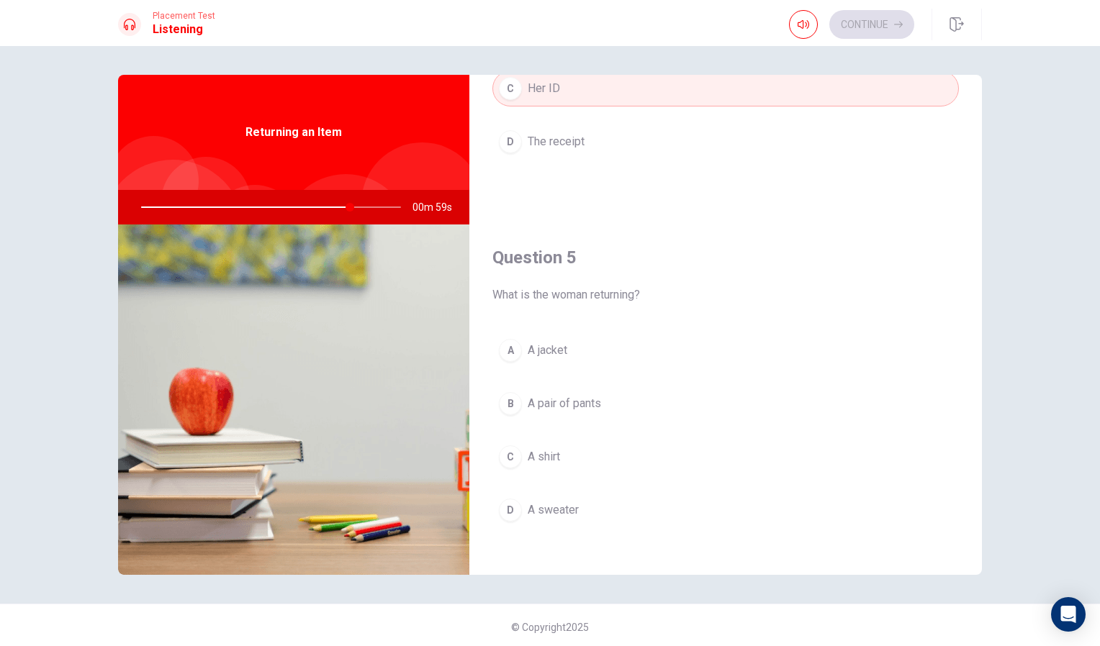
scroll to position [1336, 0]
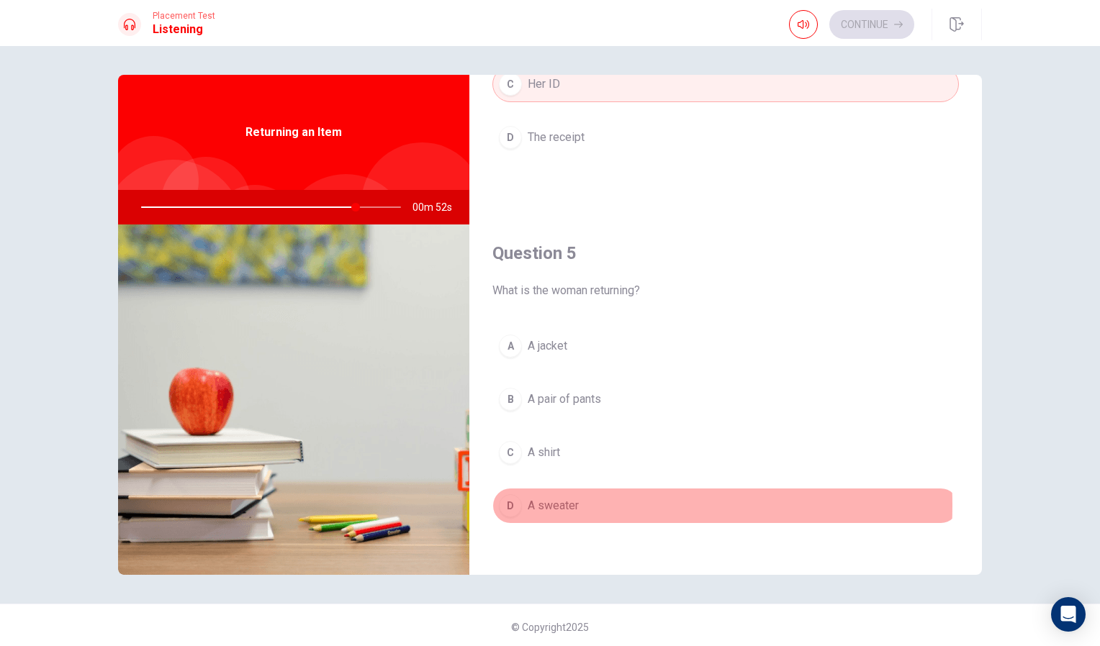
click at [504, 499] on div "D" at bounding box center [510, 505] width 23 height 23
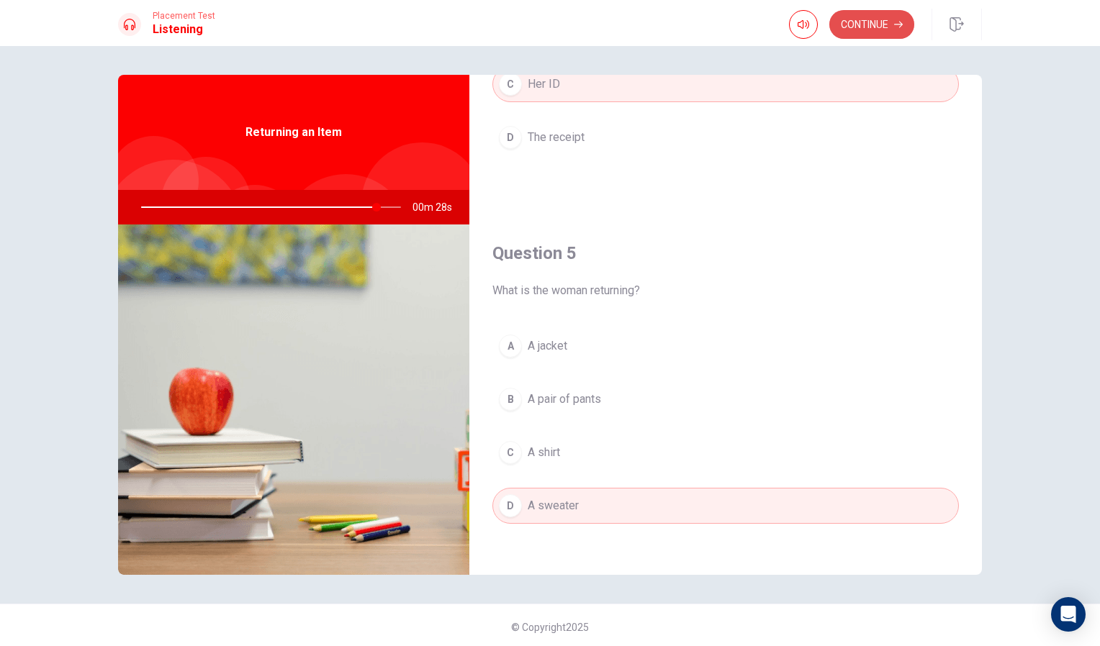
click at [846, 26] on button "Continue" at bounding box center [871, 24] width 85 height 29
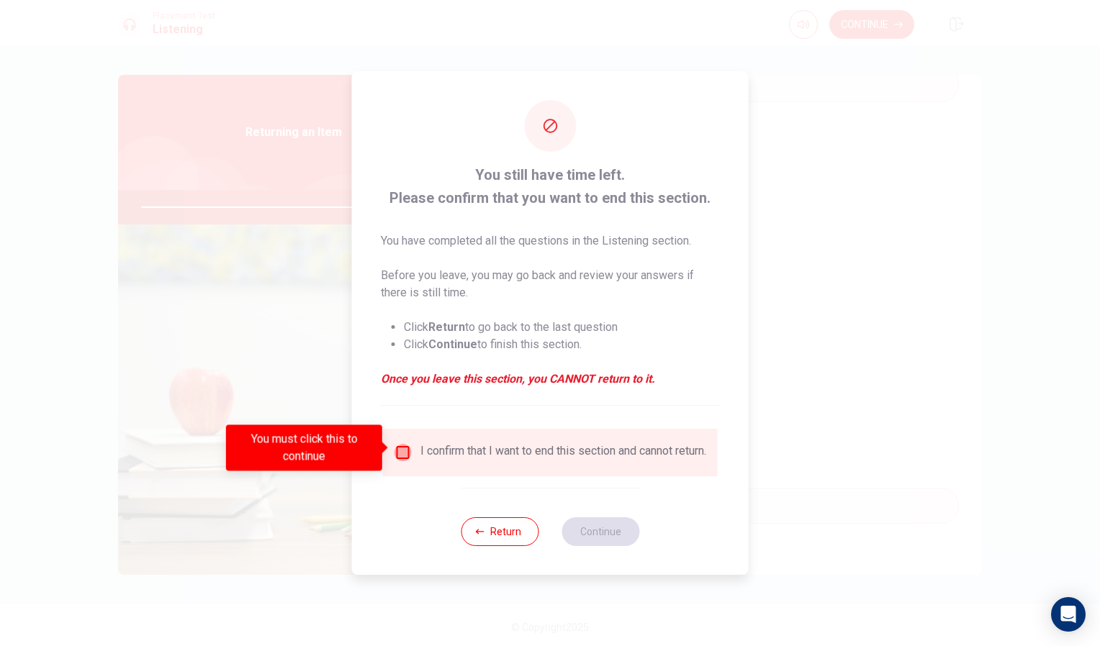
click at [401, 452] on input "You must click this to continue" at bounding box center [402, 452] width 17 height 17
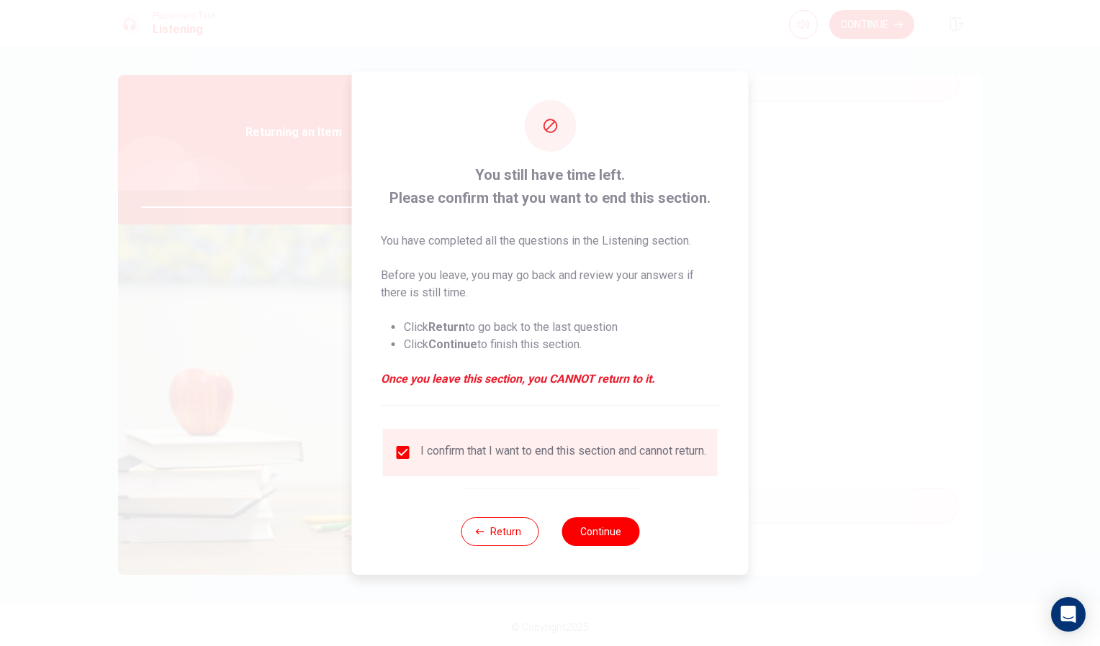
drag, startPoint x: 610, startPoint y: 538, endPoint x: 176, endPoint y: -53, distance: 733.2
click at [176, 0] on html "This site uses cookies, as explained in our Privacy Policy . If you agree to th…" at bounding box center [550, 323] width 1100 height 646
click at [592, 531] on button "Continue" at bounding box center [600, 532] width 78 height 29
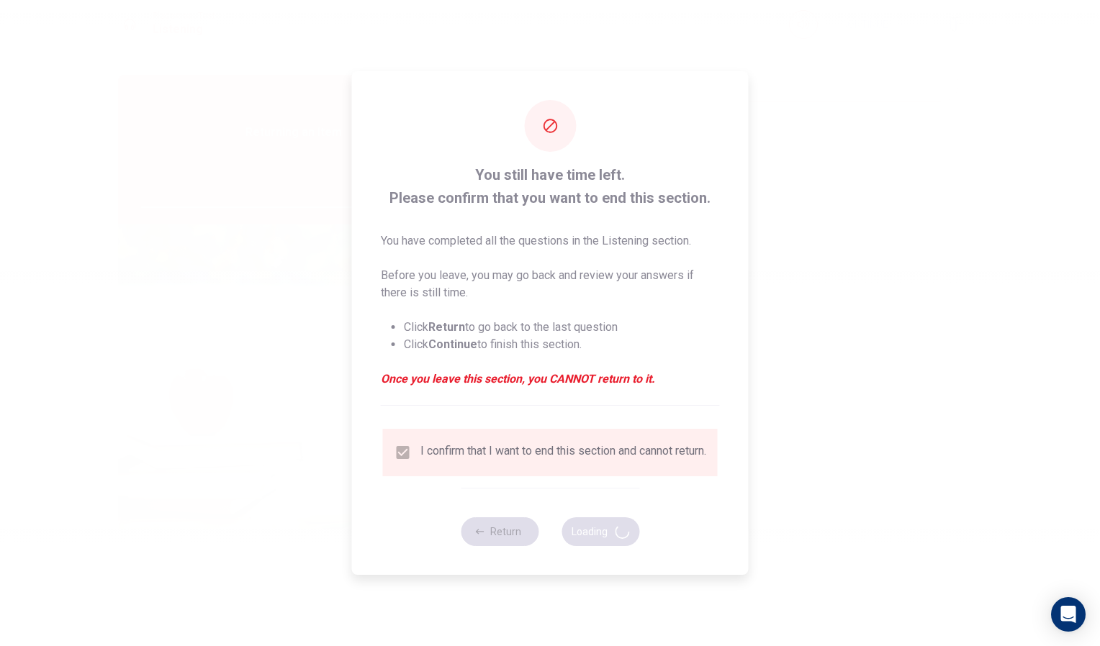
type input "99"
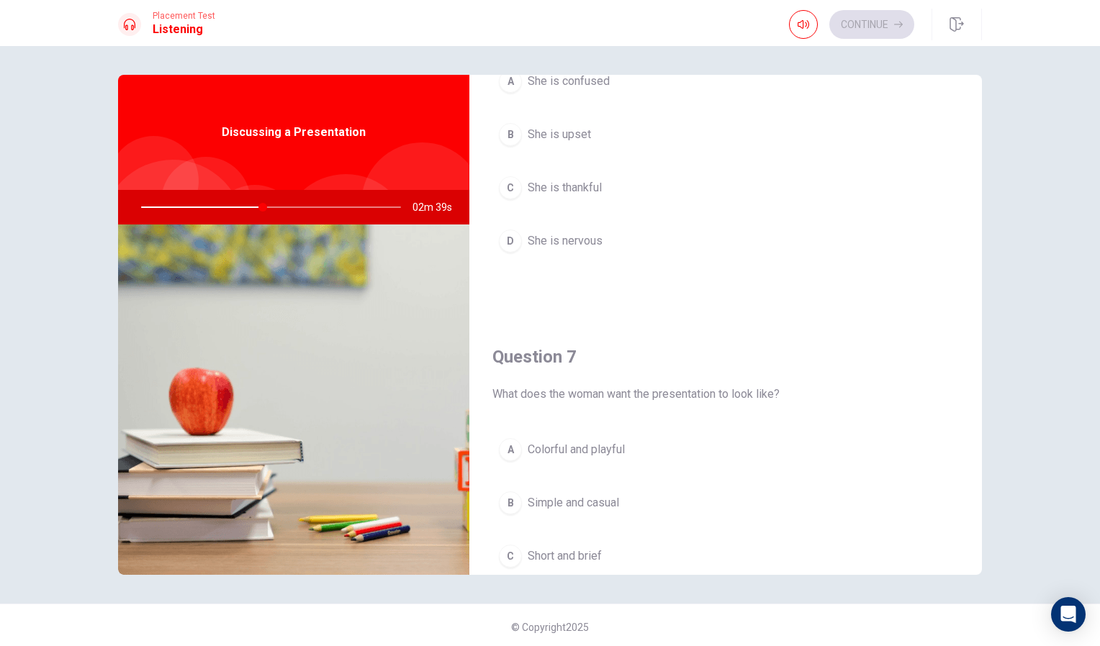
scroll to position [0, 0]
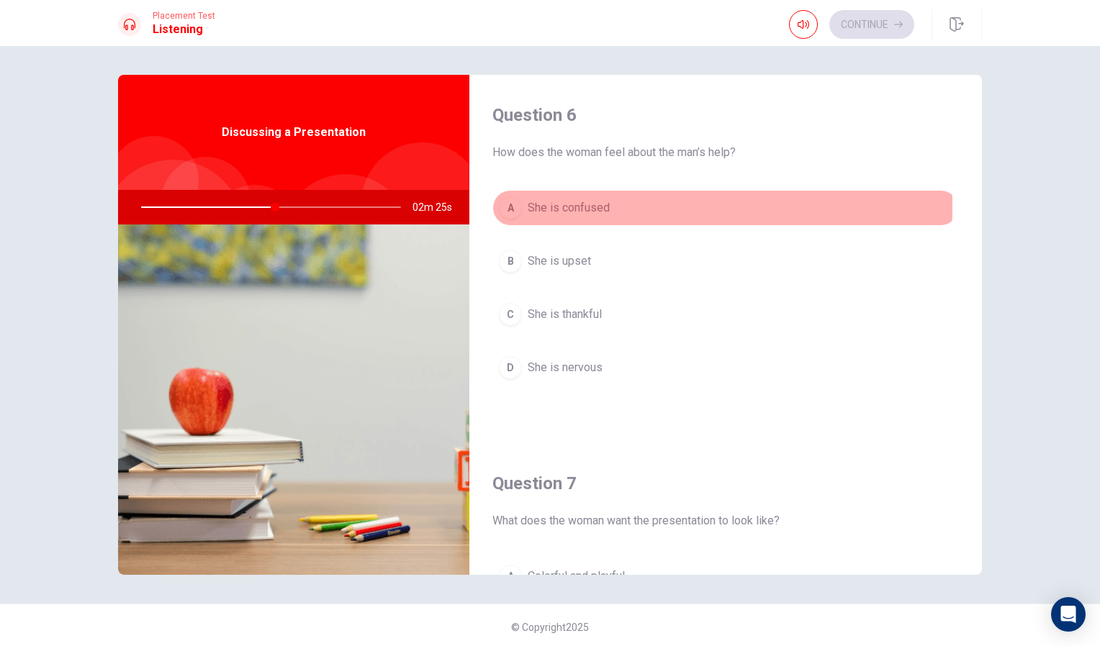
click at [513, 207] on div "A" at bounding box center [510, 207] width 23 height 23
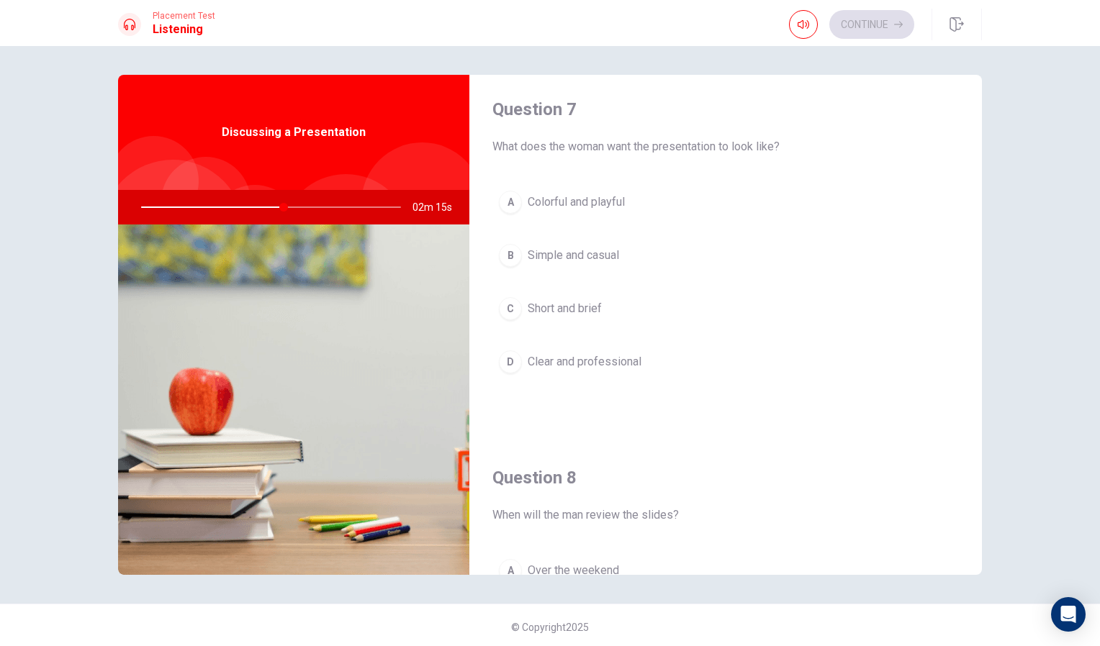
scroll to position [376, 0]
click at [507, 354] on div "D" at bounding box center [510, 359] width 23 height 23
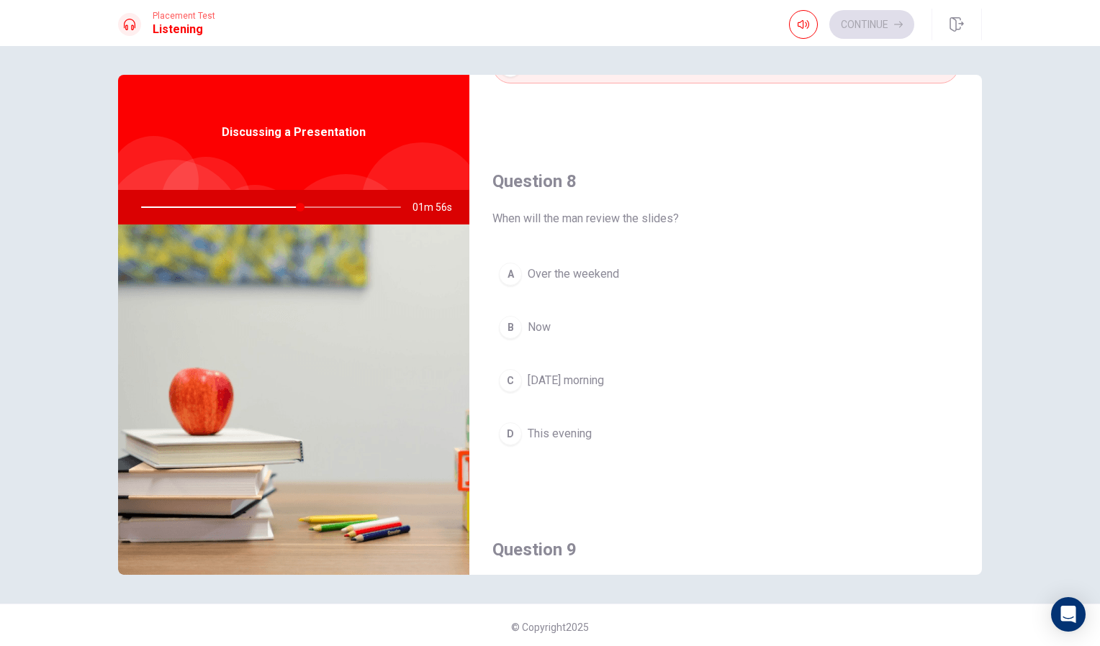
scroll to position [678, 0]
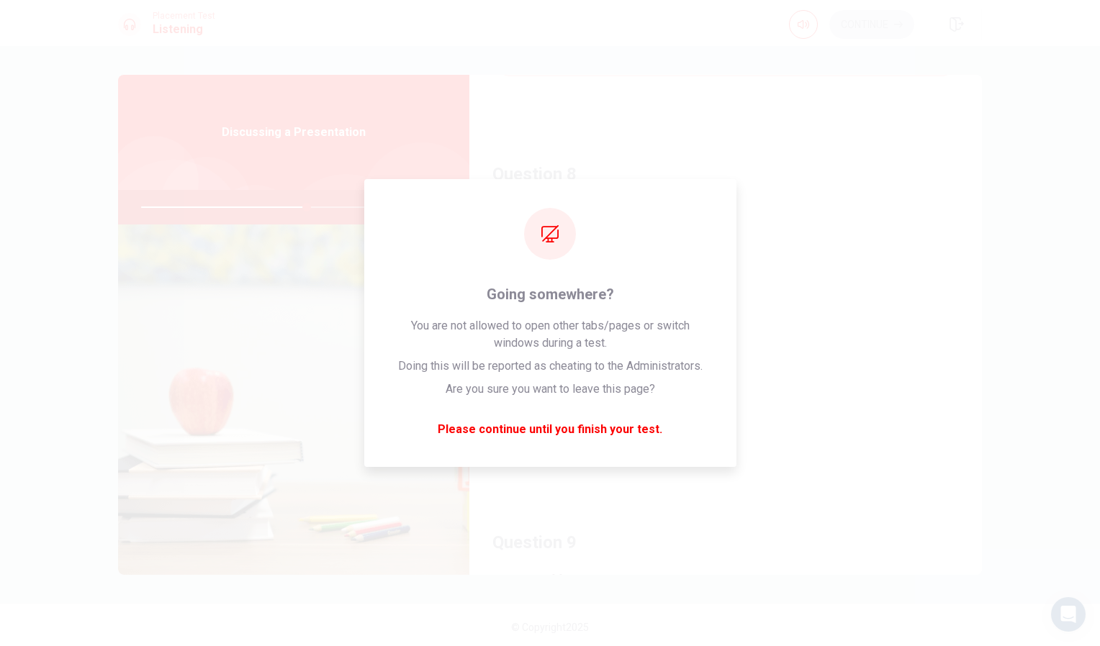
type input "64"
